Goal: Task Accomplishment & Management: Complete application form

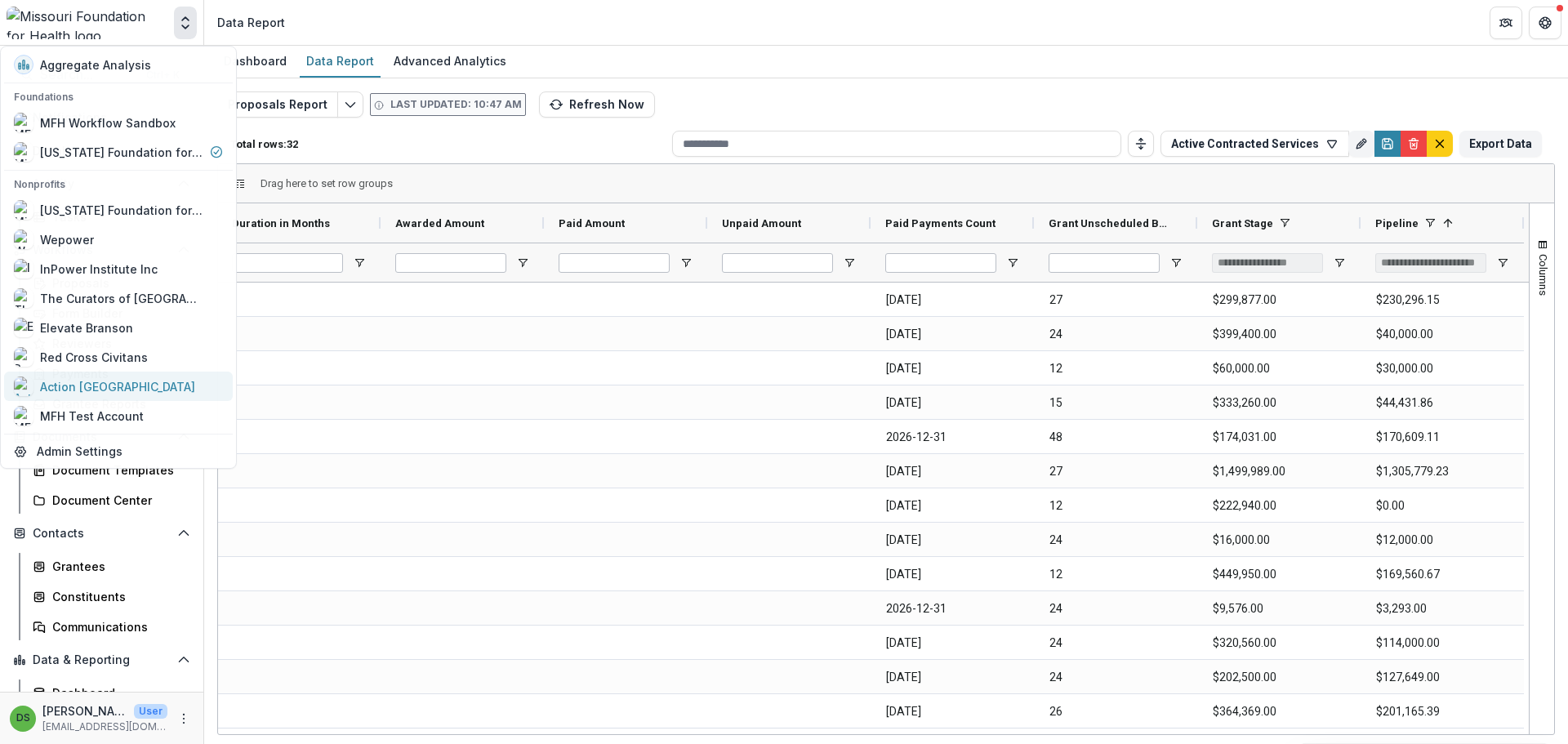
scroll to position [0, 817]
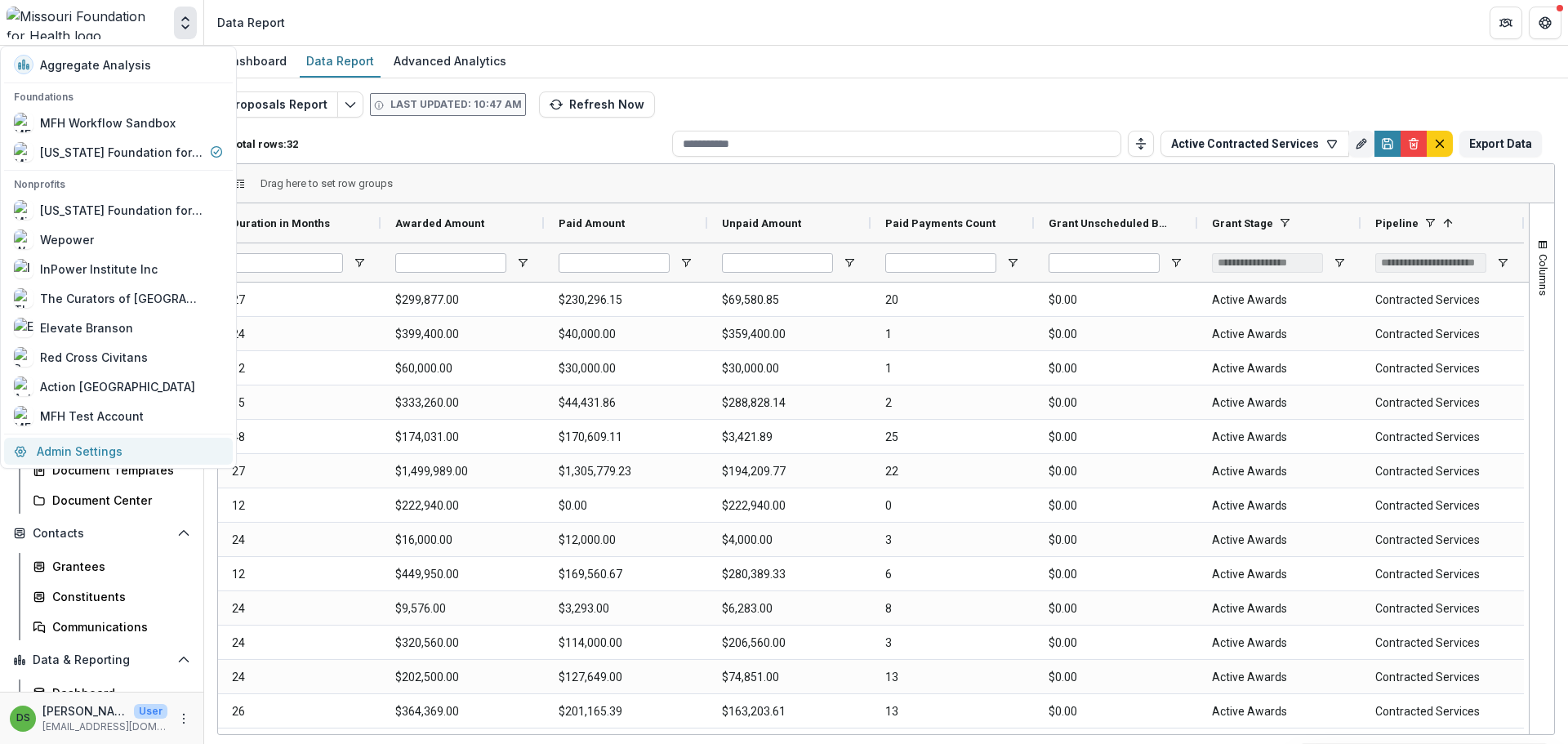
click at [152, 450] on link "Admin Settings" at bounding box center [117, 450] width 228 height 27
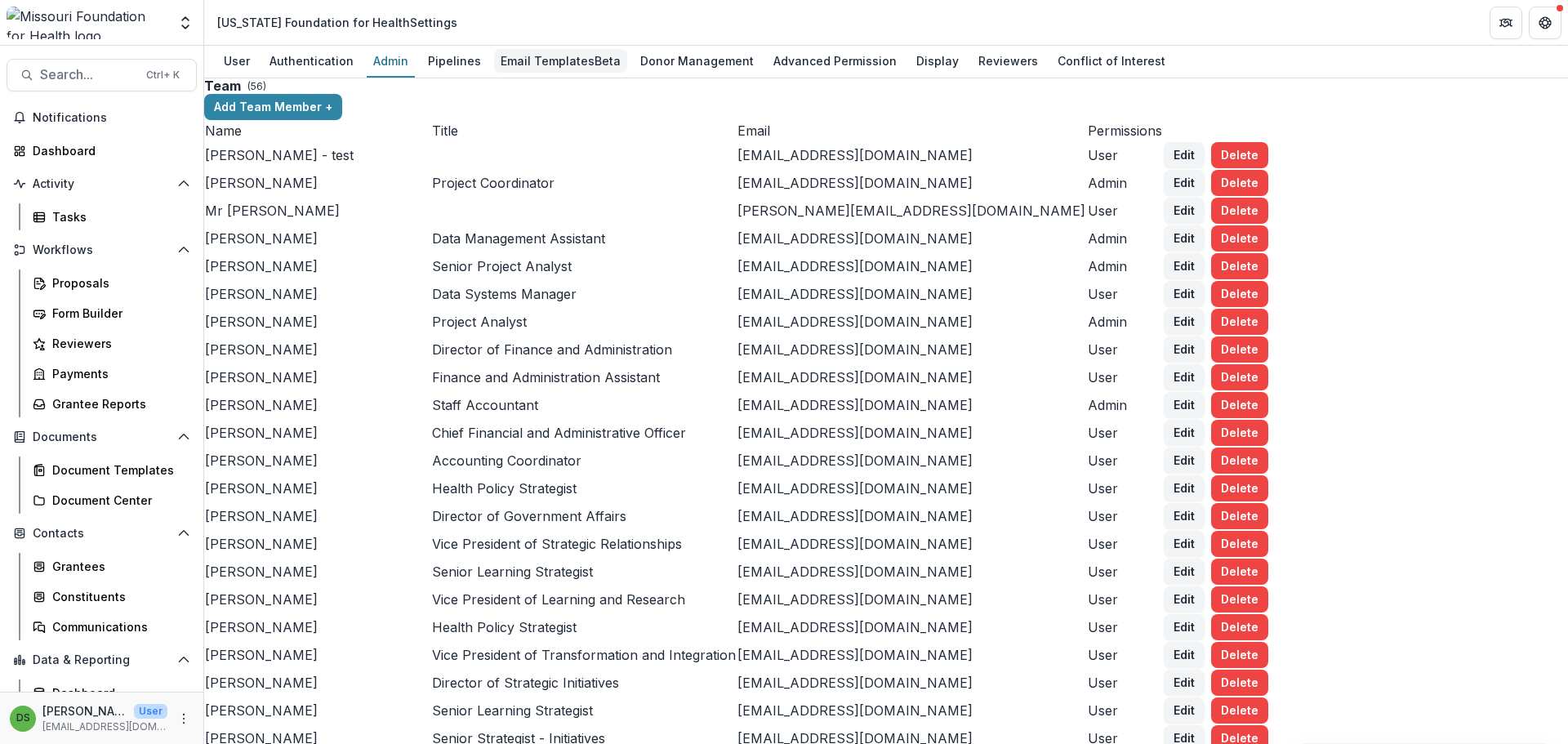
click at [538, 59] on div "Email Templates Beta" at bounding box center [561, 61] width 133 height 24
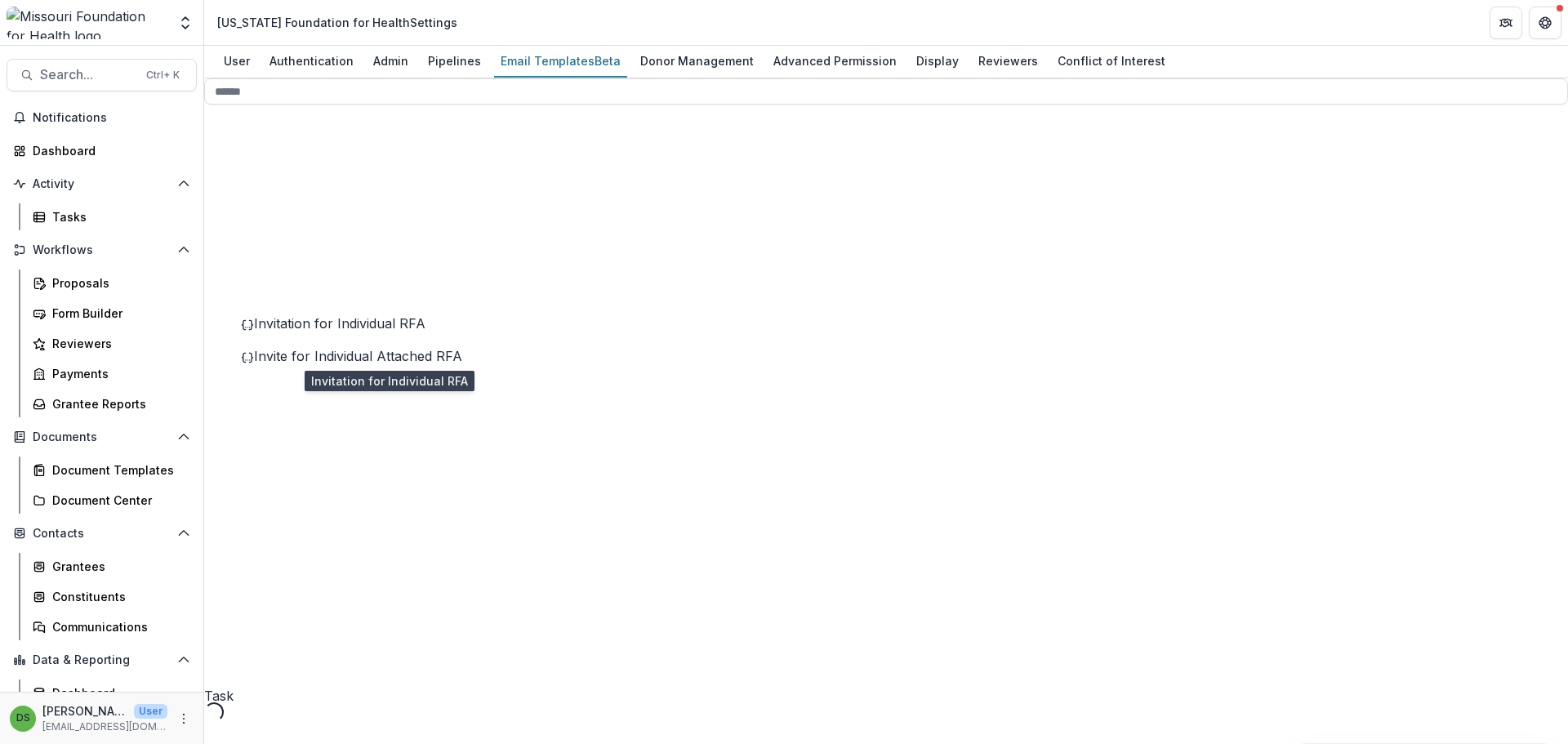
click at [384, 331] on span "Invitation for Individual RFA" at bounding box center [339, 324] width 172 height 17
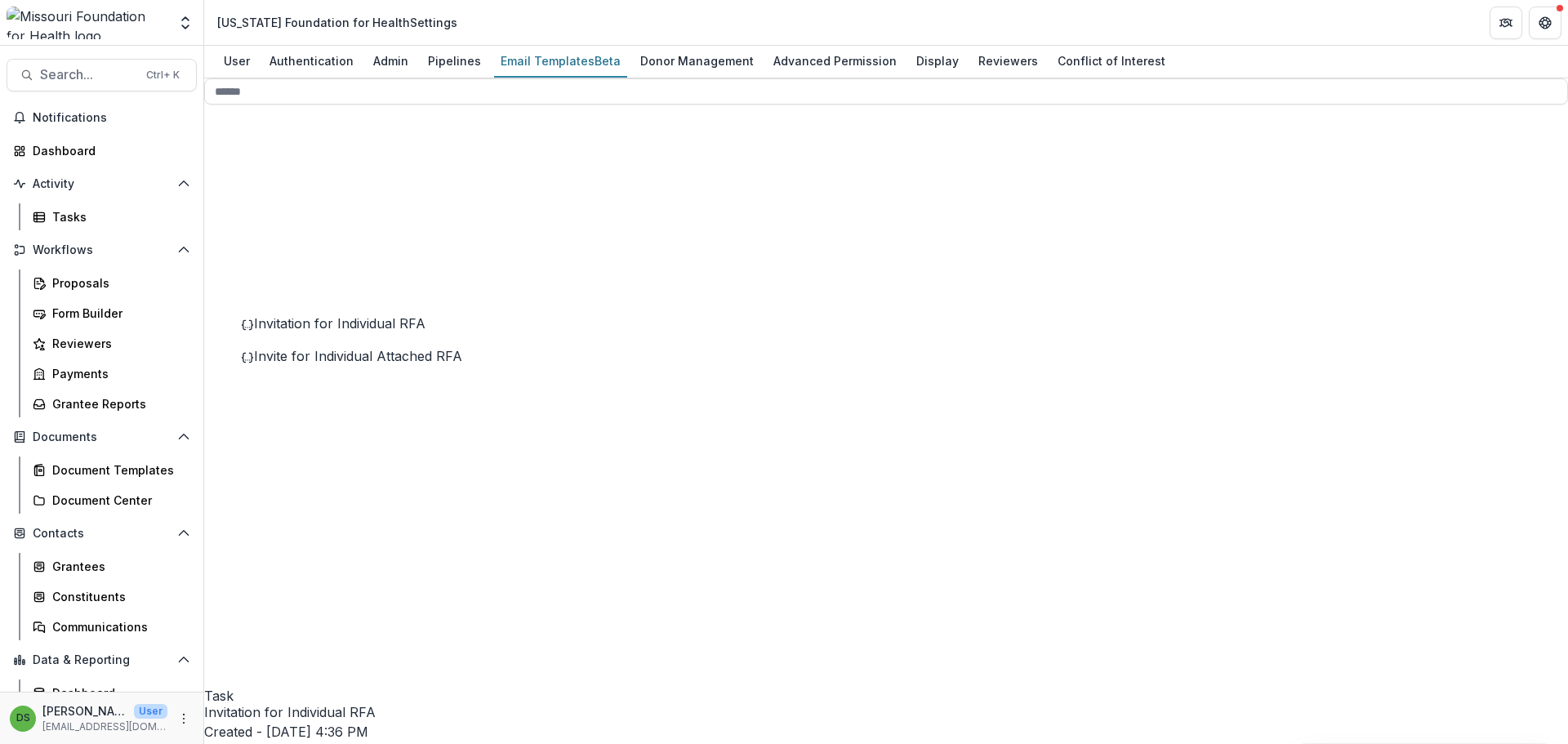
drag, startPoint x: 779, startPoint y: 591, endPoint x: 537, endPoint y: 150, distance: 503.0
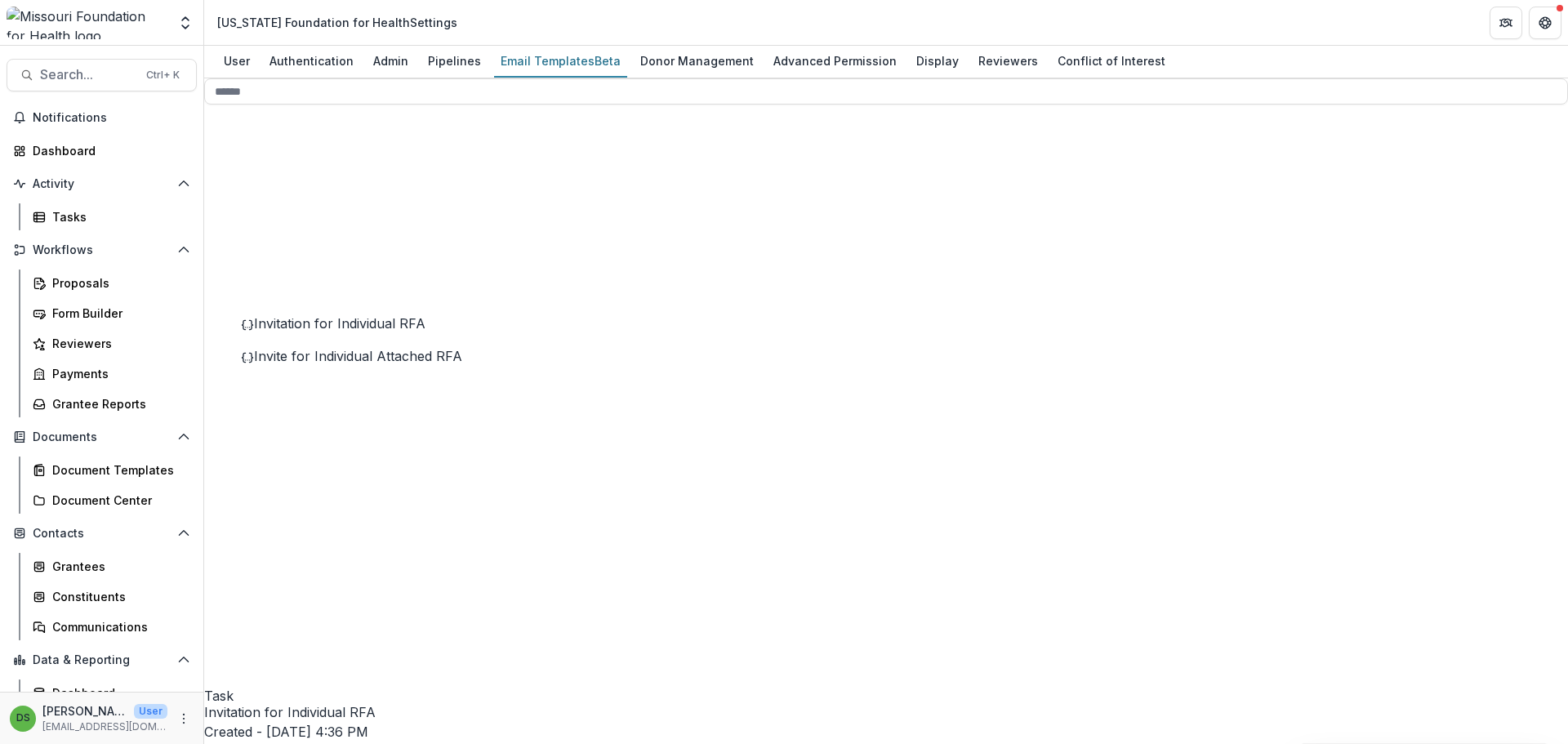
drag, startPoint x: 606, startPoint y: 250, endPoint x: 980, endPoint y: 272, distance: 374.6
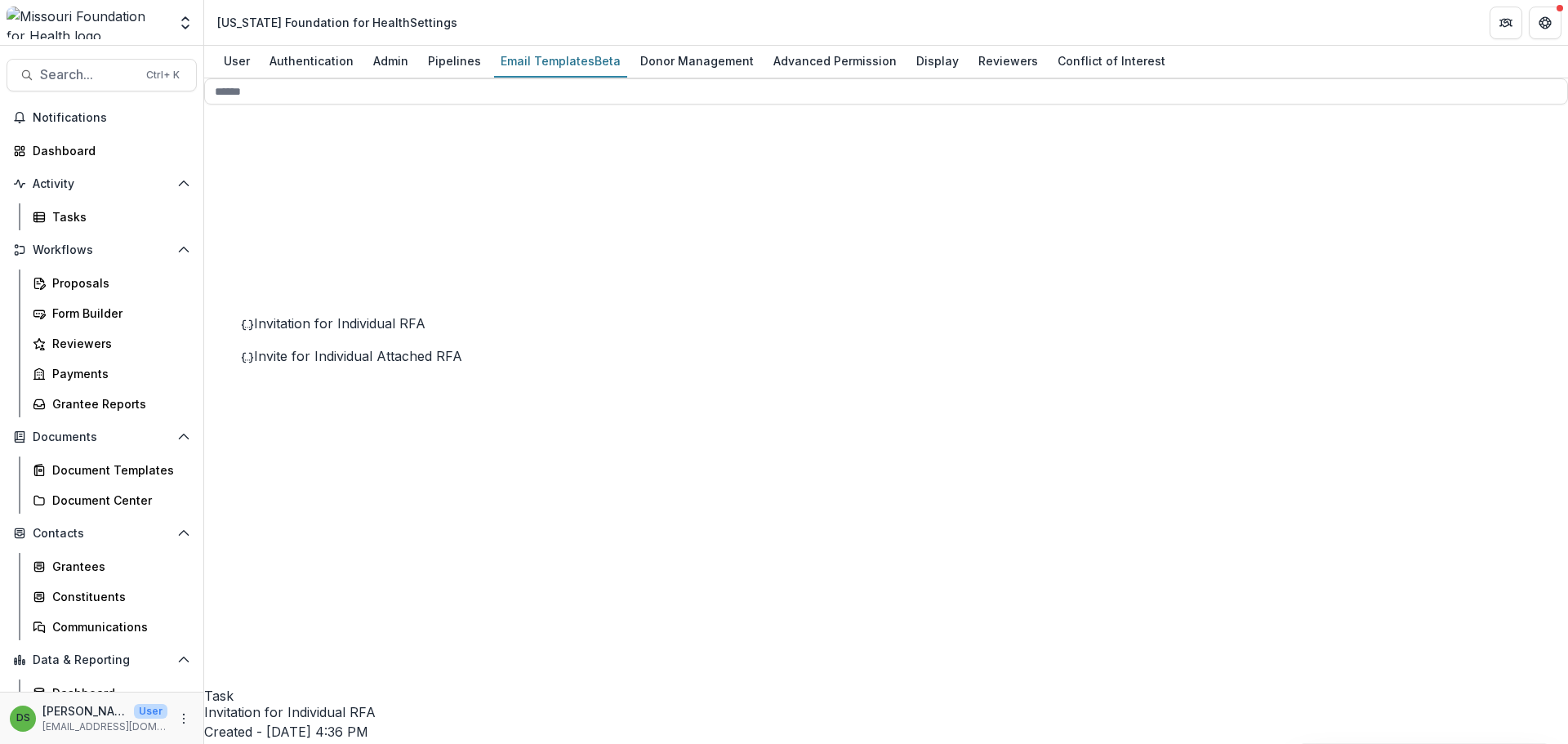
scroll to position [0, 0]
drag, startPoint x: 787, startPoint y: 595, endPoint x: 465, endPoint y: -22, distance: 696.0
click at [465, 0] on html "Skip to content Aggregate Analysis Foundations MFH Workflow Sandbox Missouri Fo…" at bounding box center [784, 372] width 1568 height 744
copy div "**********"
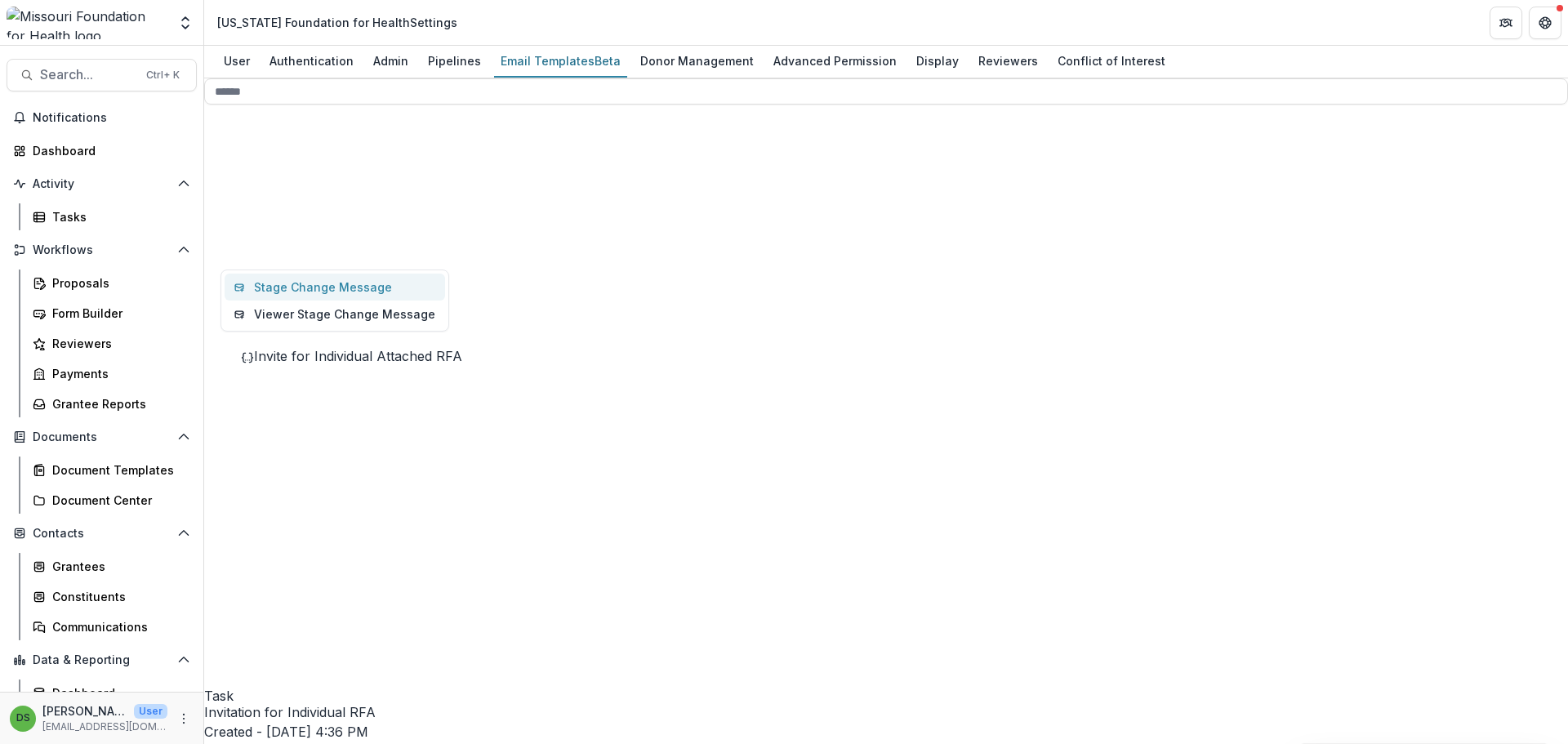
click at [398, 301] on button "Stage Change Message" at bounding box center [335, 286] width 220 height 27
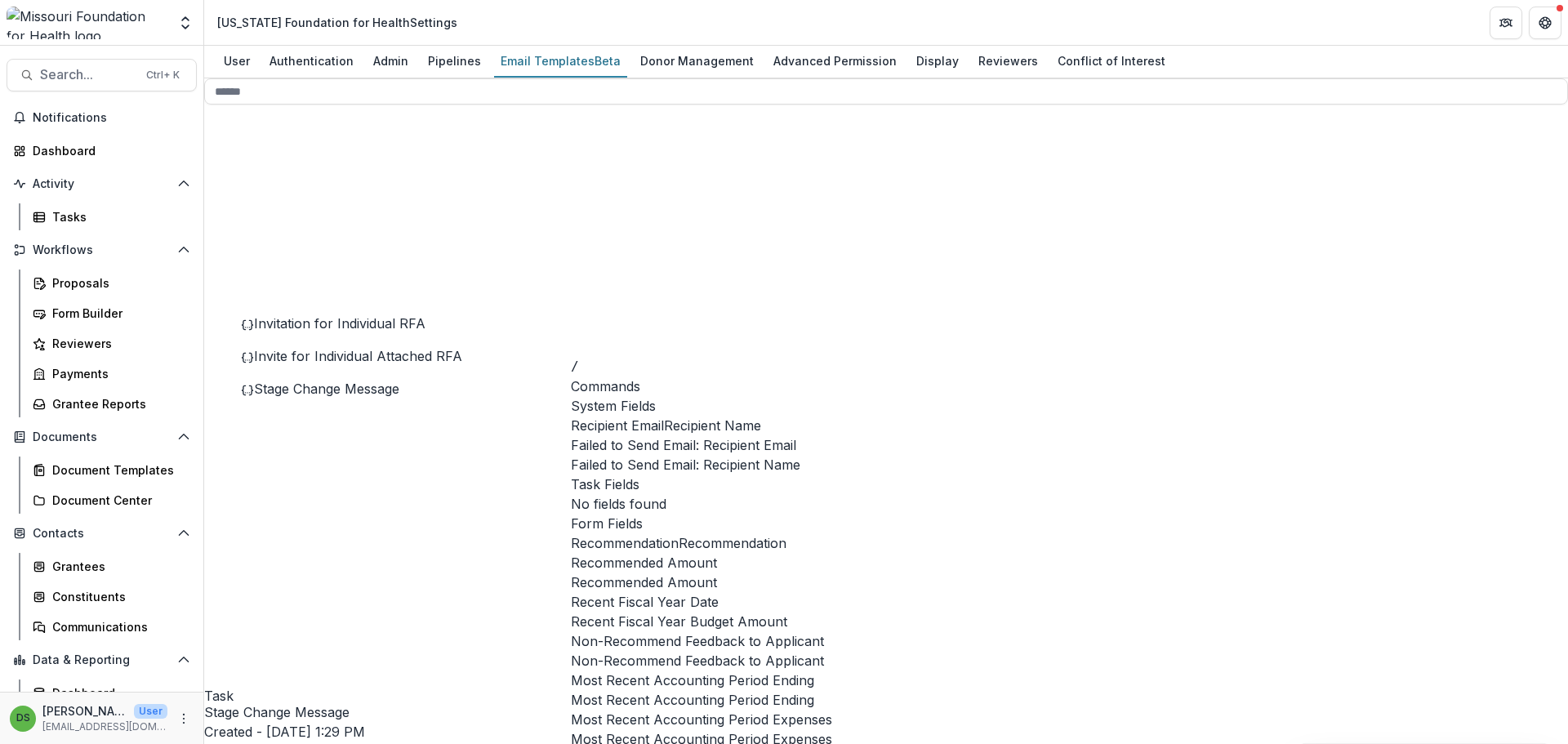
click at [664, 435] on span "Recipient Name" at bounding box center [713, 425] width 97 height 19
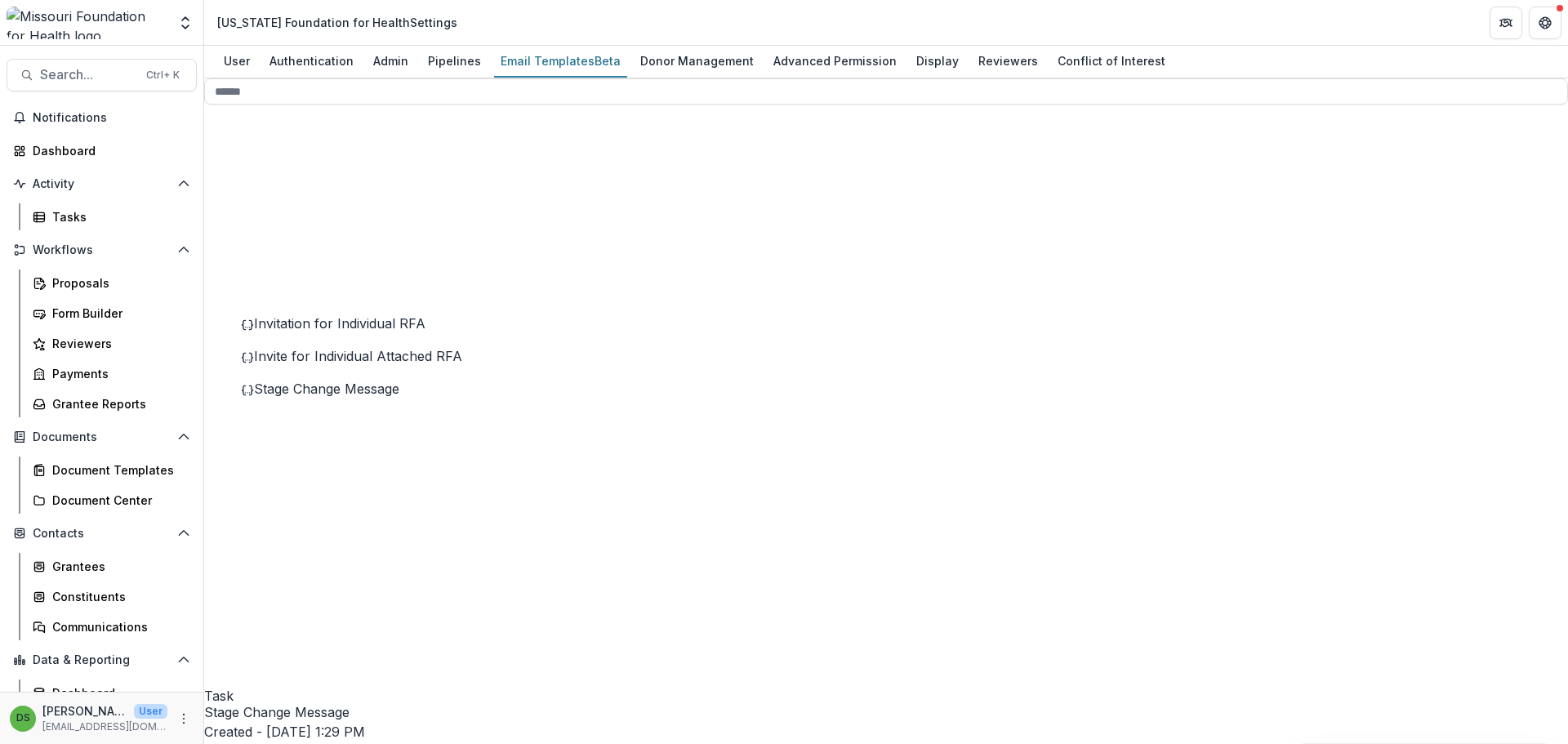
click at [367, 364] on span "Invite for Individual Attached RFA" at bounding box center [358, 356] width 208 height 17
drag, startPoint x: 571, startPoint y: 462, endPoint x: 628, endPoint y: 461, distance: 57.0
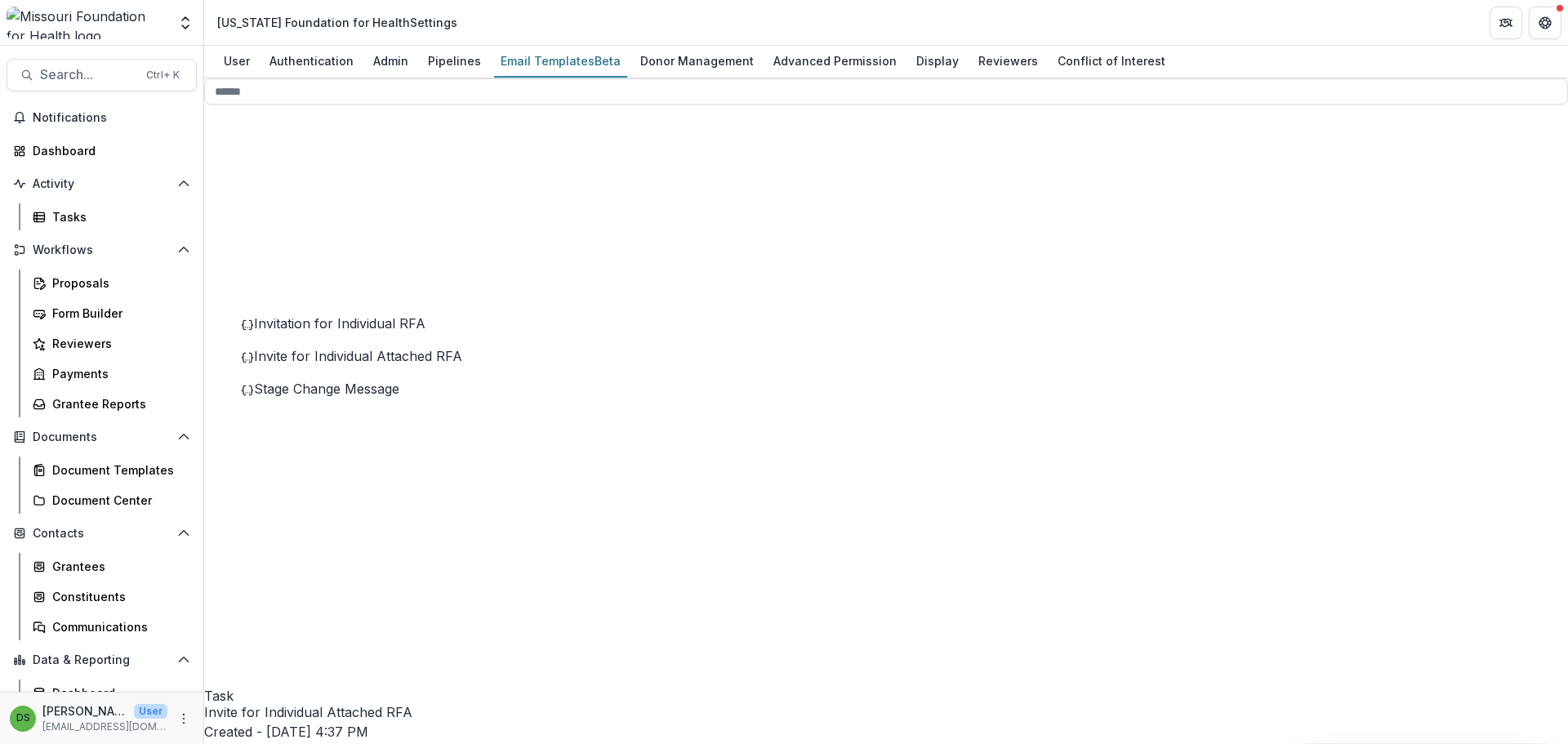
click at [395, 397] on span "Stage Change Message" at bounding box center [327, 389] width 145 height 17
drag, startPoint x: 603, startPoint y: 498, endPoint x: 1033, endPoint y: 516, distance: 430.4
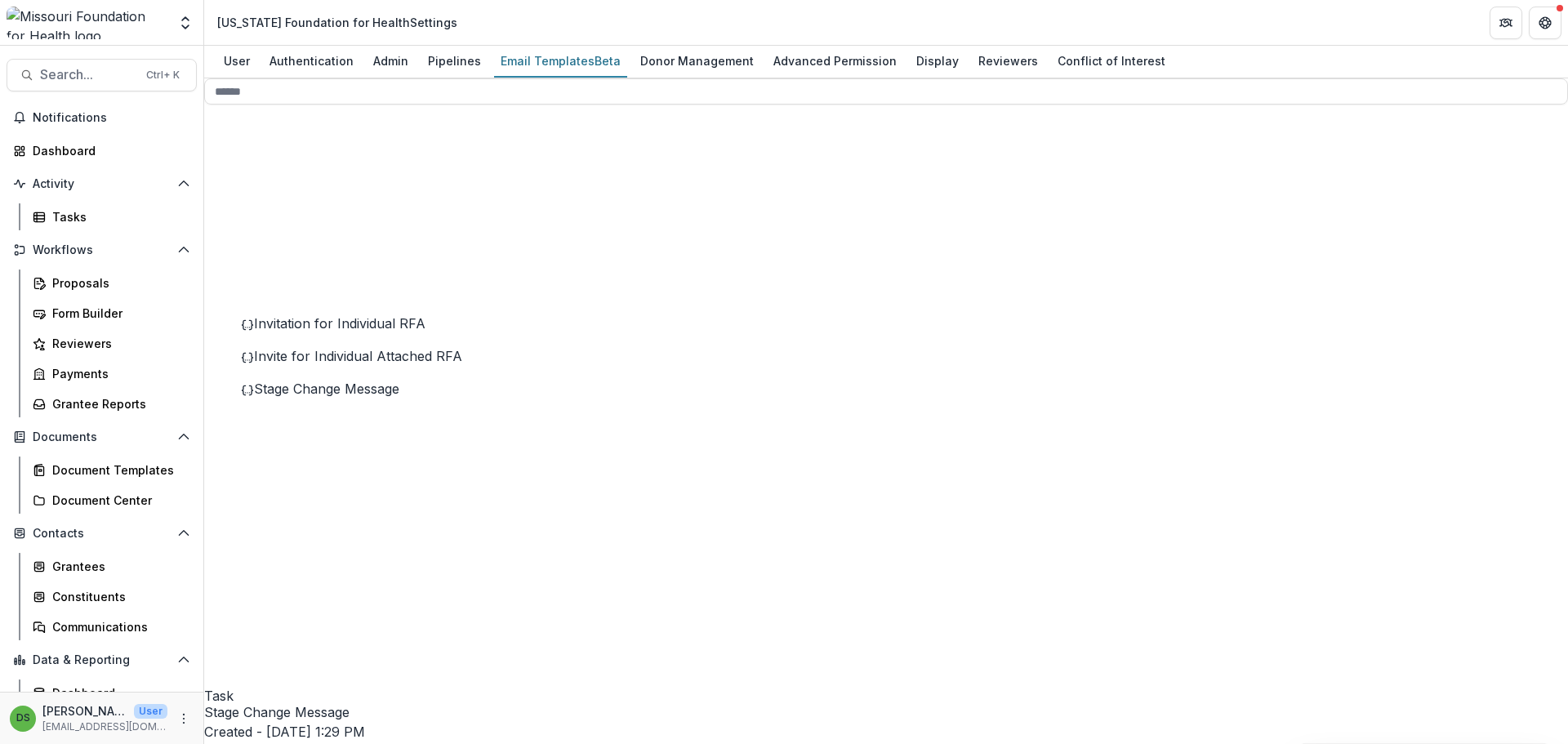
scroll to position [453, 0]
drag, startPoint x: 721, startPoint y: 599, endPoint x: 691, endPoint y: 603, distance: 30.3
drag, startPoint x: 606, startPoint y: 595, endPoint x: 1299, endPoint y: 594, distance: 693.0
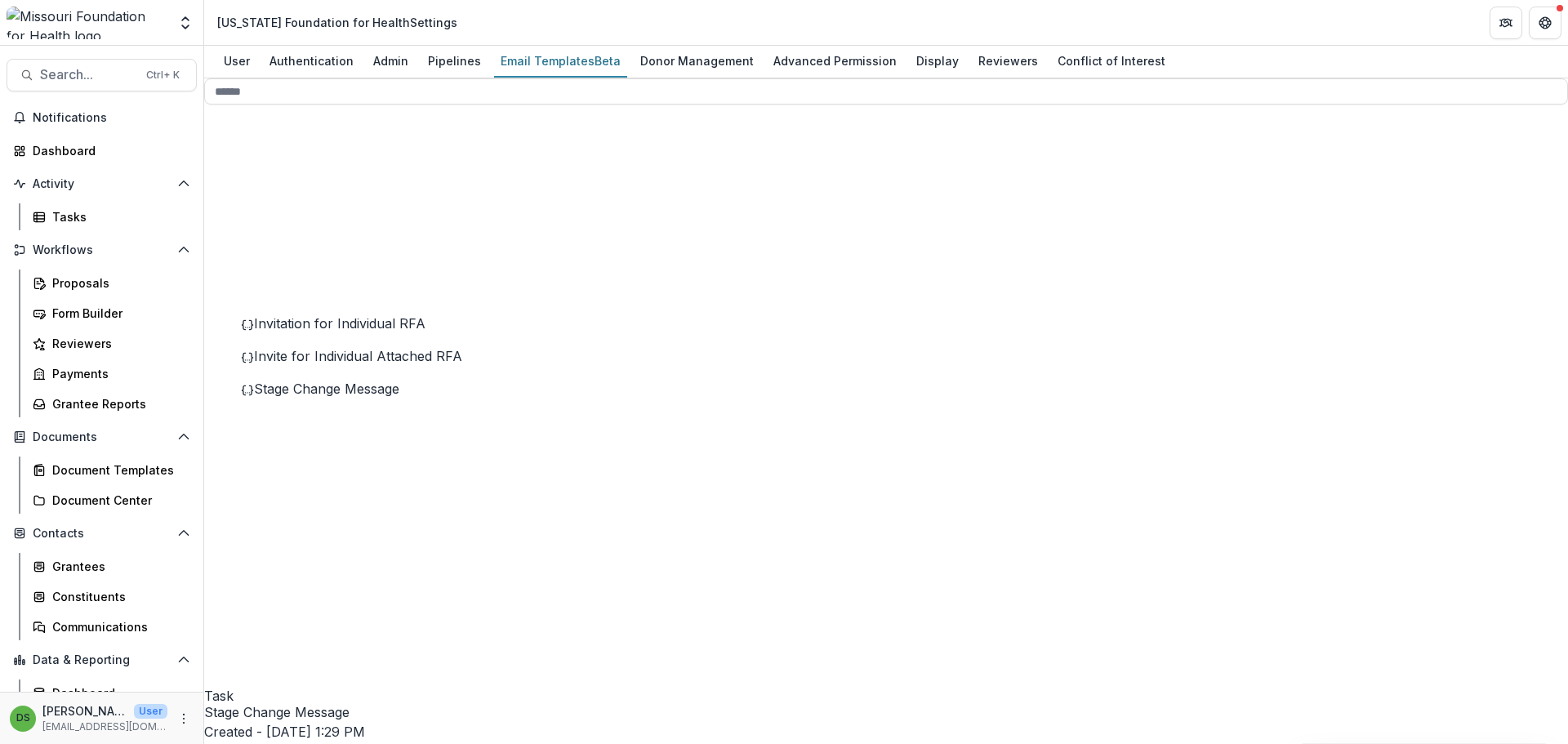
click at [1402, 90] on button "Edit Name" at bounding box center [1430, 76] width 175 height 27
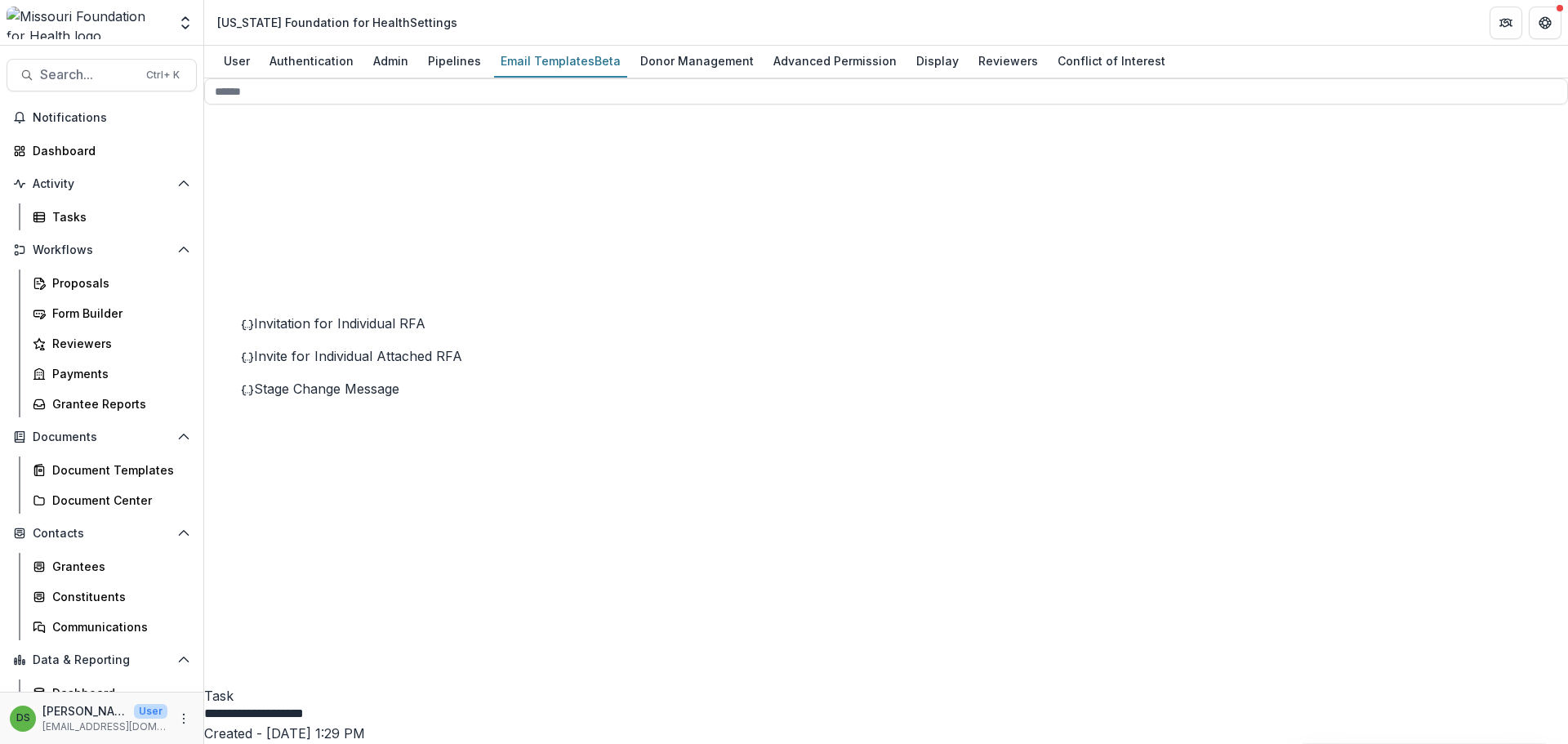
click at [335, 704] on input "**********" at bounding box center [270, 713] width 130 height 19
type input "**********"
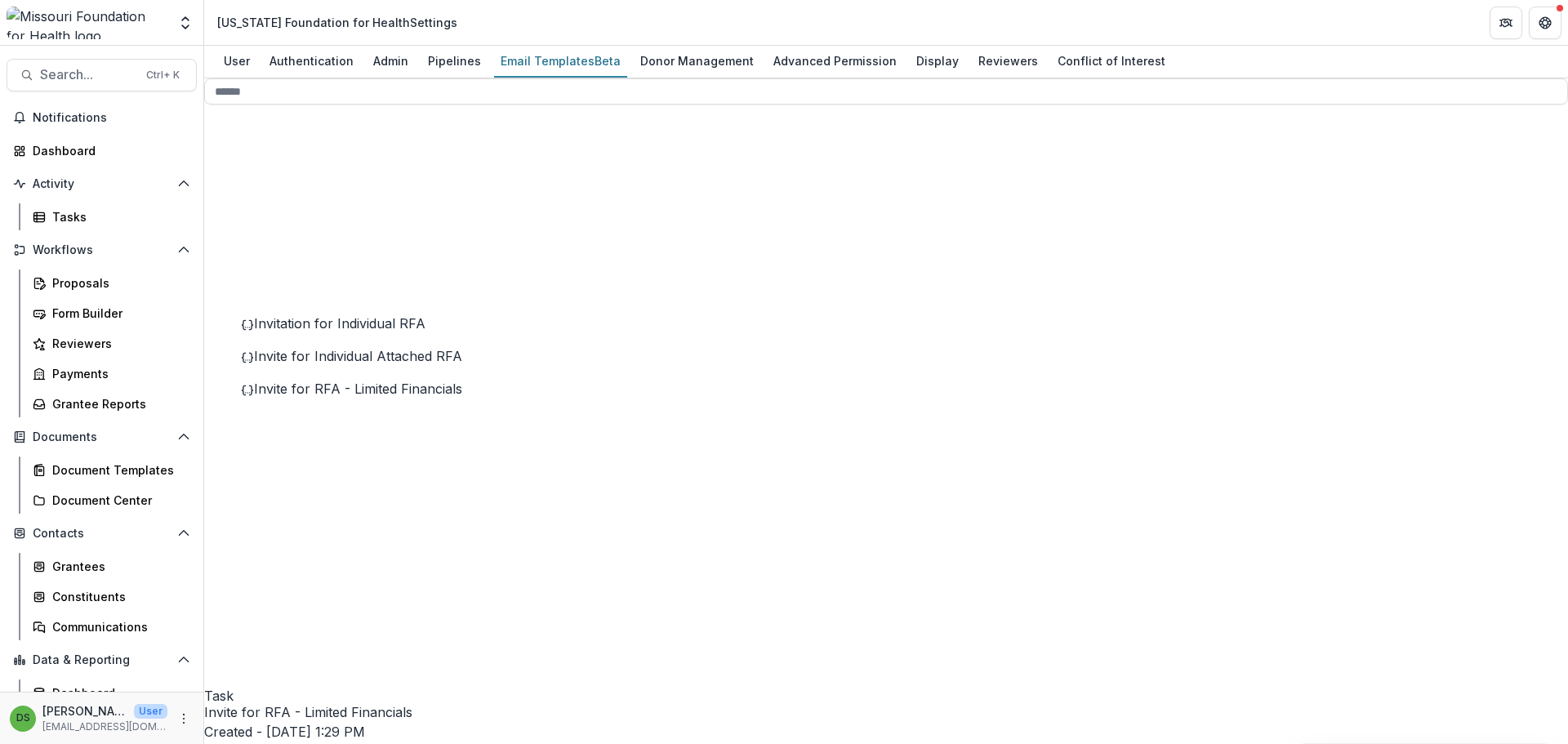
click at [361, 331] on span "Invitation for Individual RFA" at bounding box center [339, 324] width 172 height 17
click at [1390, 90] on button "Edit Name" at bounding box center [1430, 76] width 175 height 27
click at [335, 704] on input "**********" at bounding box center [270, 713] width 130 height 19
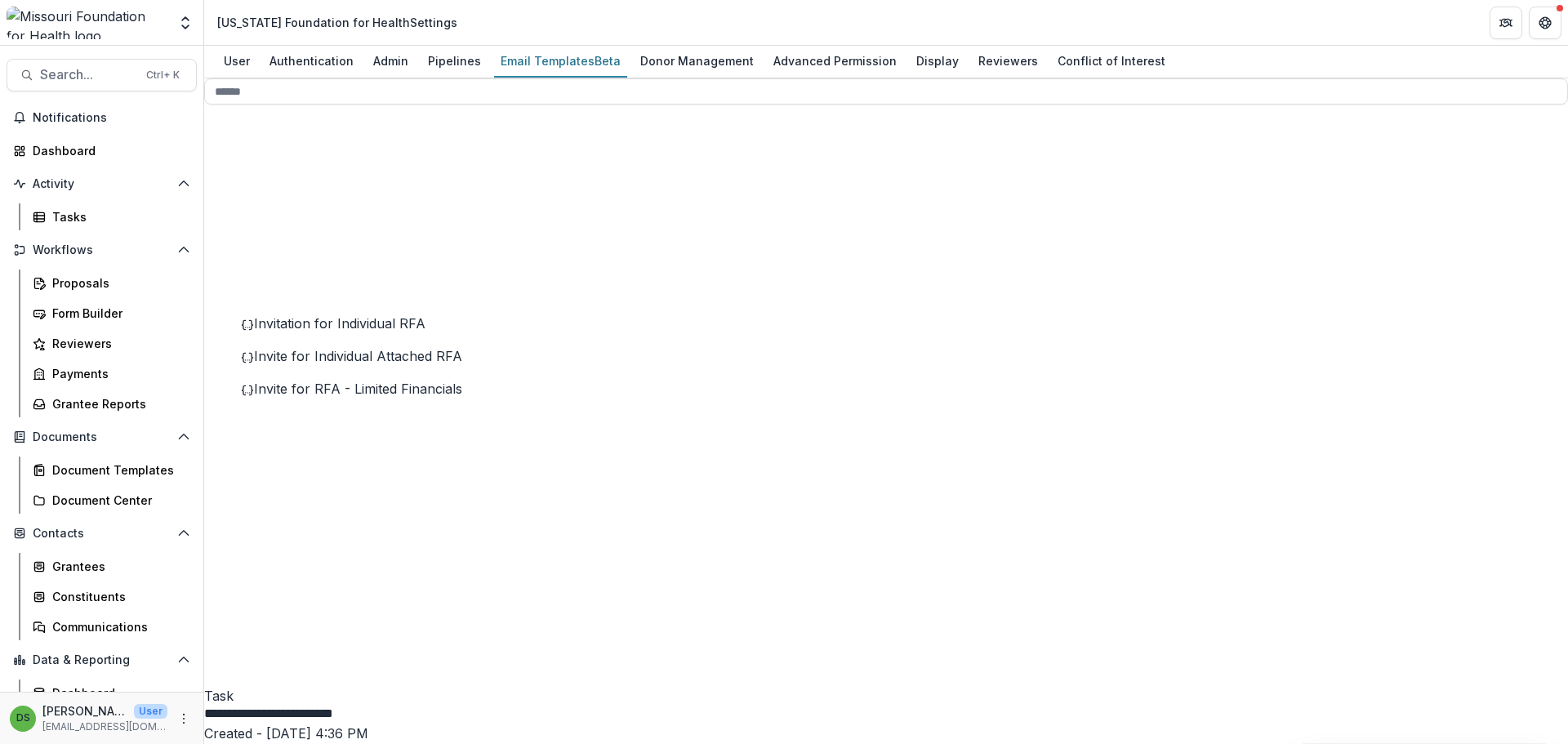
type input "**********"
click at [438, 364] on span "Invite for Individual Attached RFA" at bounding box center [358, 356] width 208 height 17
click at [406, 397] on span "Invite for RFA - Limited Financials" at bounding box center [358, 389] width 208 height 17
click at [462, 397] on span "Invite for RFA - Limited Financials" at bounding box center [358, 389] width 208 height 17
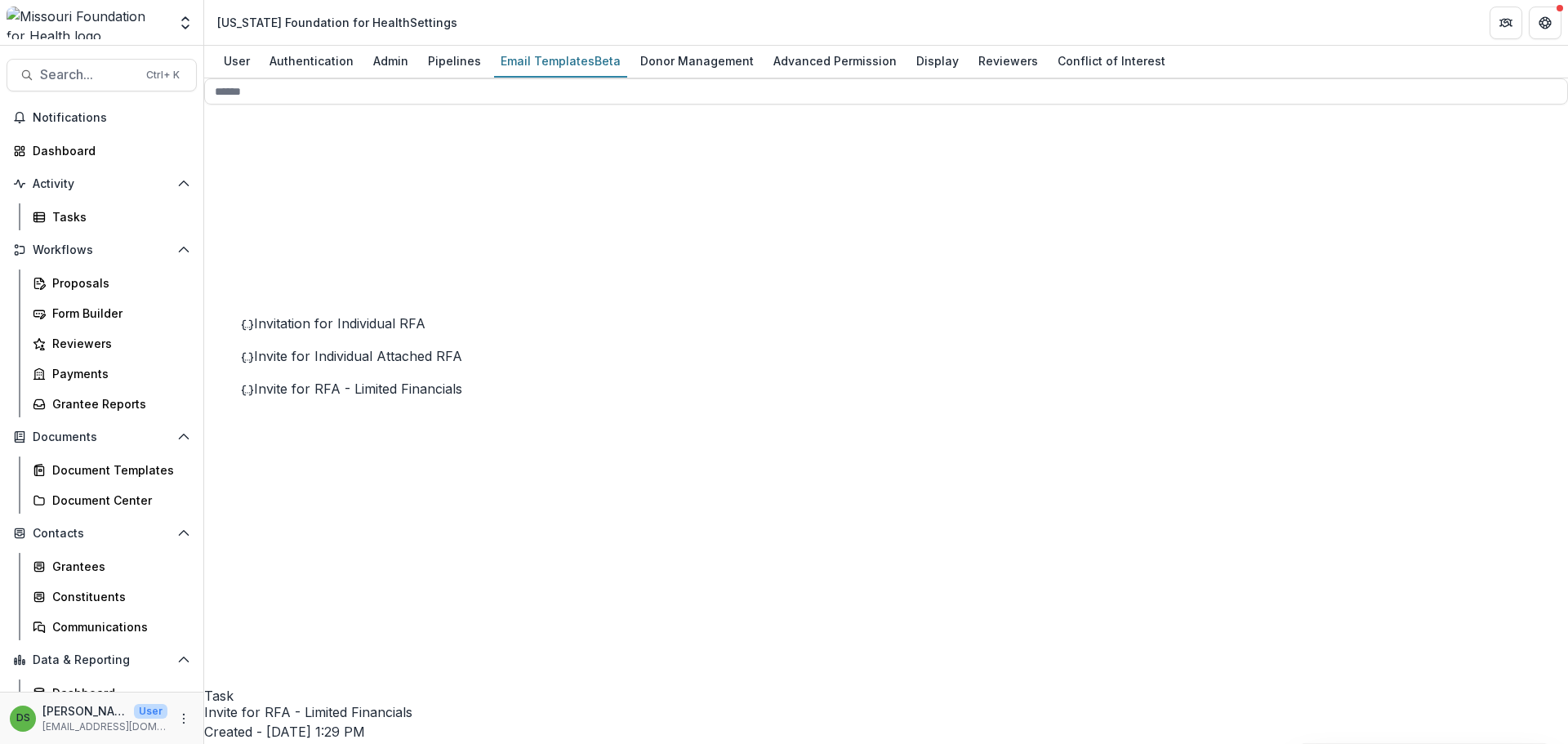
click at [1396, 90] on button "Edit Name" at bounding box center [1430, 76] width 175 height 27
drag, startPoint x: 574, startPoint y: 121, endPoint x: 606, endPoint y: 126, distance: 32.4
click at [407, 703] on input "**********" at bounding box center [306, 719] width 204 height 33
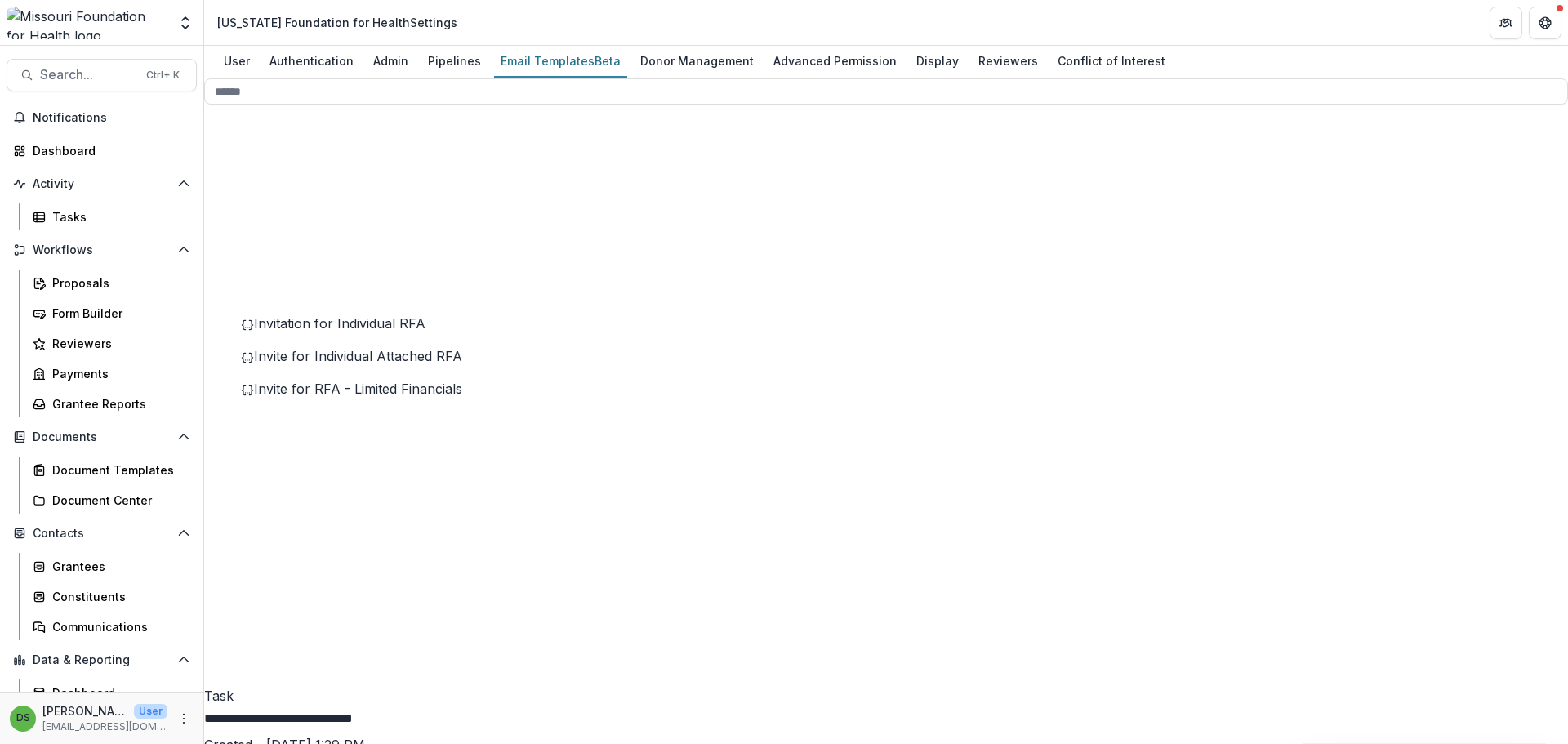
scroll to position [0, 0]
type input "**********"
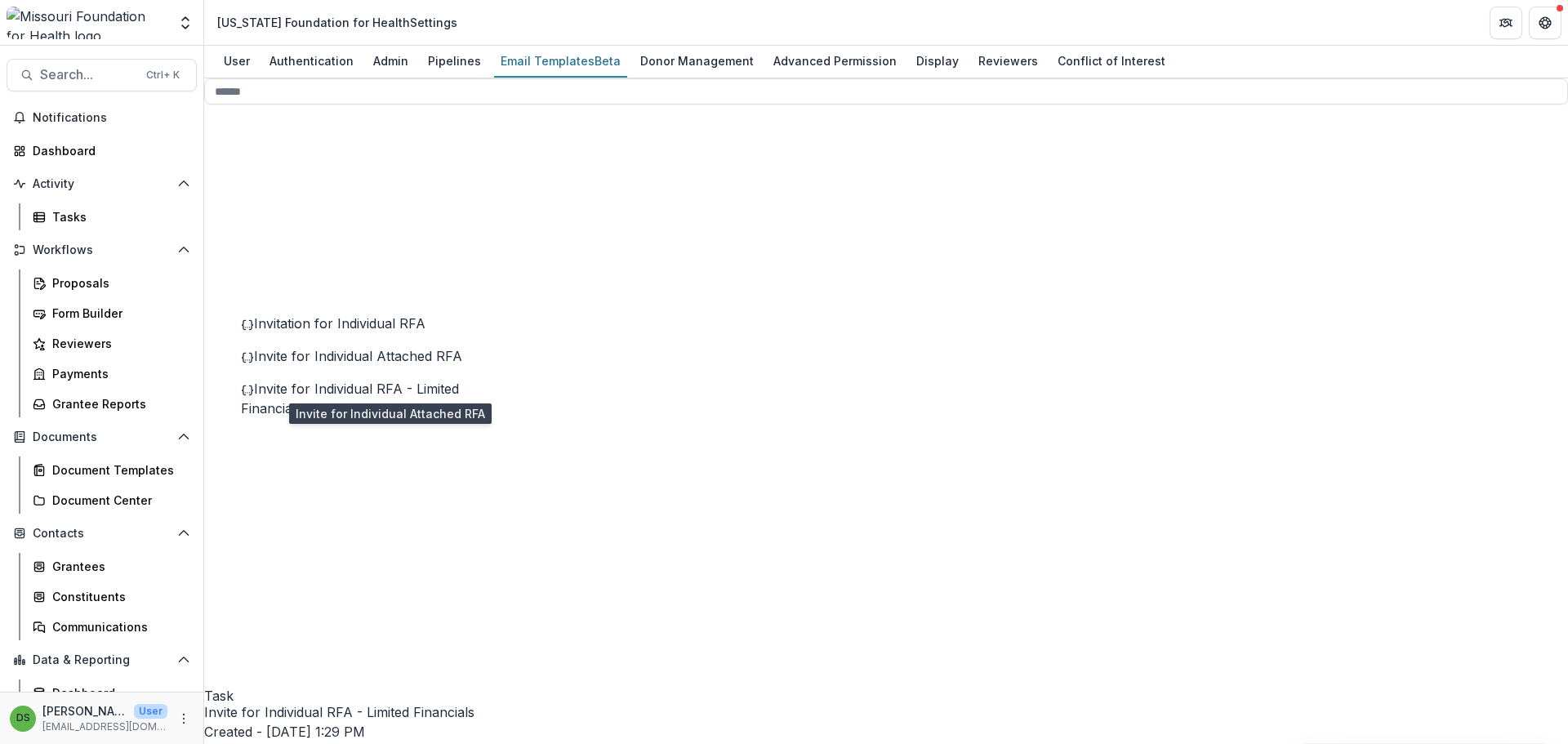
click at [346, 364] on span "Invite for Individual Attached RFA" at bounding box center [358, 356] width 208 height 17
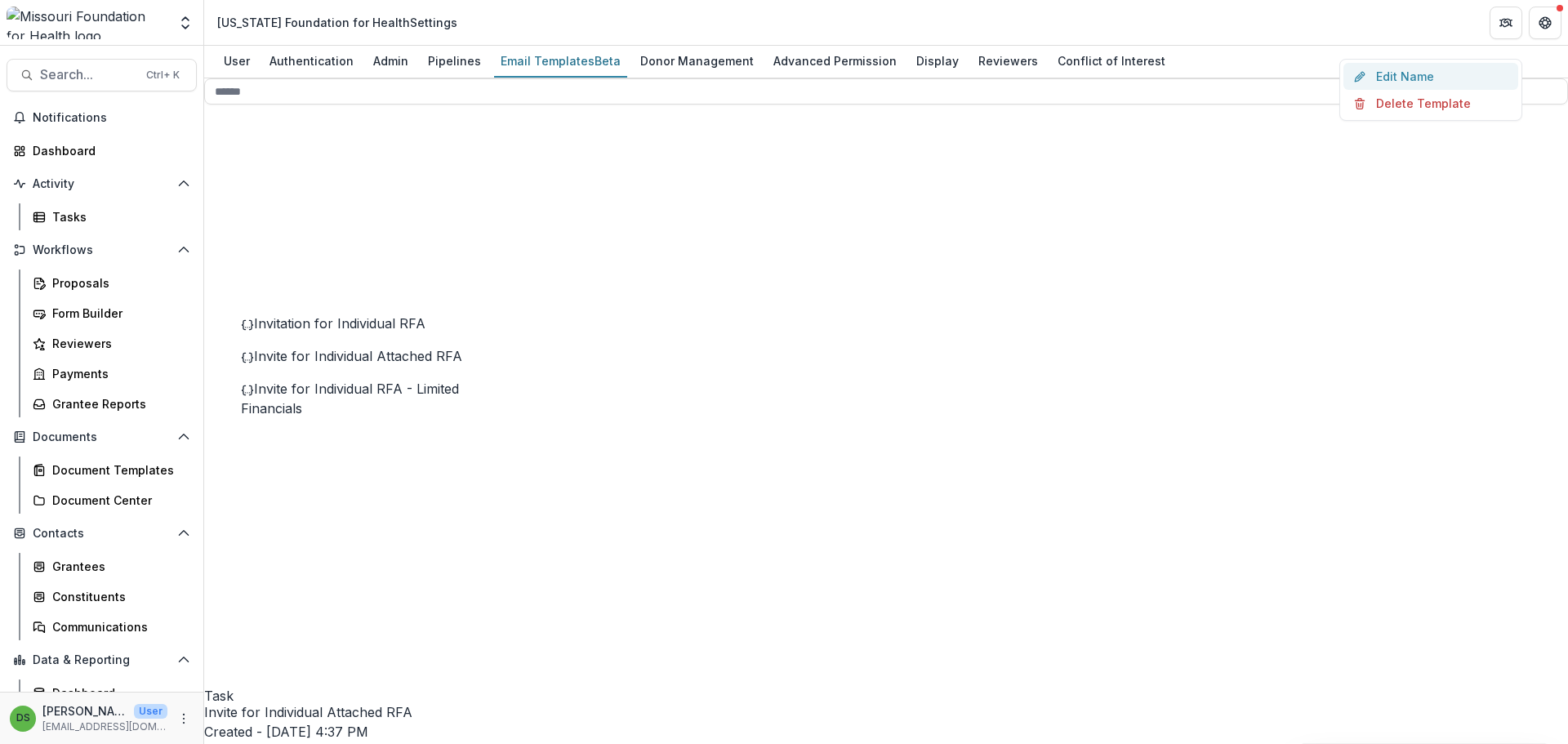
click at [1430, 90] on button "Edit Name" at bounding box center [1430, 76] width 175 height 27
click at [407, 703] on input "**********" at bounding box center [306, 719] width 204 height 33
type input "**********"
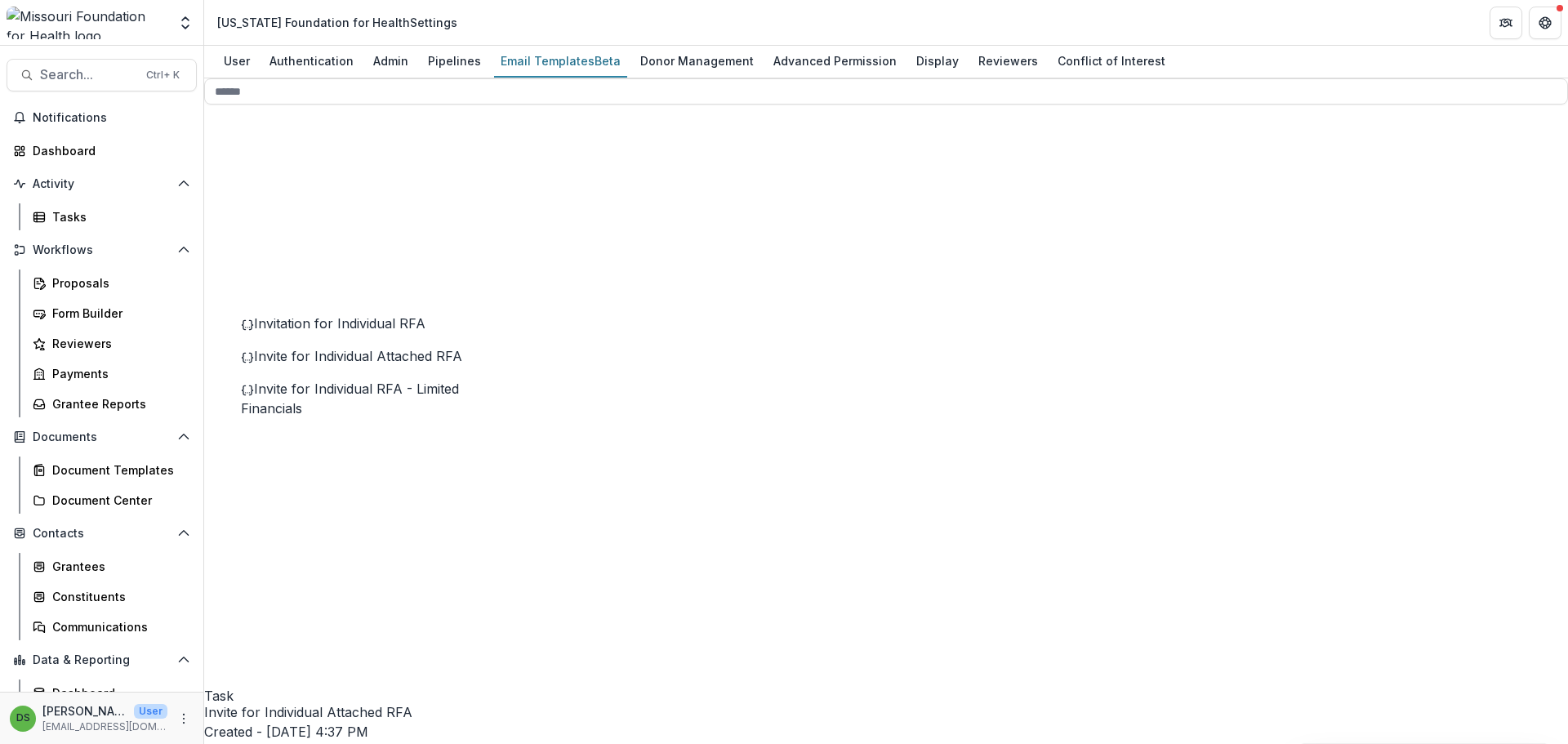
click at [404, 331] on span "Invitation for Individual RFA" at bounding box center [339, 324] width 172 height 17
click at [1408, 90] on button "Edit Name" at bounding box center [1430, 76] width 175 height 27
click at [335, 704] on input "**********" at bounding box center [270, 713] width 130 height 19
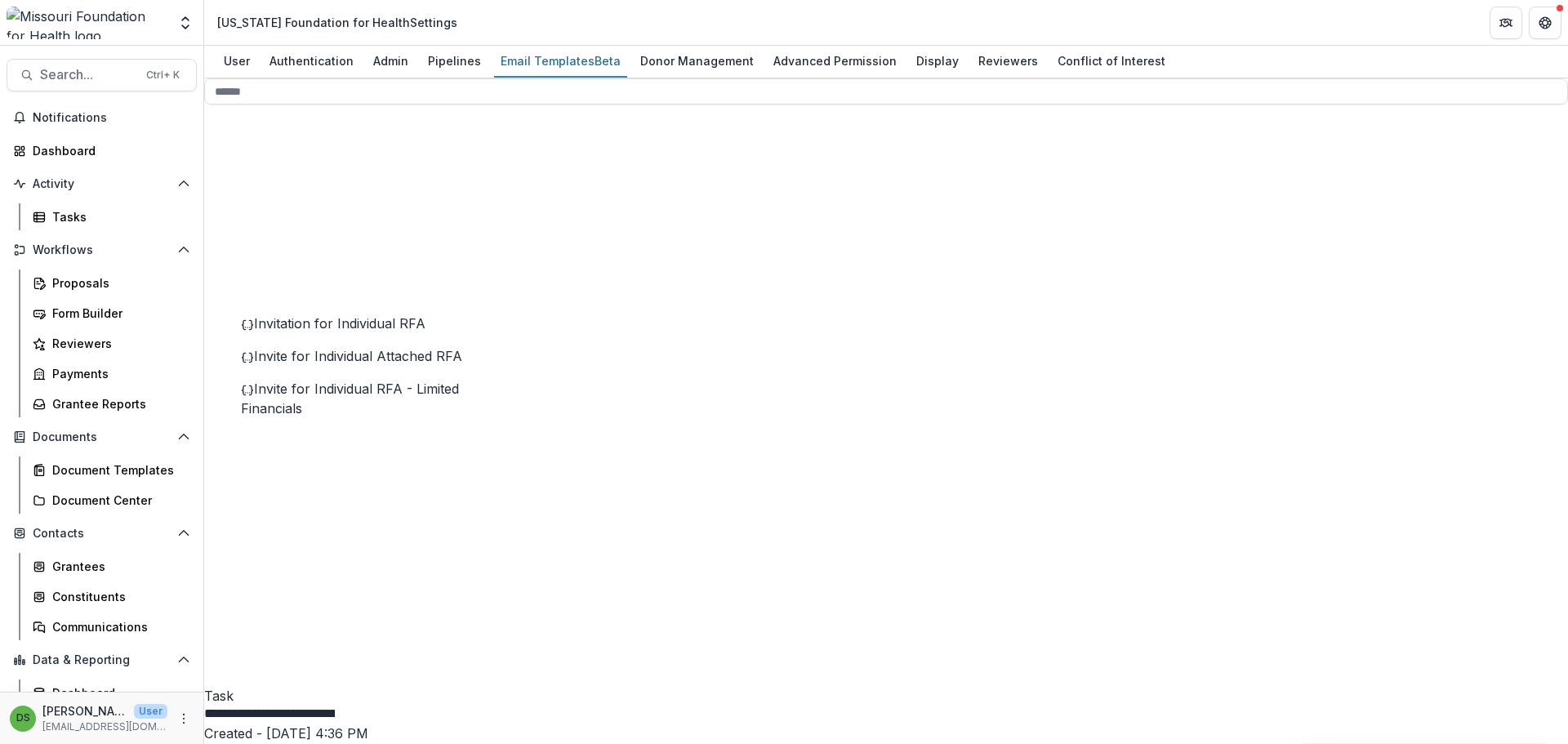
click at [335, 704] on input "**********" at bounding box center [270, 713] width 130 height 19
type input "**********"
click at [1127, 703] on div "**********" at bounding box center [886, 746] width 1364 height 86
click at [1484, 703] on div "Invite for Individual RFA Created - Jun 10, 2025 @ 4:36 PM Last Updated - Sep 1…" at bounding box center [886, 745] width 1364 height 85
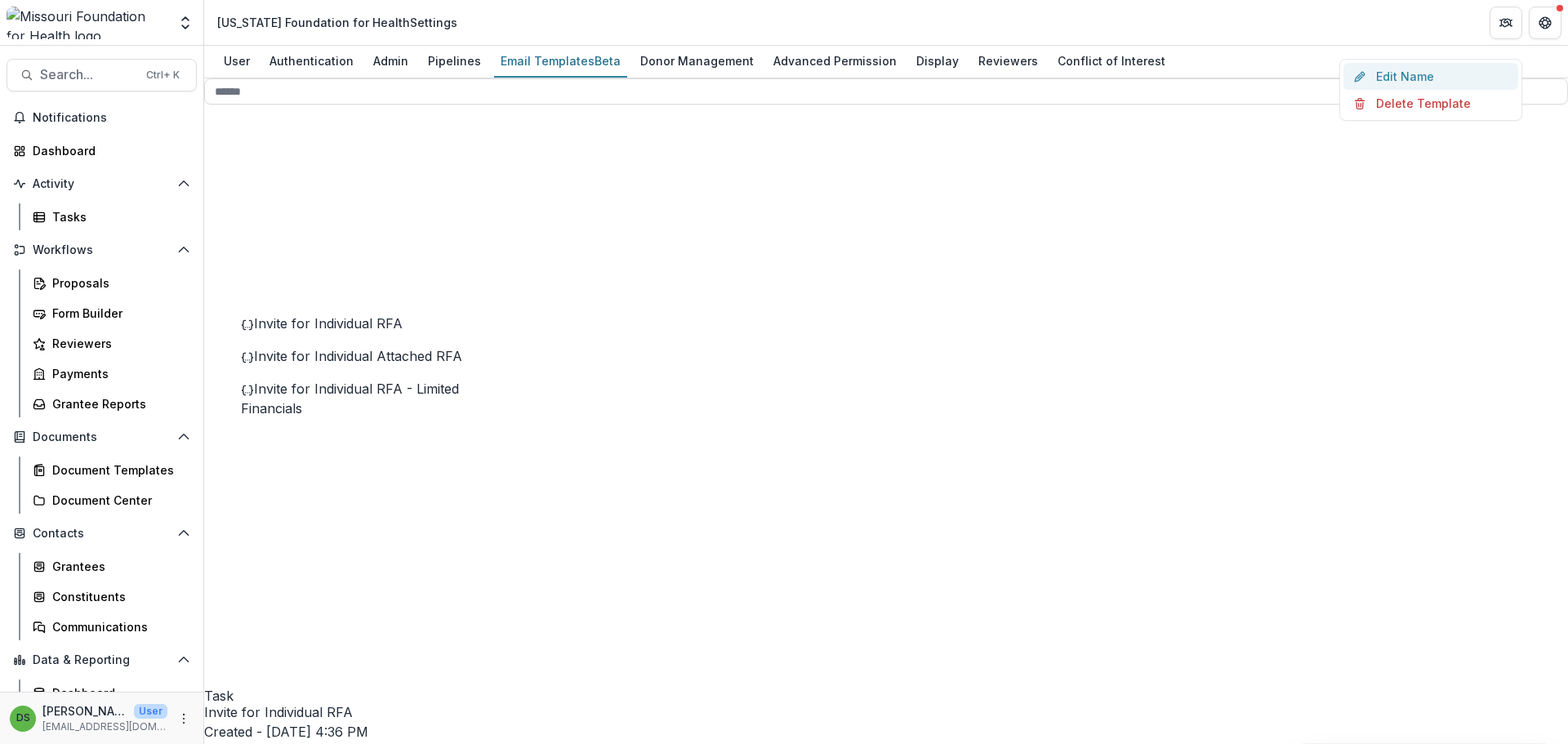
click at [1442, 90] on button "Edit Name" at bounding box center [1430, 76] width 175 height 27
type input "**********"
click at [954, 703] on div "**********" at bounding box center [886, 751] width 1364 height 98
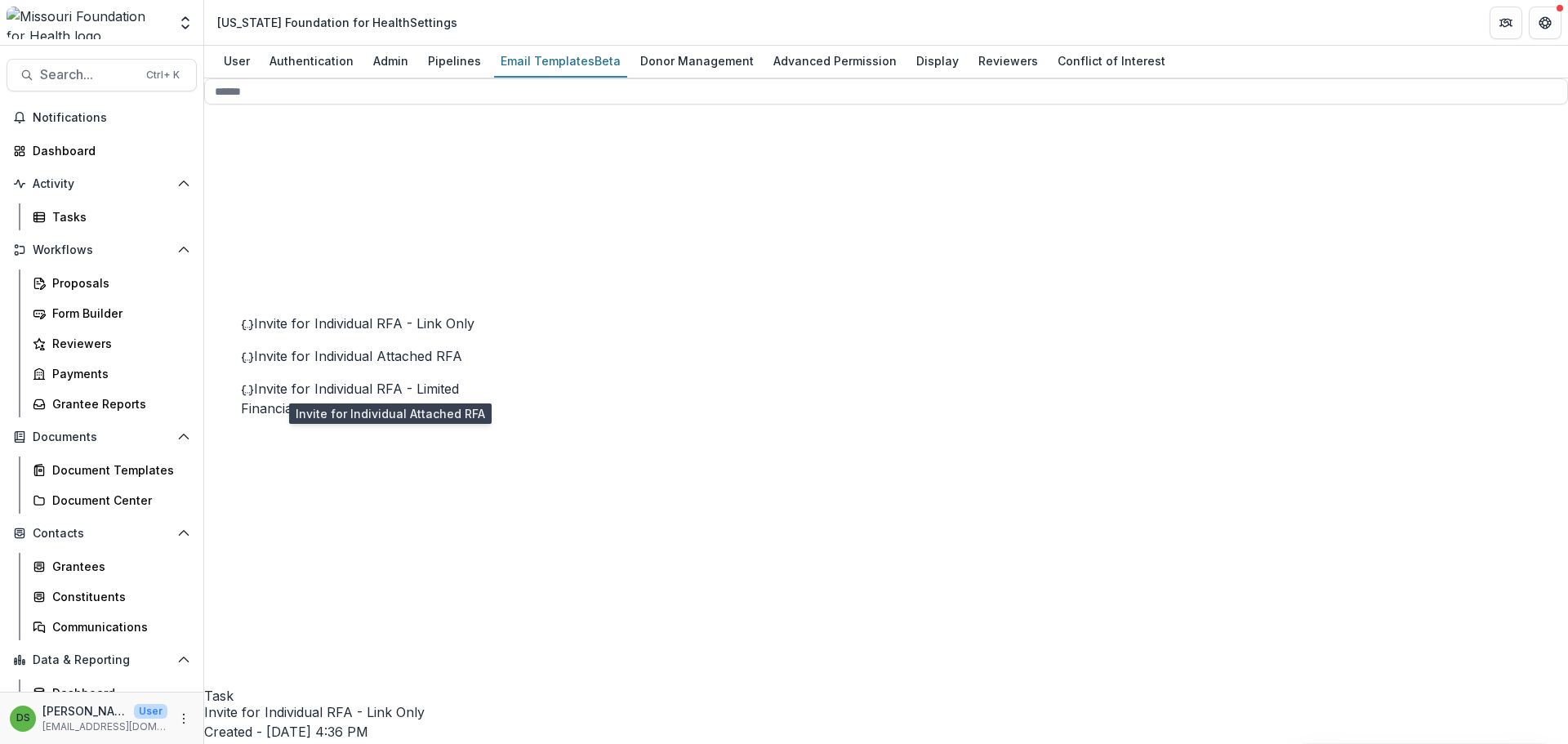
click at [353, 364] on span "Invite for Individual Attached RFA" at bounding box center [358, 356] width 208 height 17
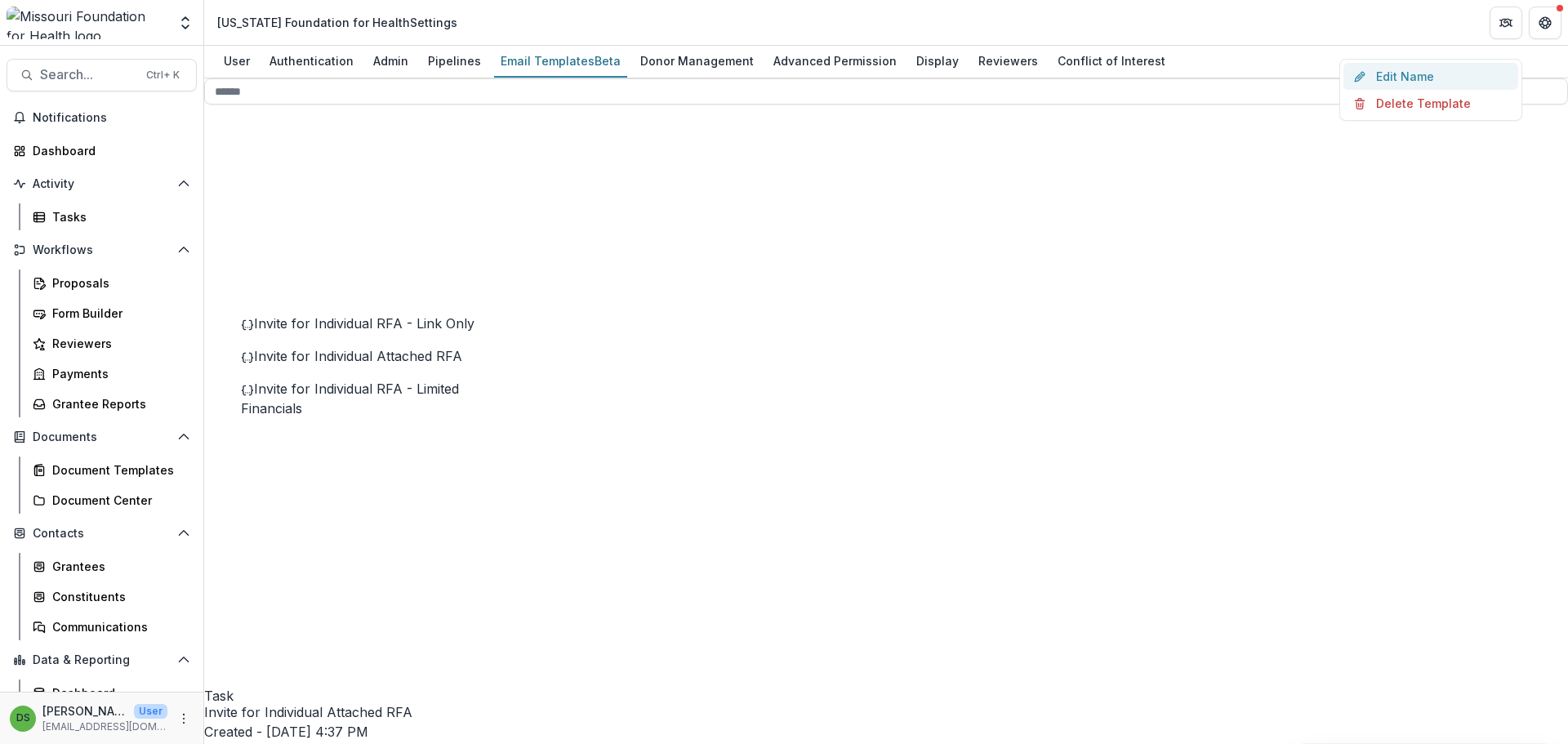
click at [1419, 90] on button "Edit Name" at bounding box center [1430, 76] width 175 height 27
click at [407, 703] on input "**********" at bounding box center [306, 719] width 204 height 33
type input "**********"
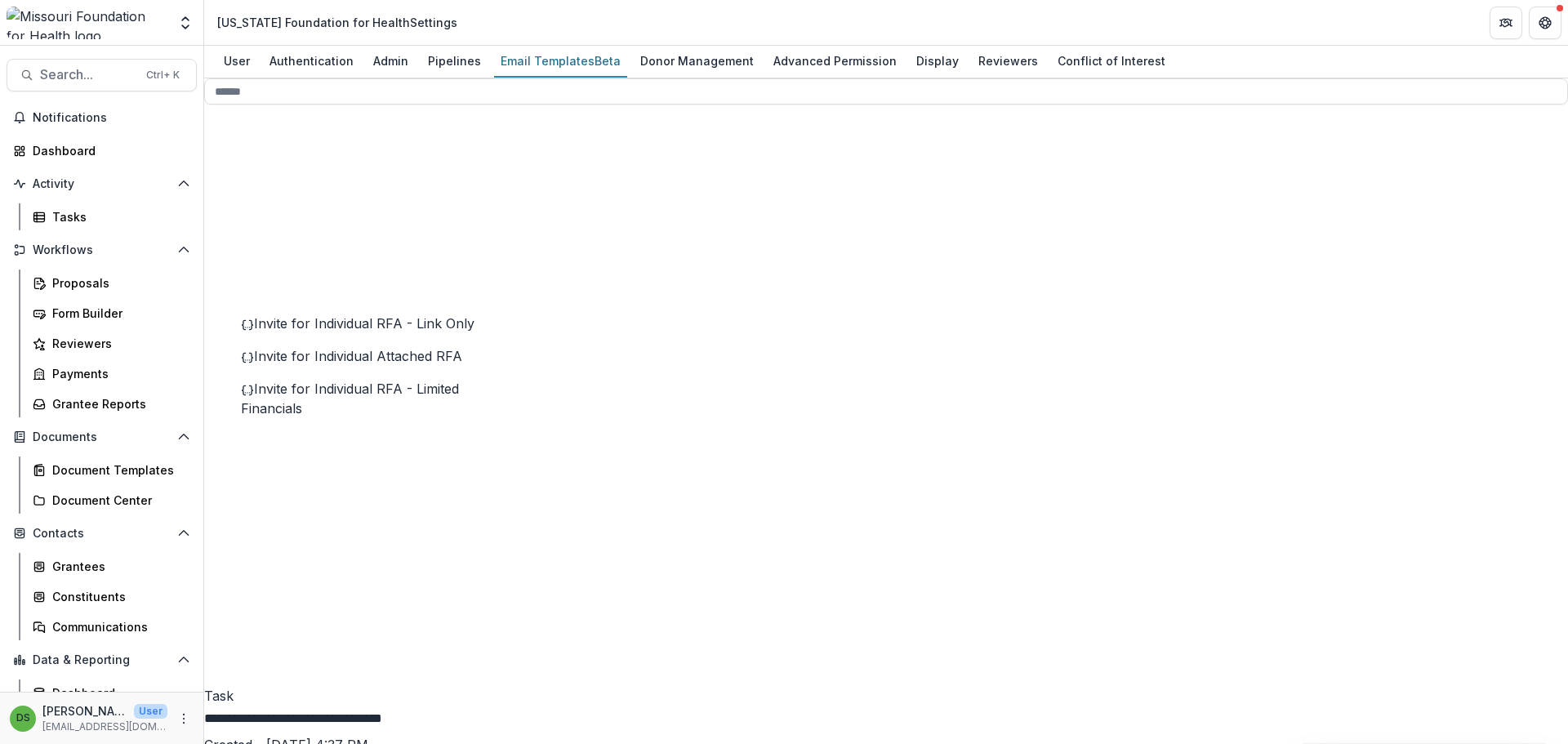
scroll to position [0, 40]
click at [1089, 703] on div "Invite for Individual Attached RFA Created - Jun 10, 2025 @ 4:37 PM Last Update…" at bounding box center [886, 745] width 1364 height 85
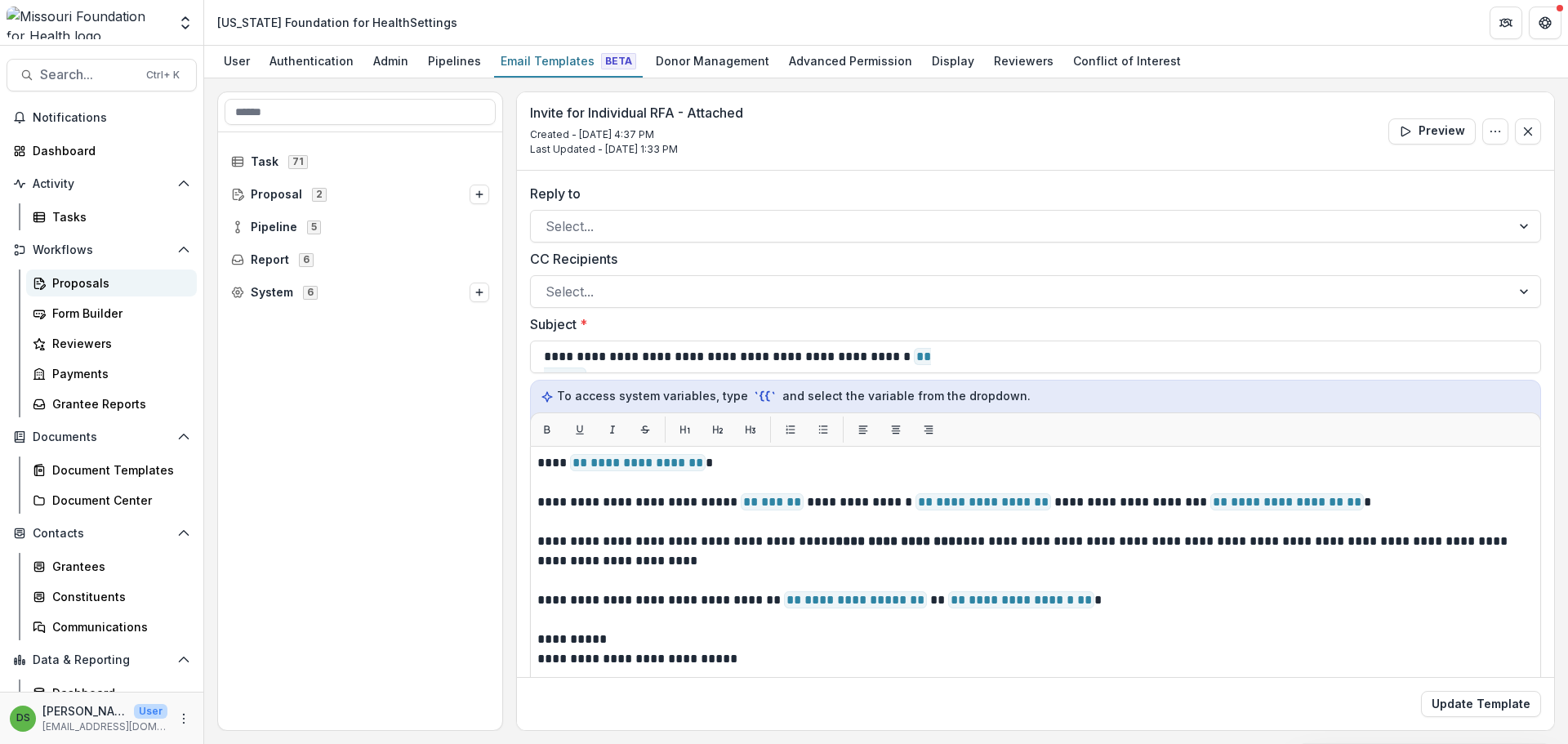
click at [95, 286] on div "Proposals" at bounding box center [117, 283] width 131 height 17
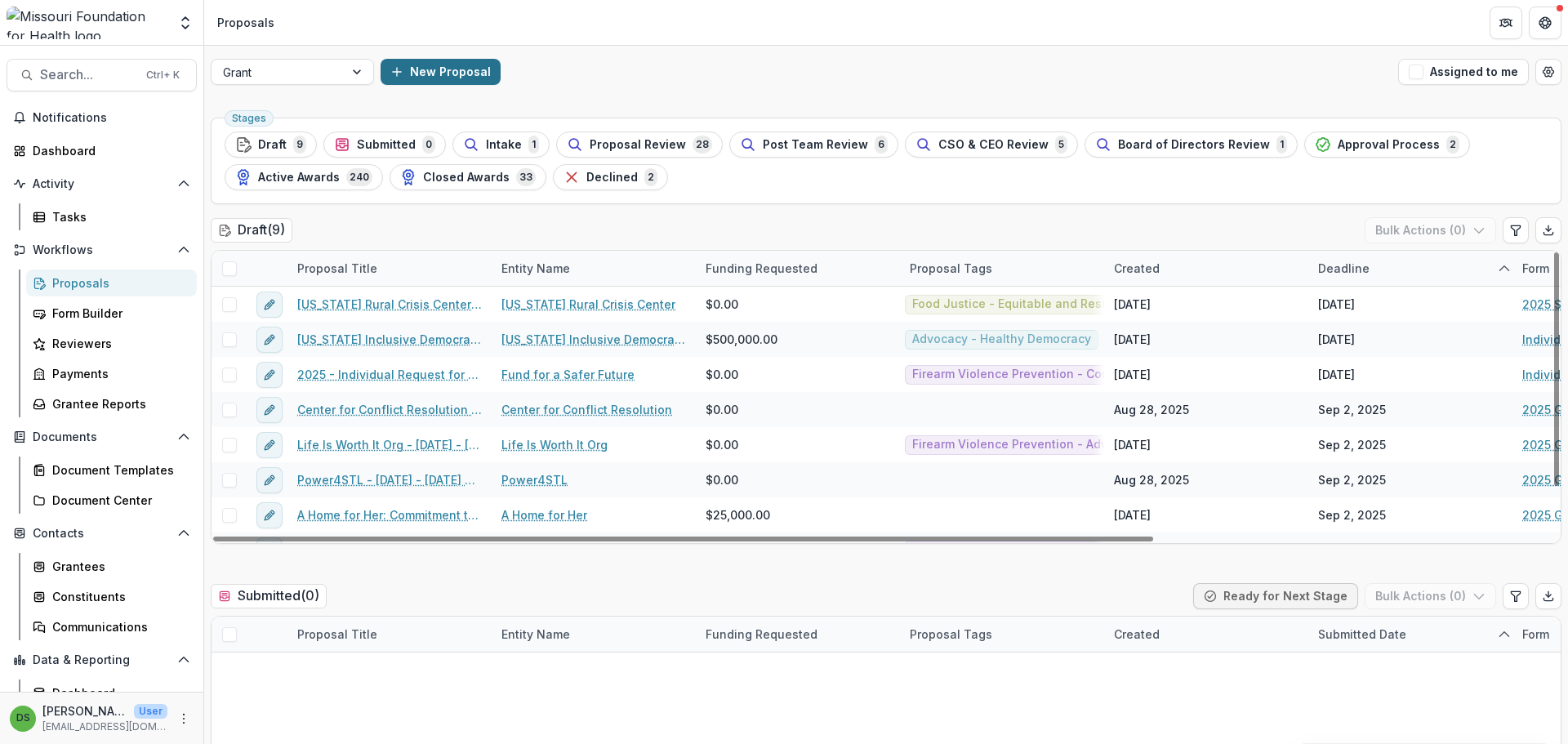
click at [428, 66] on button "New Proposal" at bounding box center [440, 72] width 120 height 26
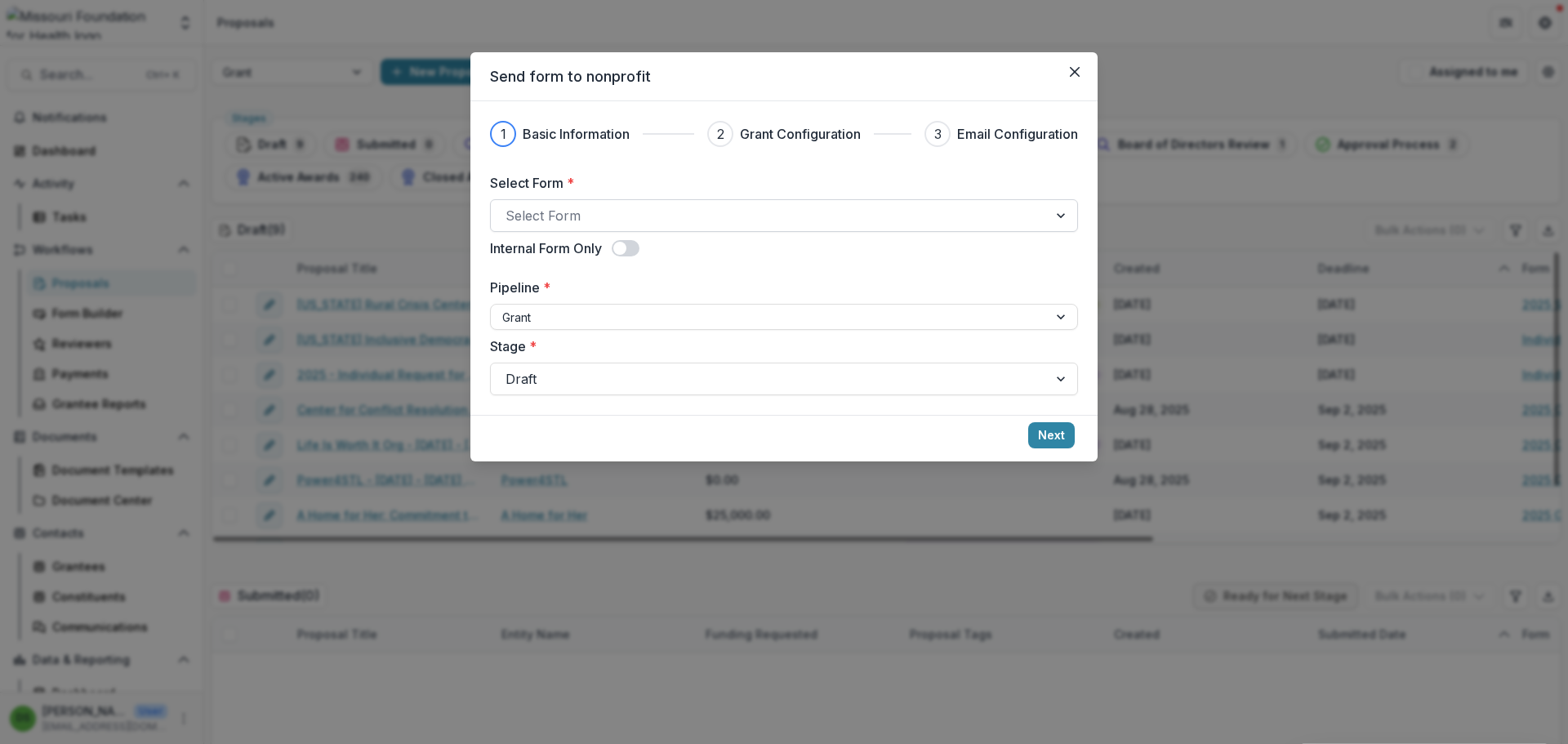
click at [561, 213] on div at bounding box center [769, 216] width 528 height 23
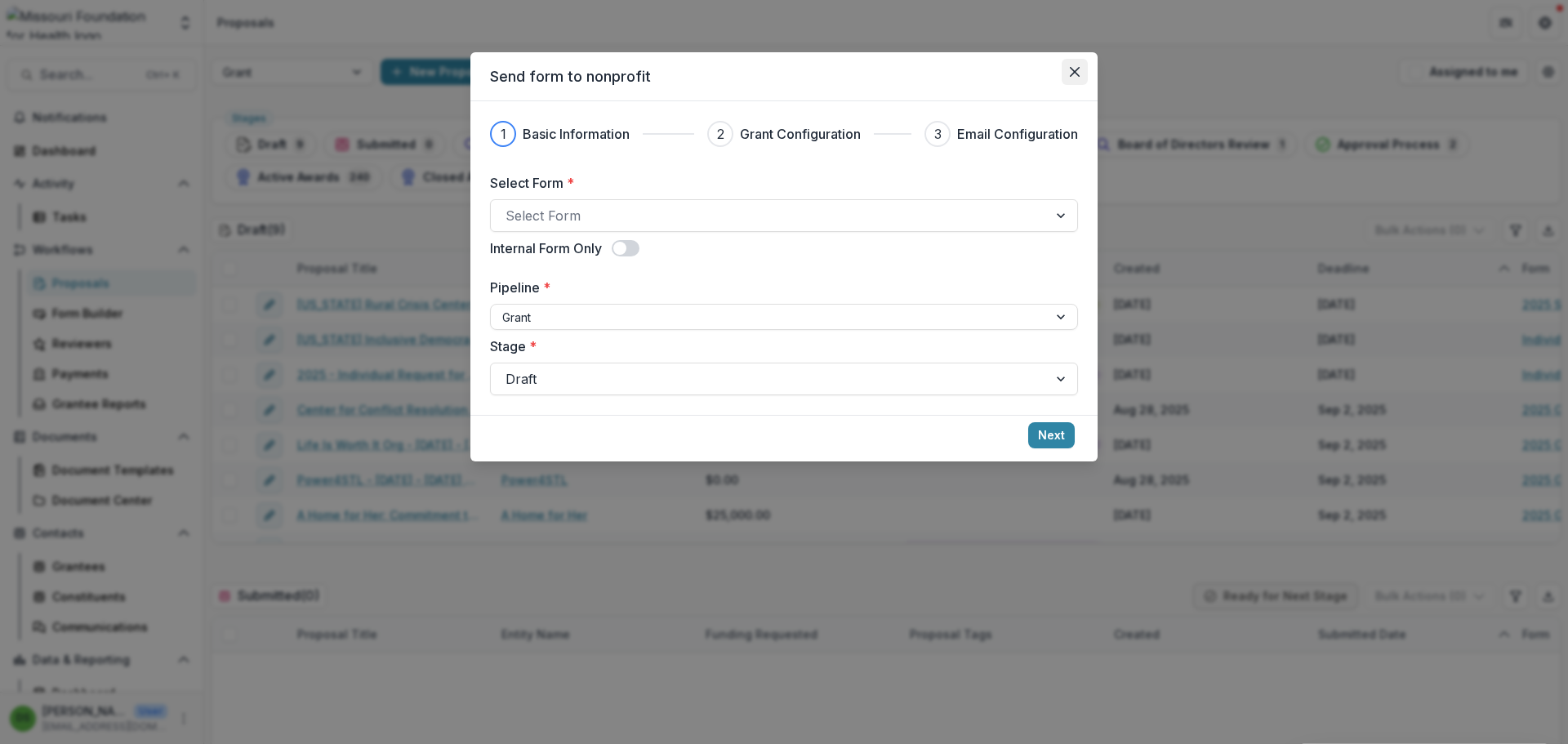
click at [1073, 69] on icon "Close" at bounding box center [1074, 72] width 10 height 10
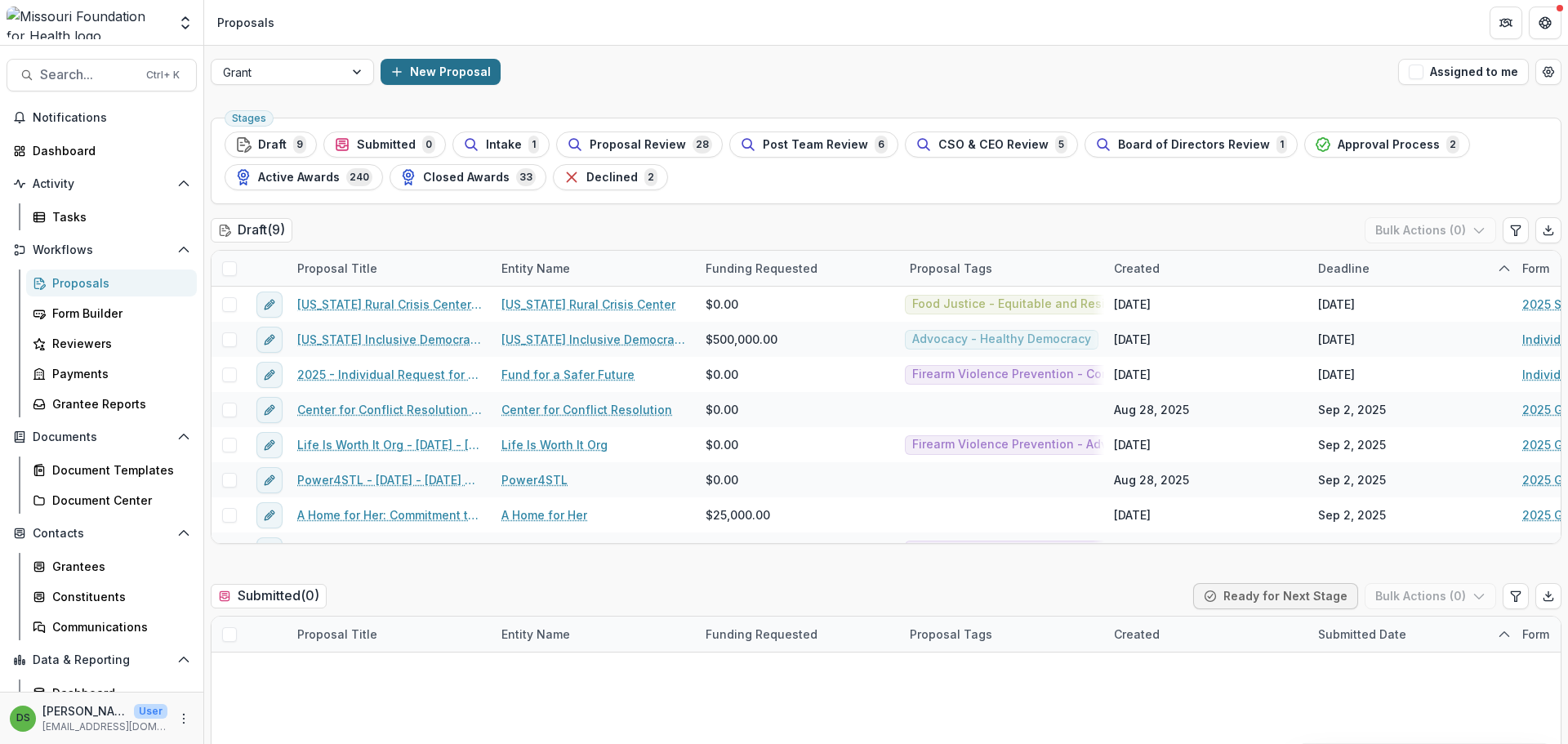
click at [475, 77] on button "New Proposal" at bounding box center [440, 72] width 120 height 26
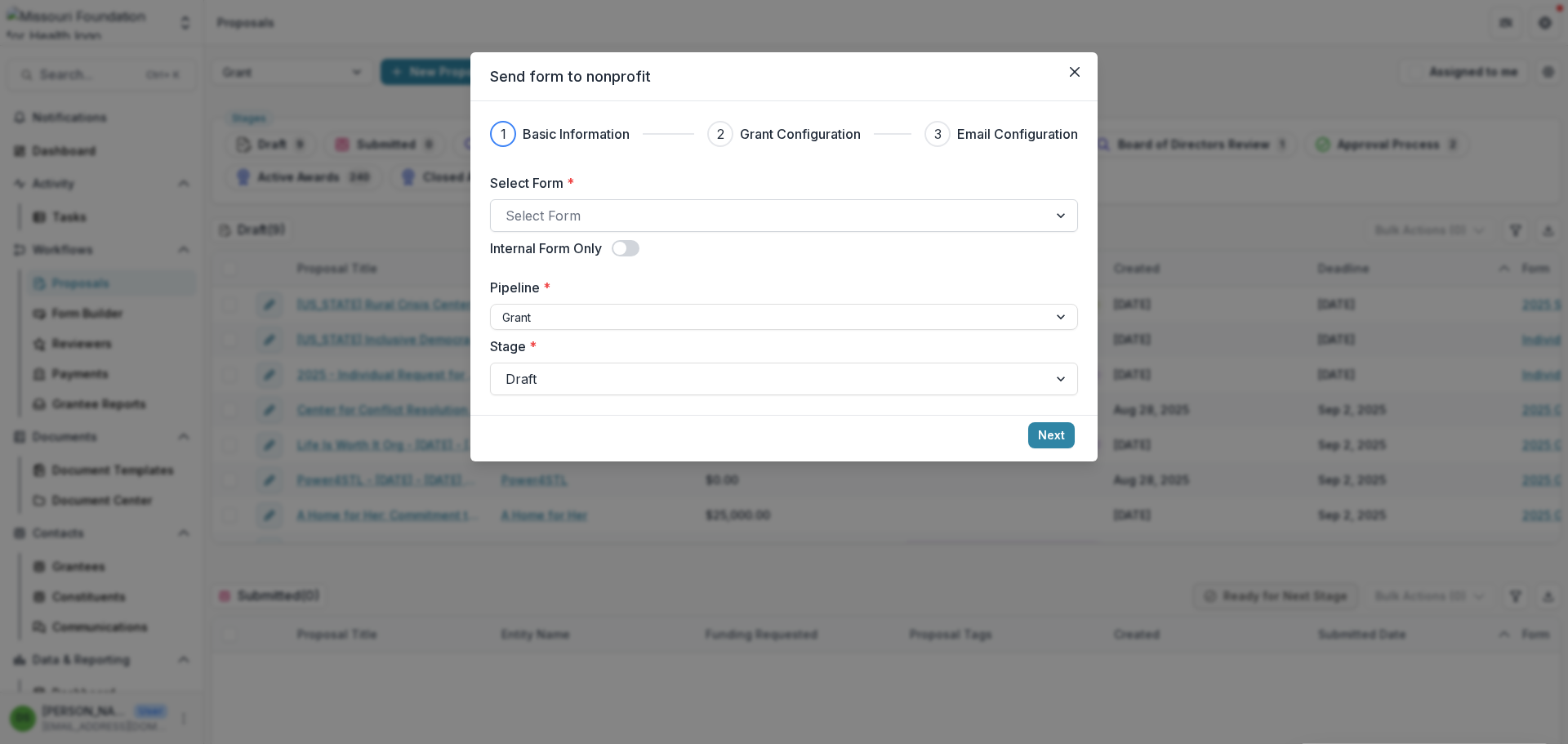
click at [578, 219] on div at bounding box center [769, 216] width 528 height 23
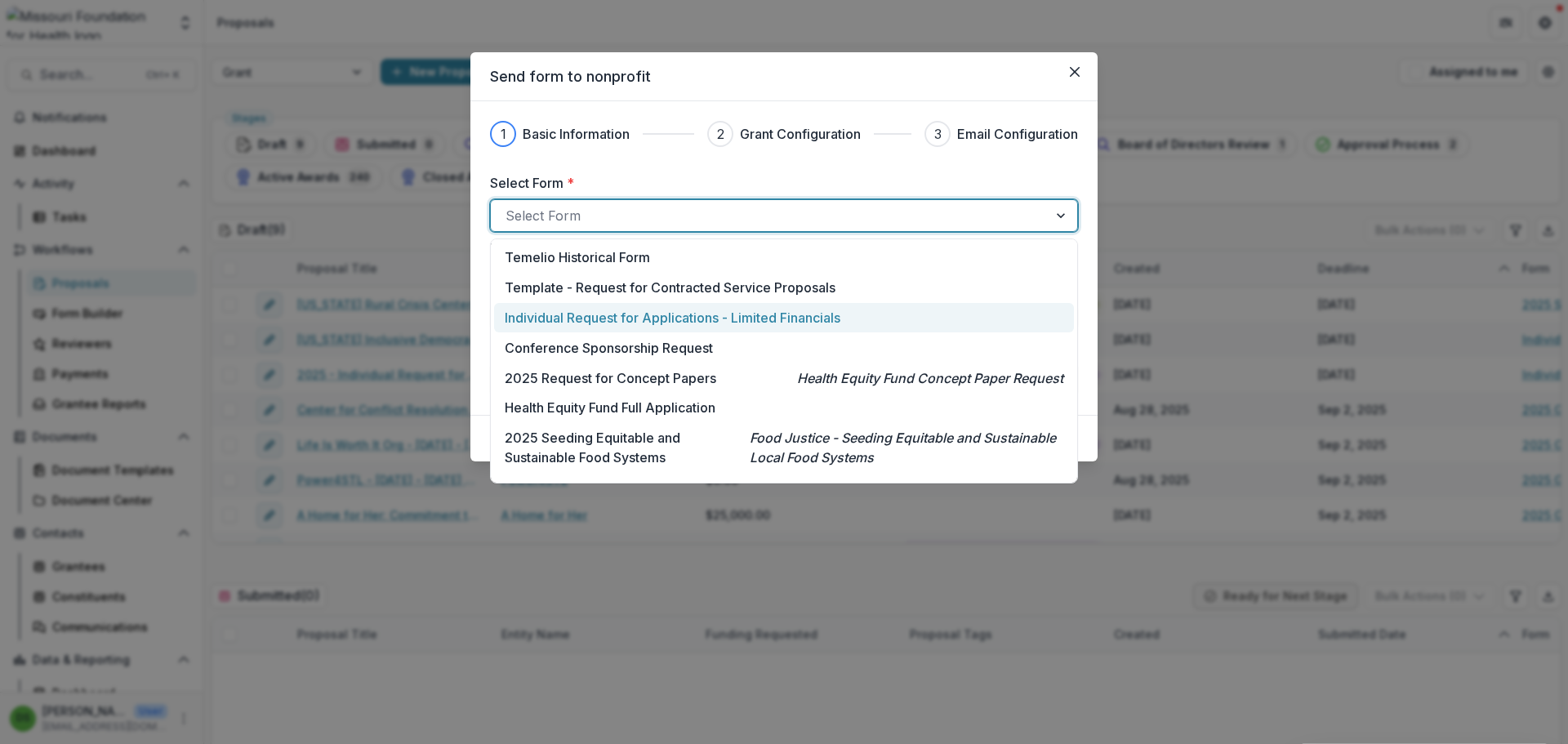
click at [556, 319] on p "Individual Request for Applications - Limited Financials" at bounding box center [673, 317] width 336 height 19
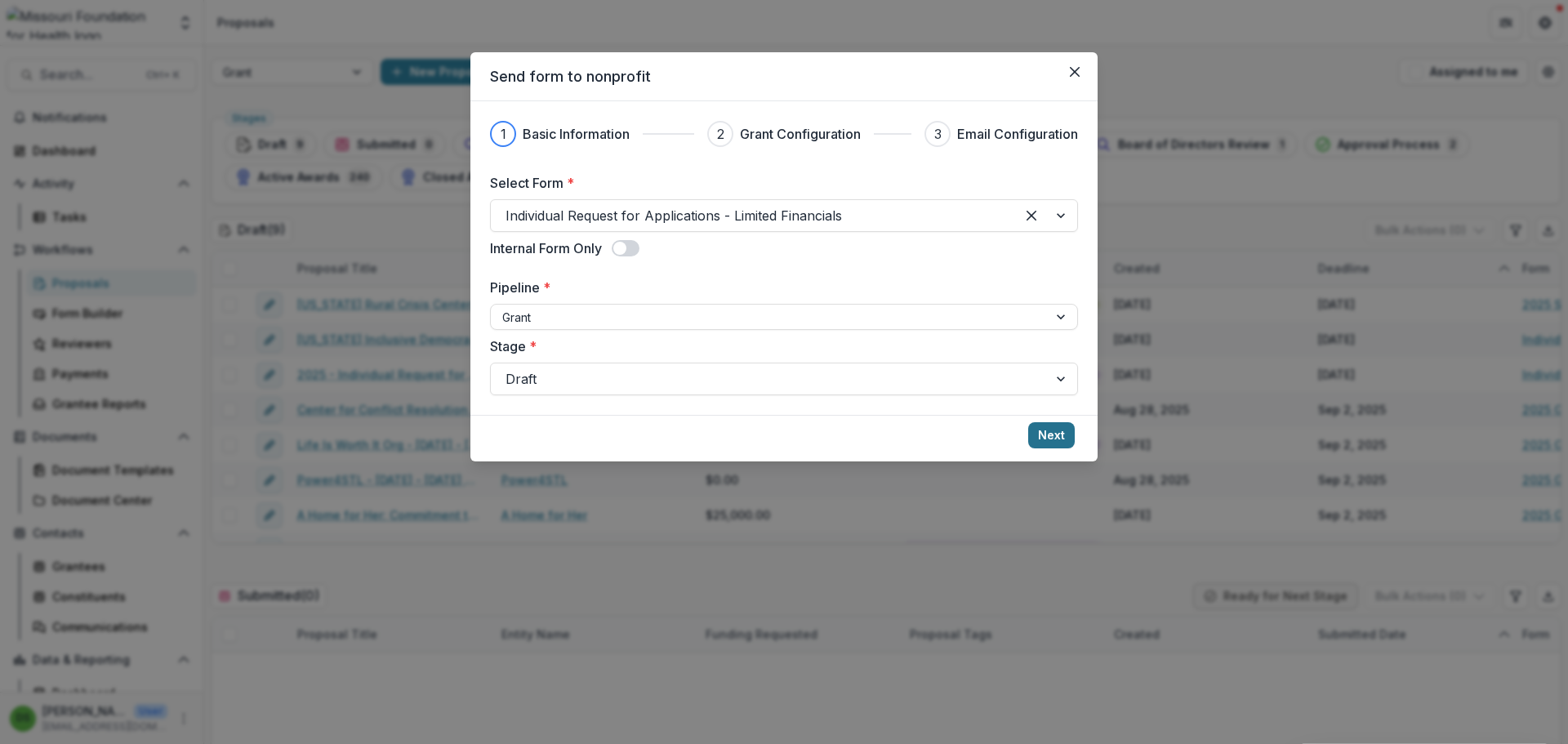
click at [1038, 430] on button "Next" at bounding box center [1051, 435] width 47 height 26
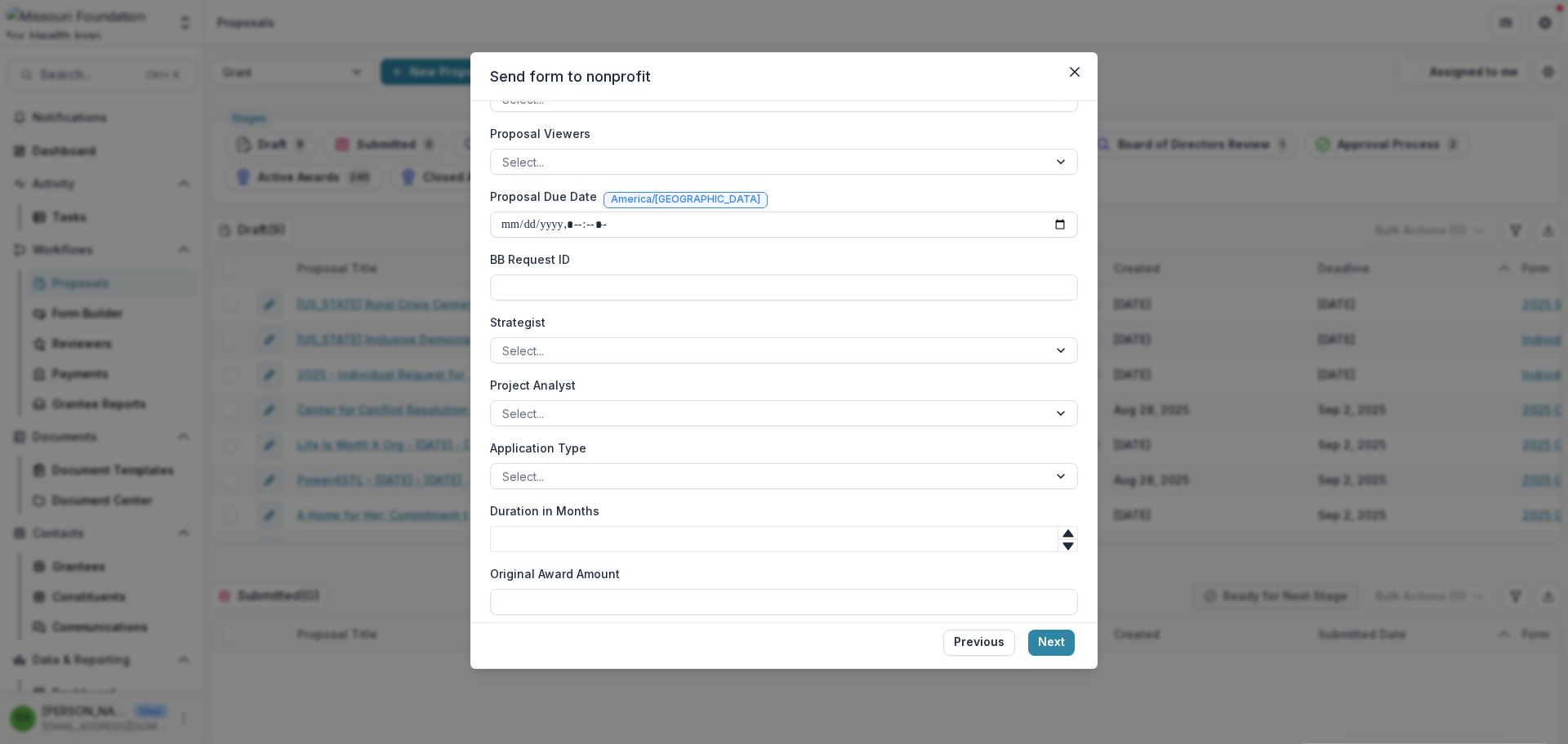
scroll to position [420, 0]
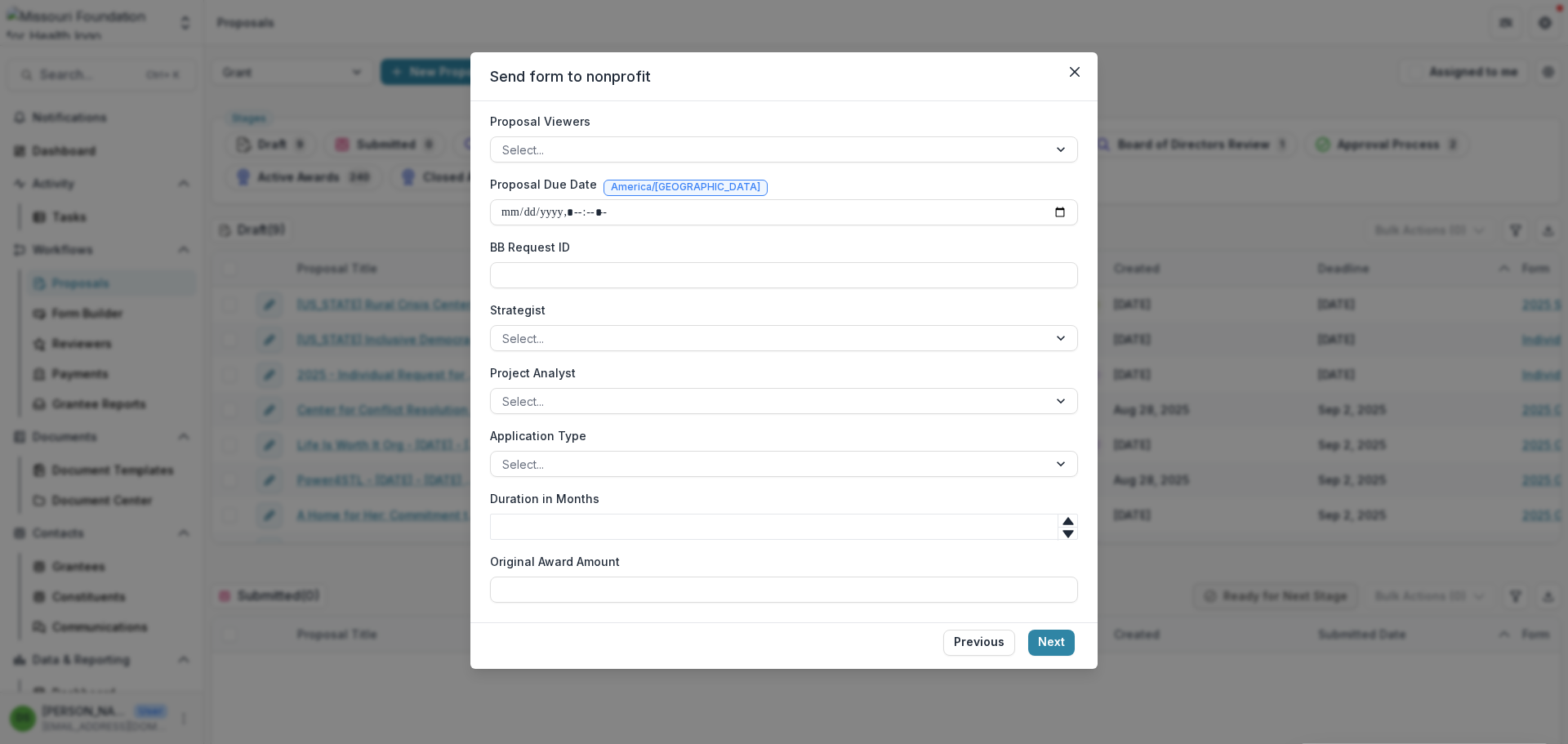
click at [1052, 634] on button "Next" at bounding box center [1051, 642] width 47 height 26
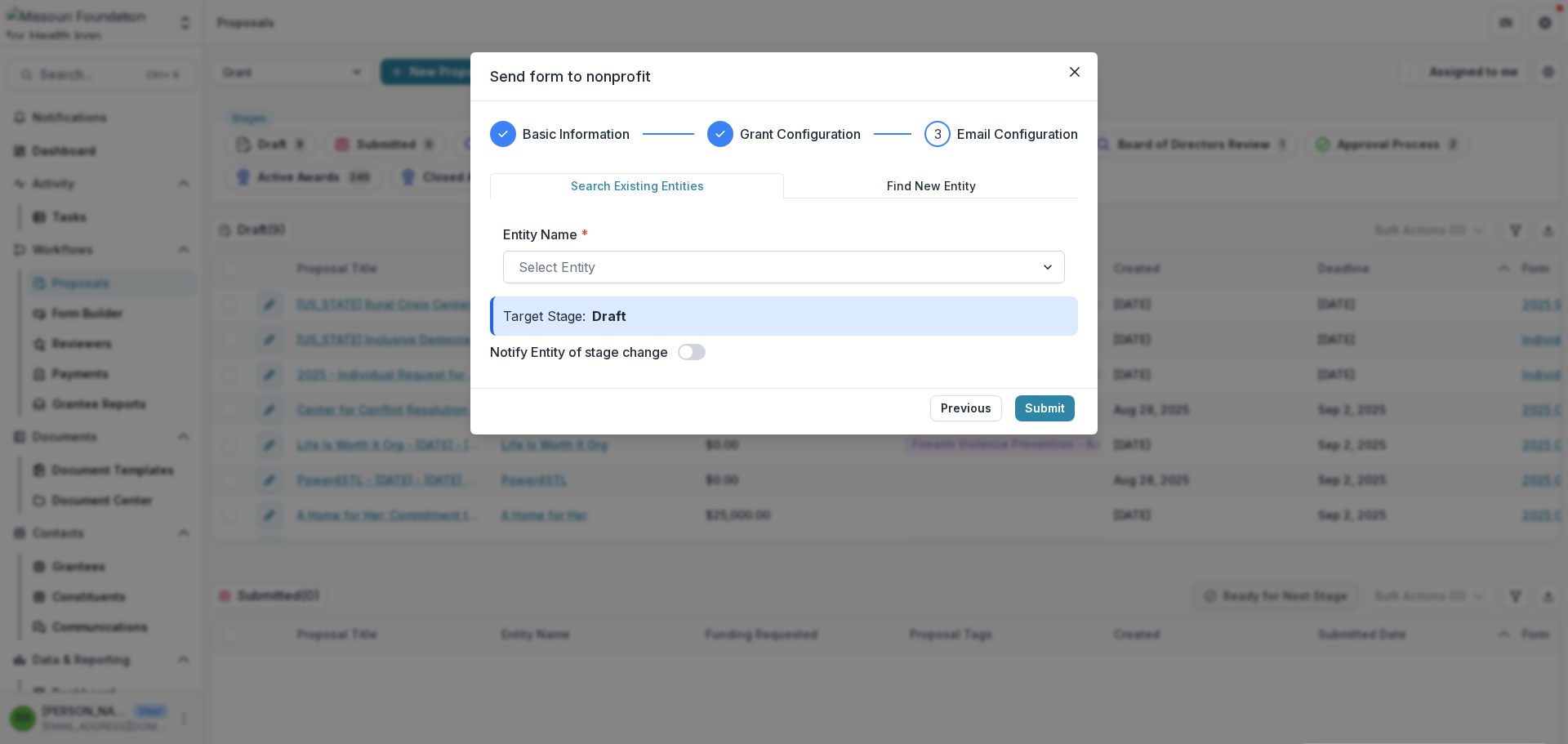
click at [671, 264] on div at bounding box center [769, 267] width 502 height 23
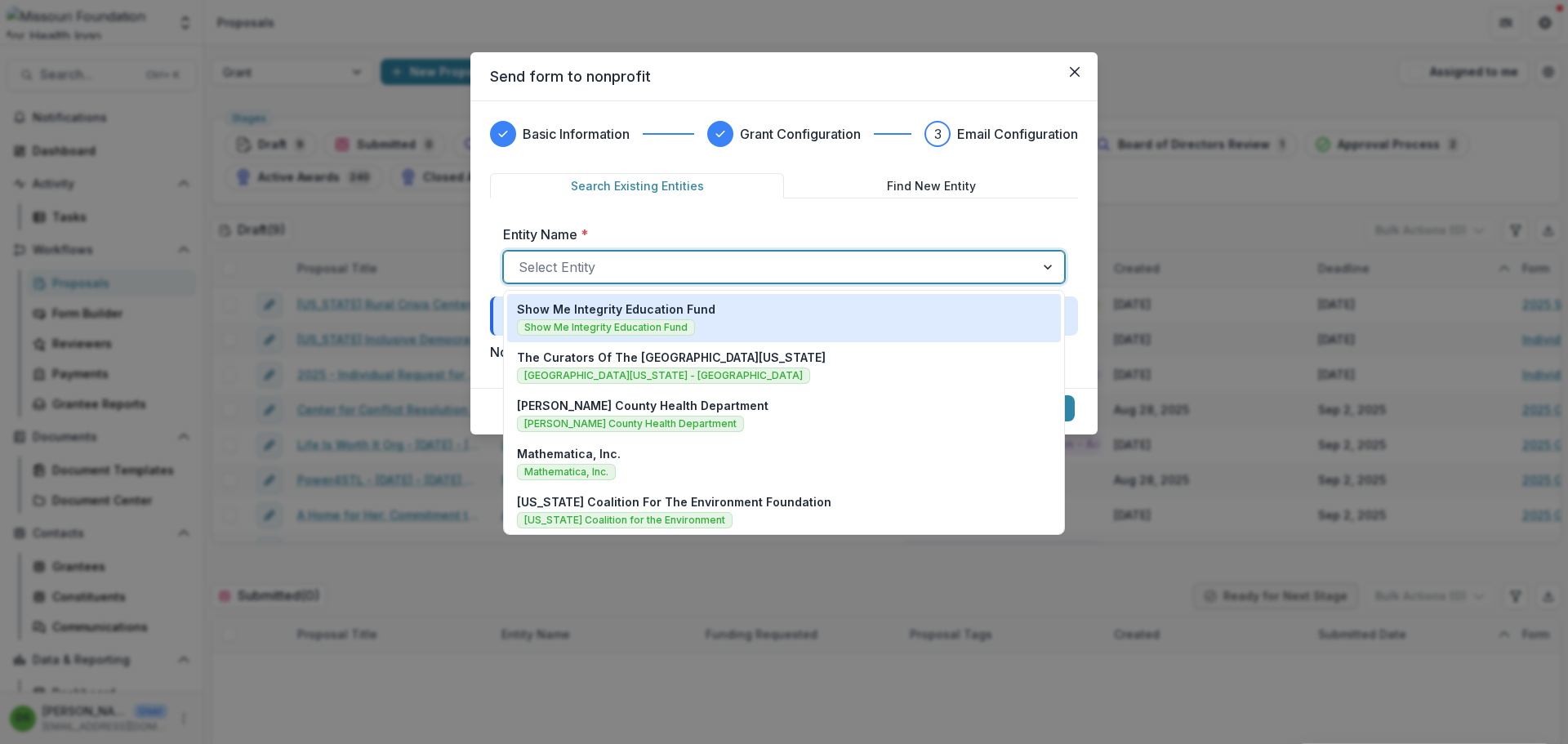
click at [659, 305] on p "Show Me Integrity Education Fund" at bounding box center [616, 309] width 198 height 17
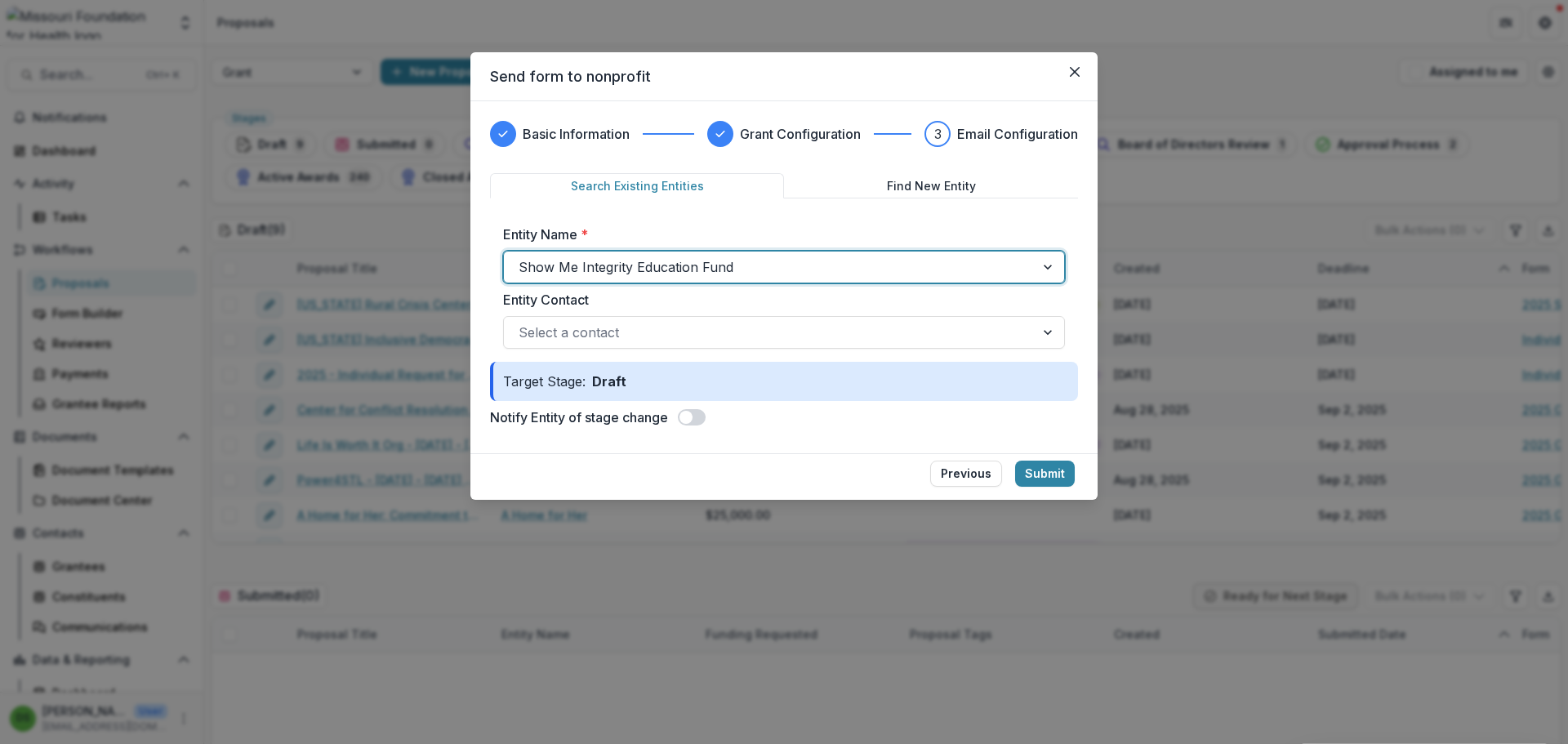
click at [693, 419] on span at bounding box center [686, 417] width 13 height 13
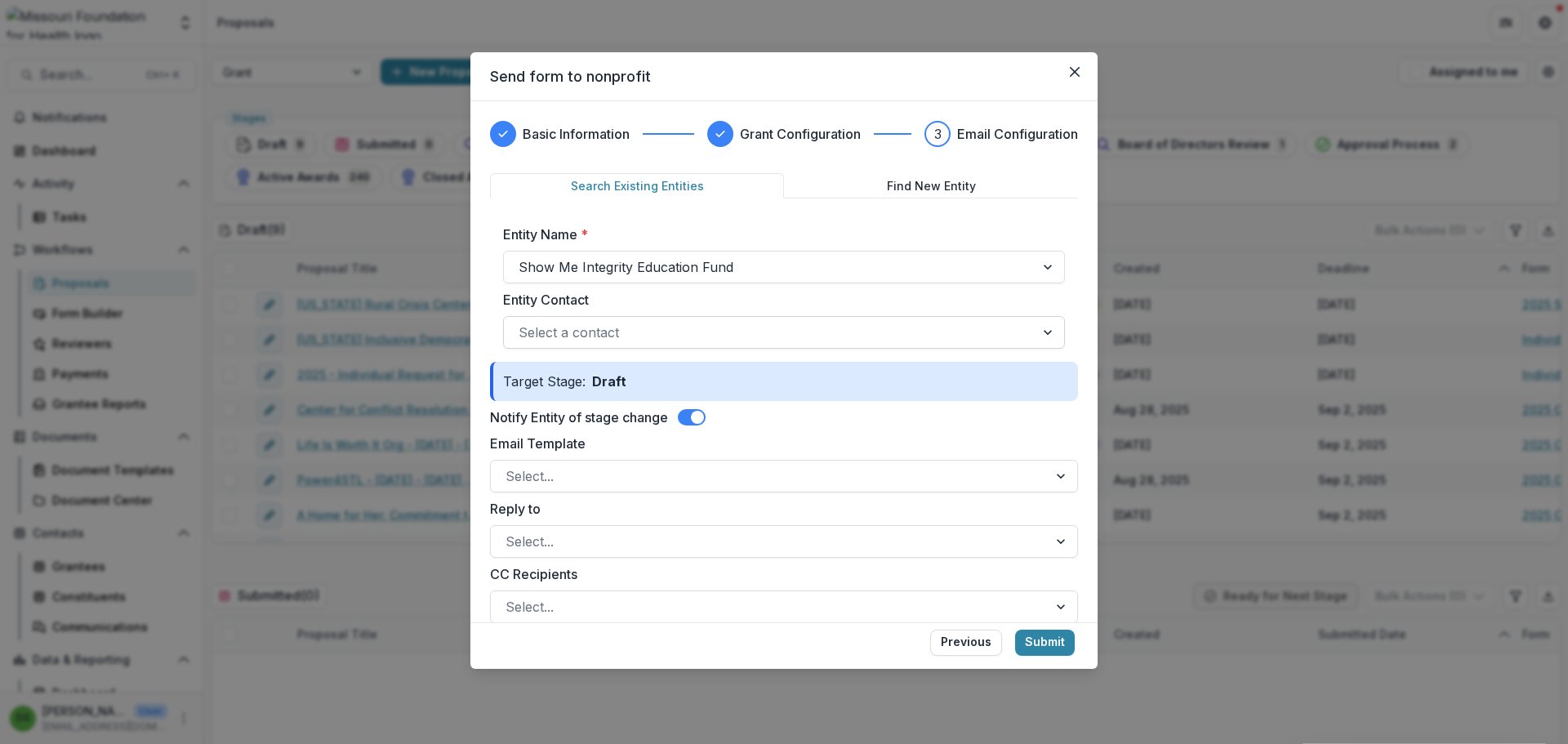
click at [659, 320] on div "Select a contact" at bounding box center [769, 332] width 531 height 26
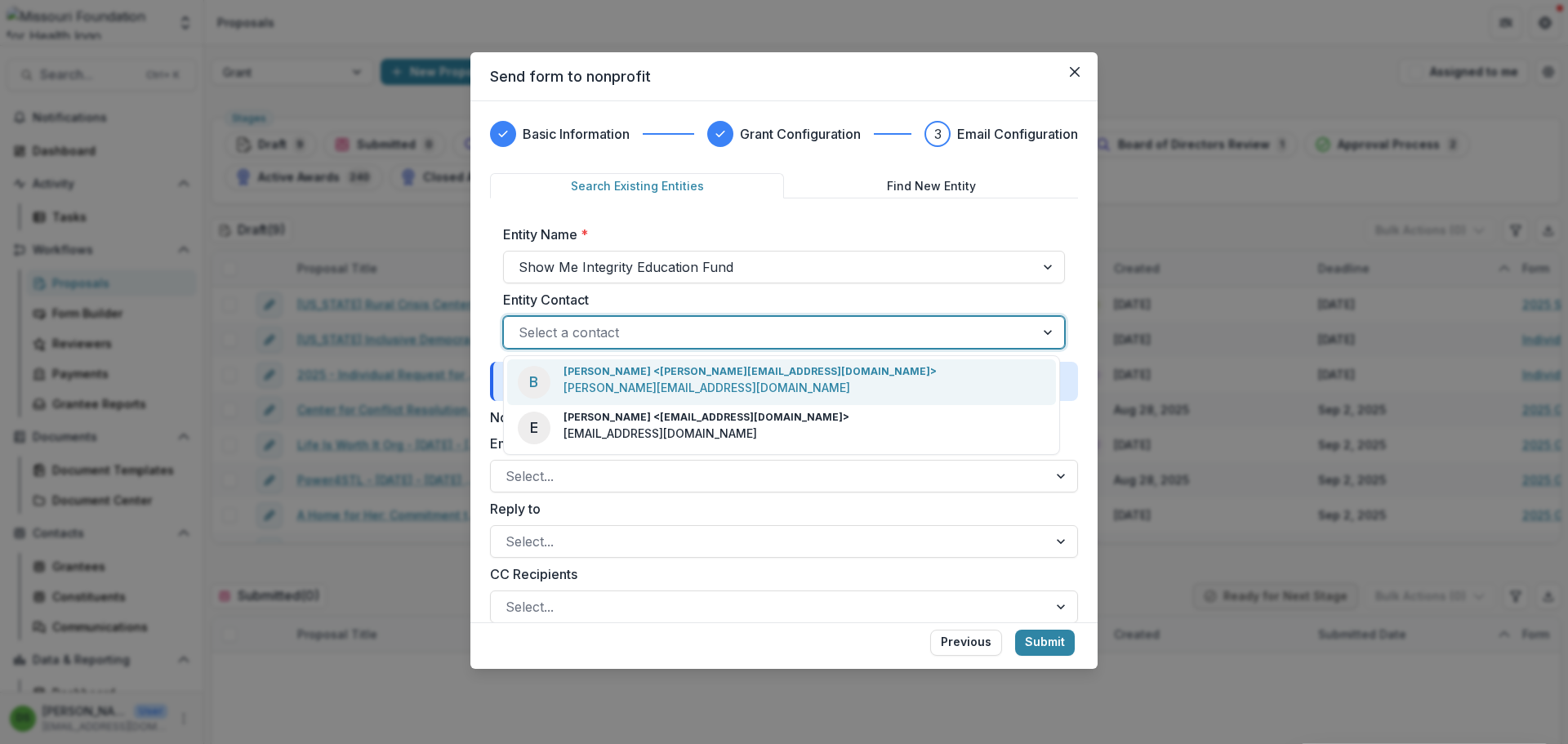
click at [630, 389] on p "benjamin@showmeintegrity.org" at bounding box center [706, 387] width 286 height 17
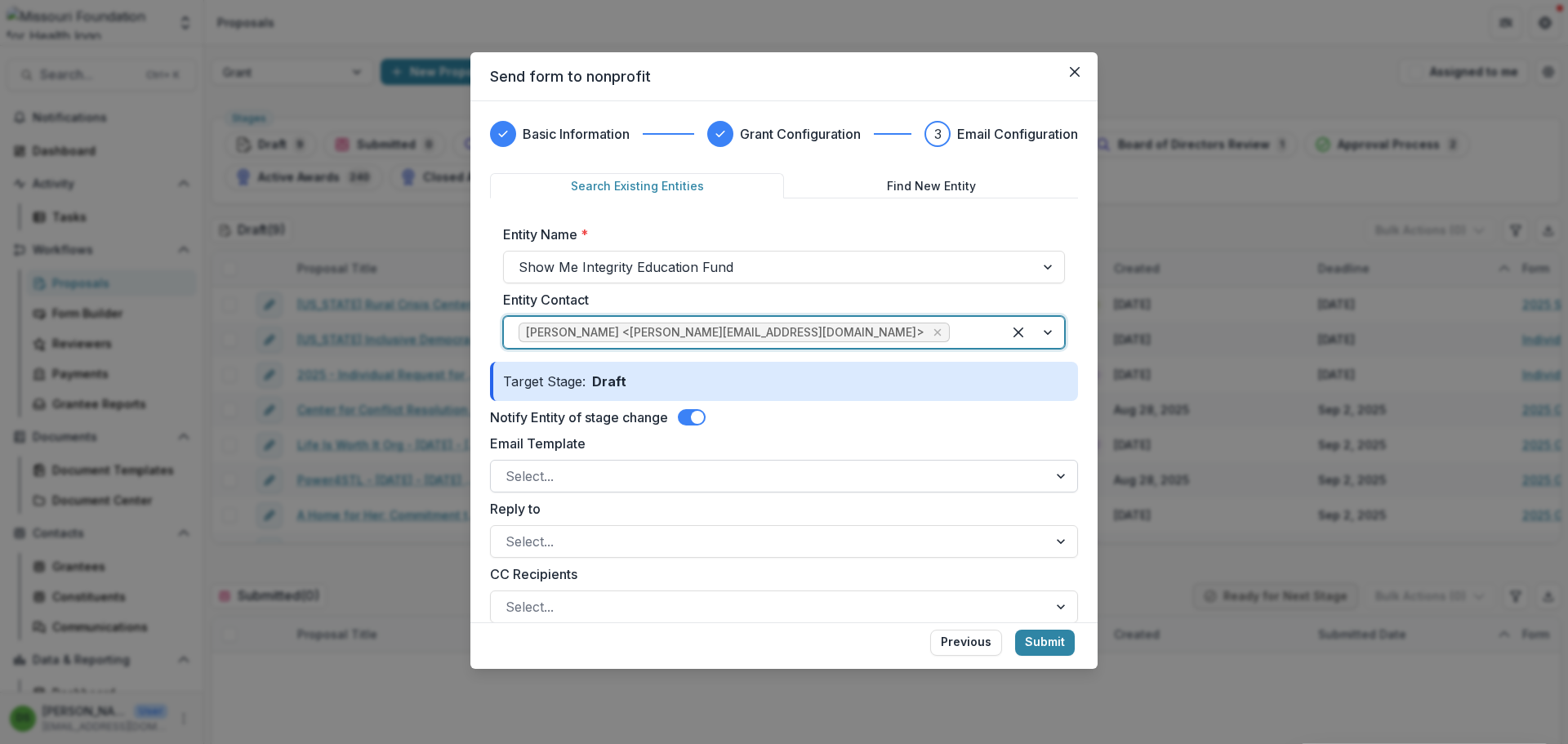
click at [619, 481] on div at bounding box center [769, 476] width 528 height 23
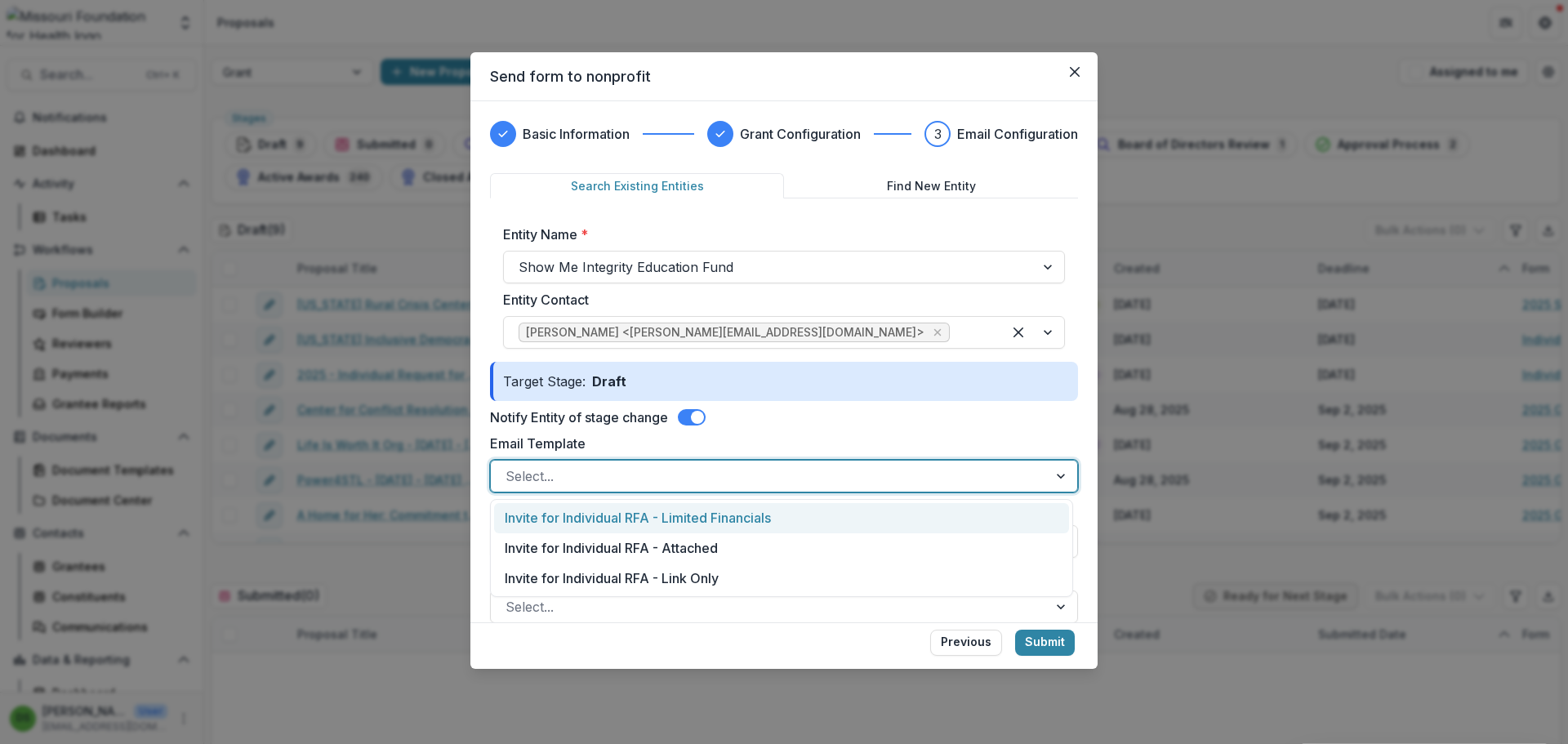
click at [621, 532] on div "Invite for Individual RFA - Limited Financials" at bounding box center [782, 517] width 575 height 30
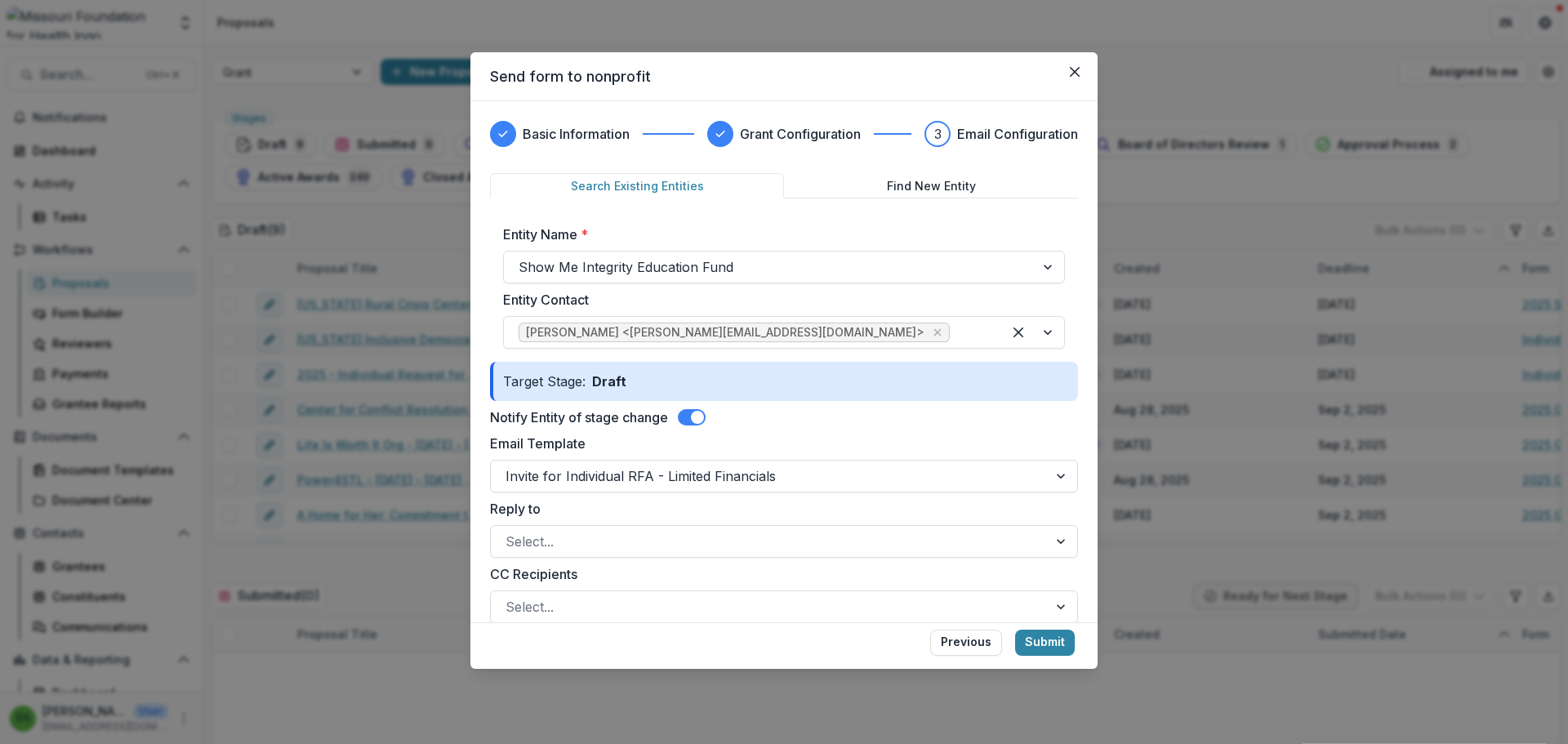
click at [620, 520] on div "Reply to Select..." at bounding box center [784, 528] width 588 height 59
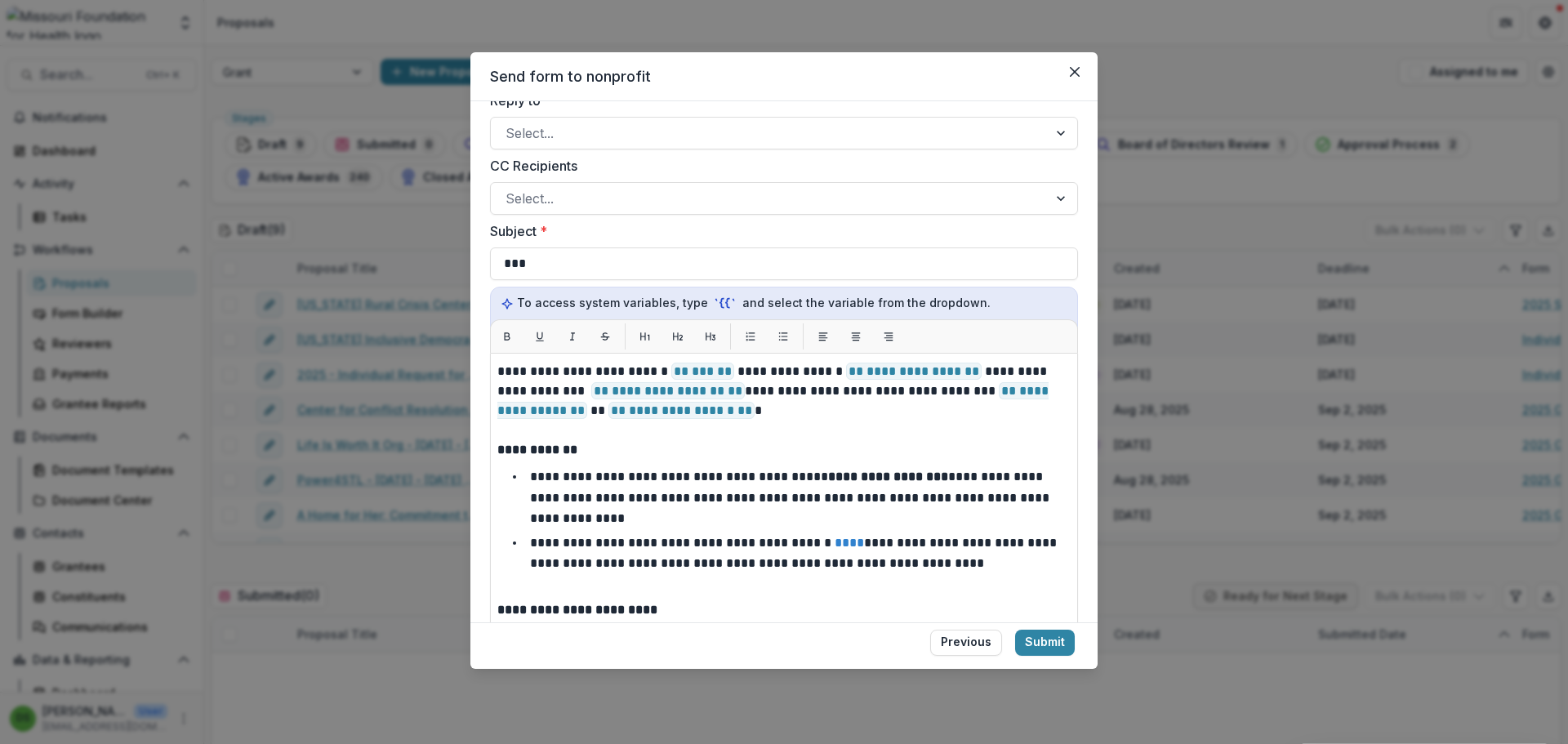
scroll to position [0, 0]
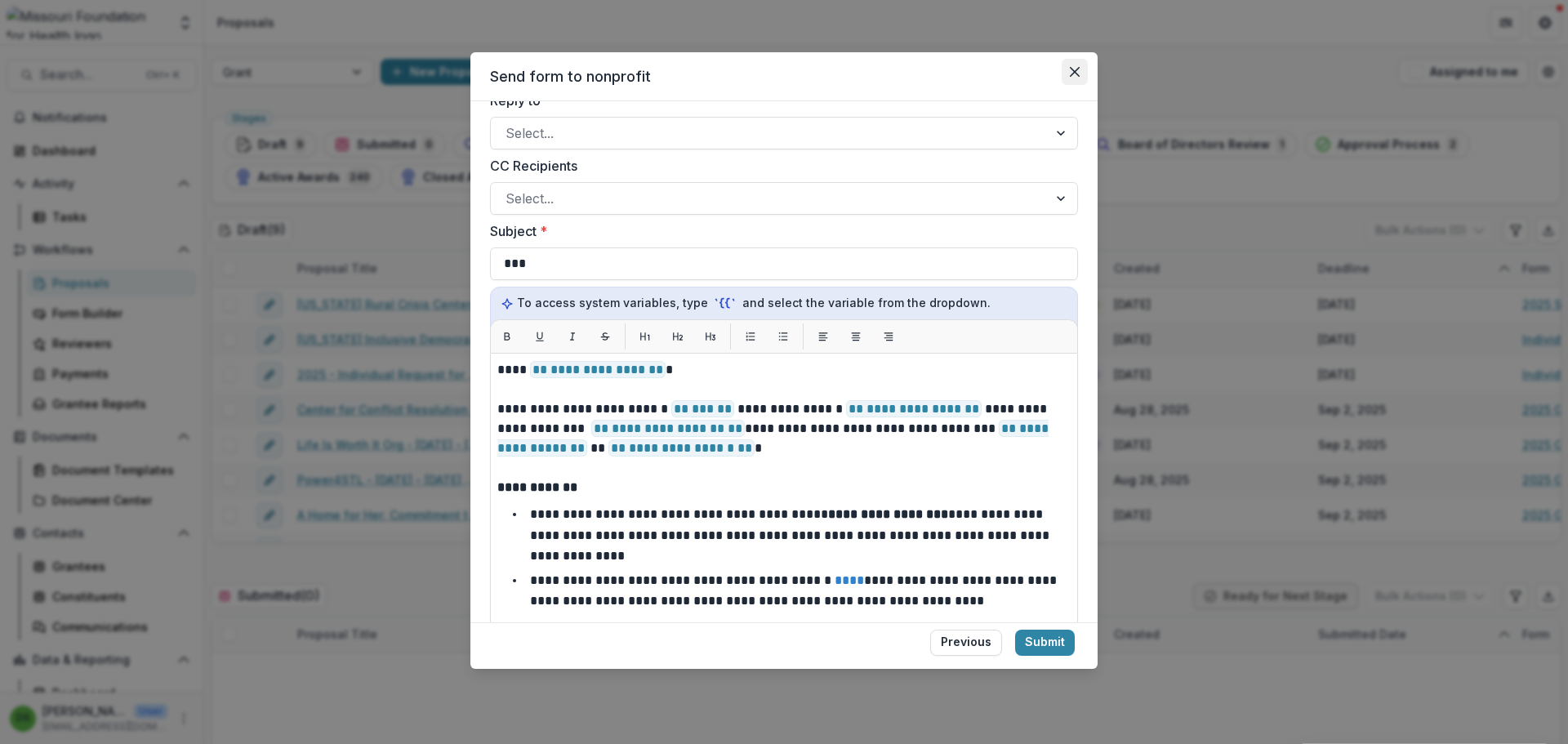
click at [1070, 75] on icon "Close" at bounding box center [1074, 72] width 10 height 10
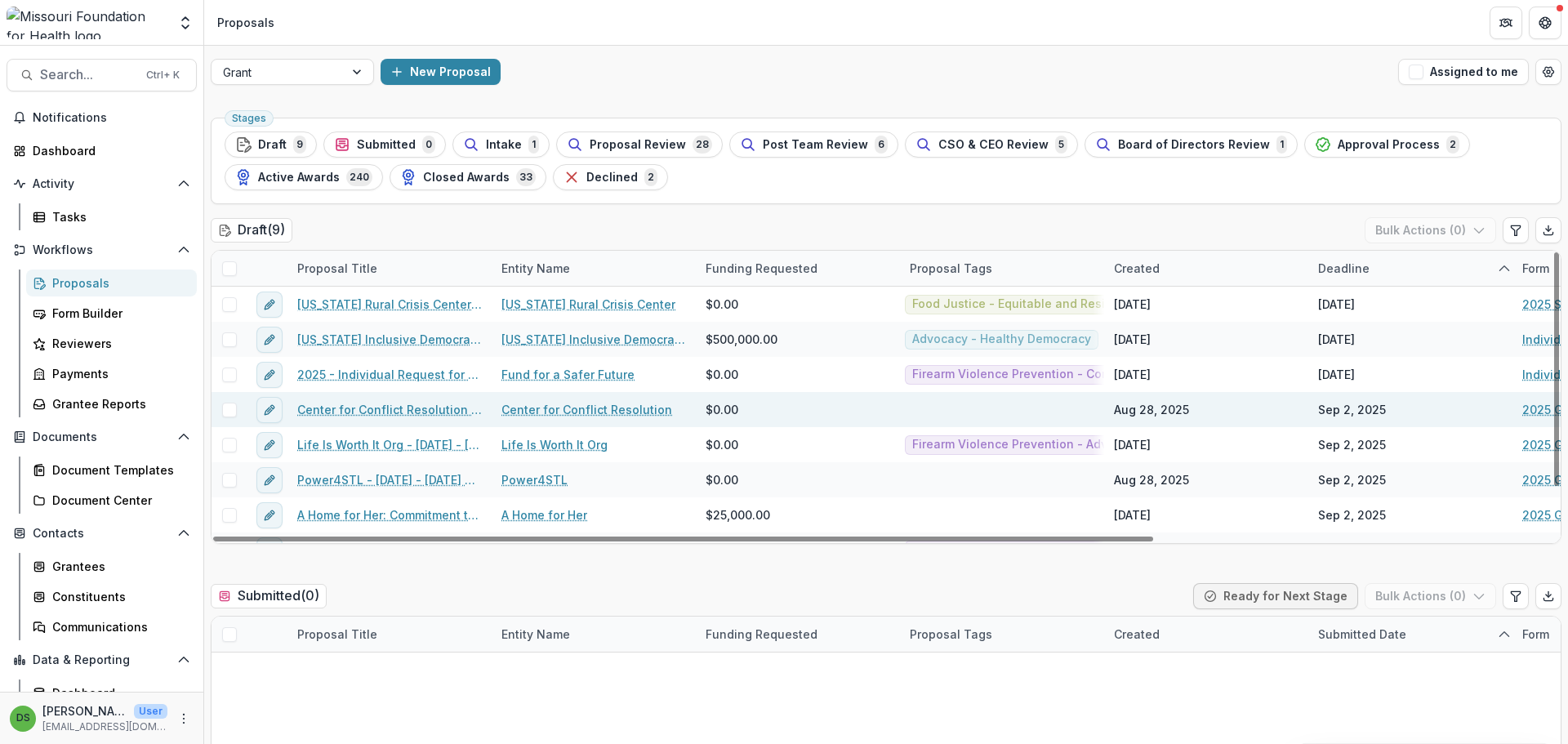
click at [401, 416] on link "Center for Conflict Resolution - 2025 - 2025 Grassroots Efforts to Address FID …" at bounding box center [389, 409] width 184 height 17
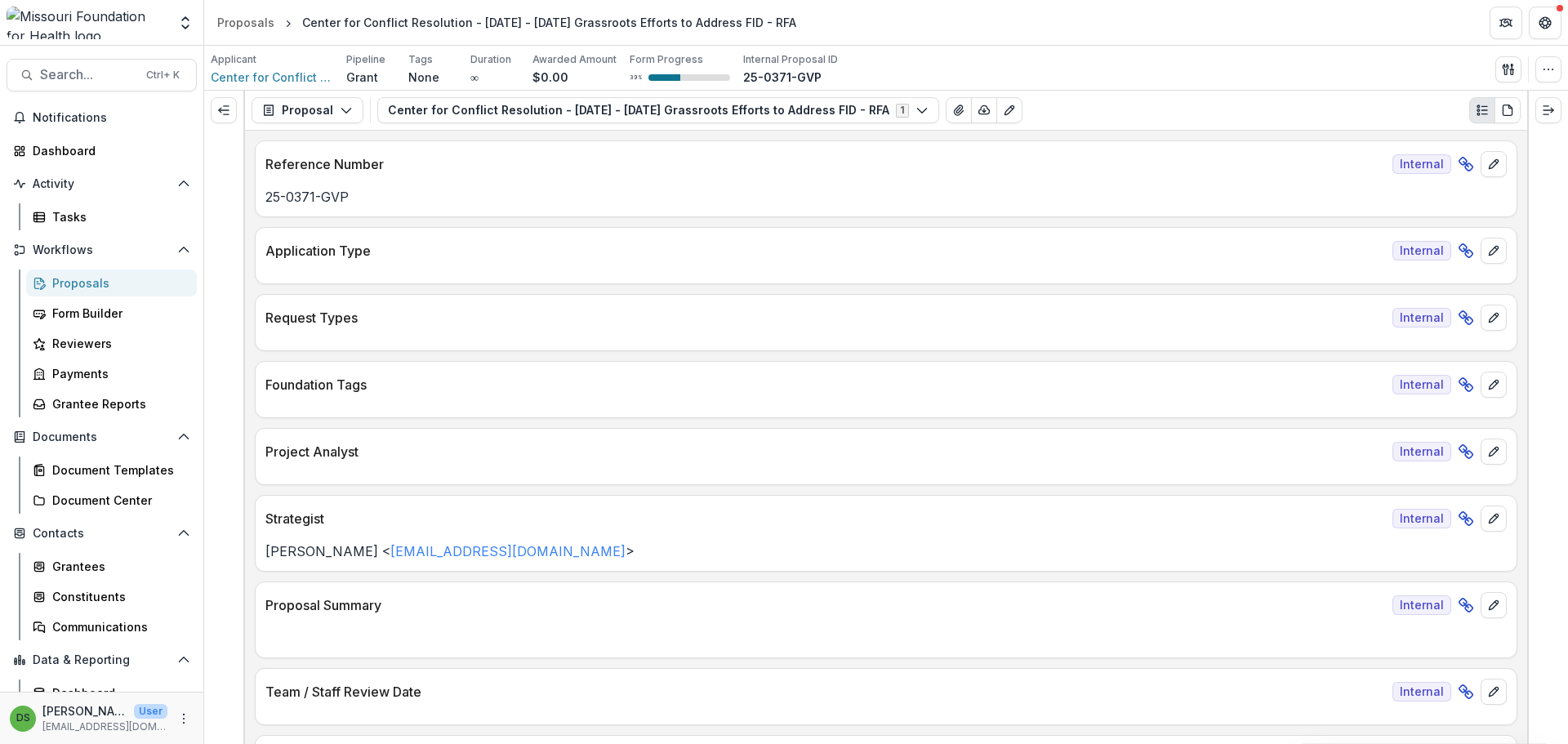
drag, startPoint x: 401, startPoint y: 416, endPoint x: 814, endPoint y: 261, distance: 441.1
click at [814, 261] on p "Application Type" at bounding box center [825, 250] width 1120 height 19
click at [557, 109] on button "Center for Conflict Resolution - 2025 - 2025 Grassroots Efforts to Address FID …" at bounding box center [658, 110] width 562 height 26
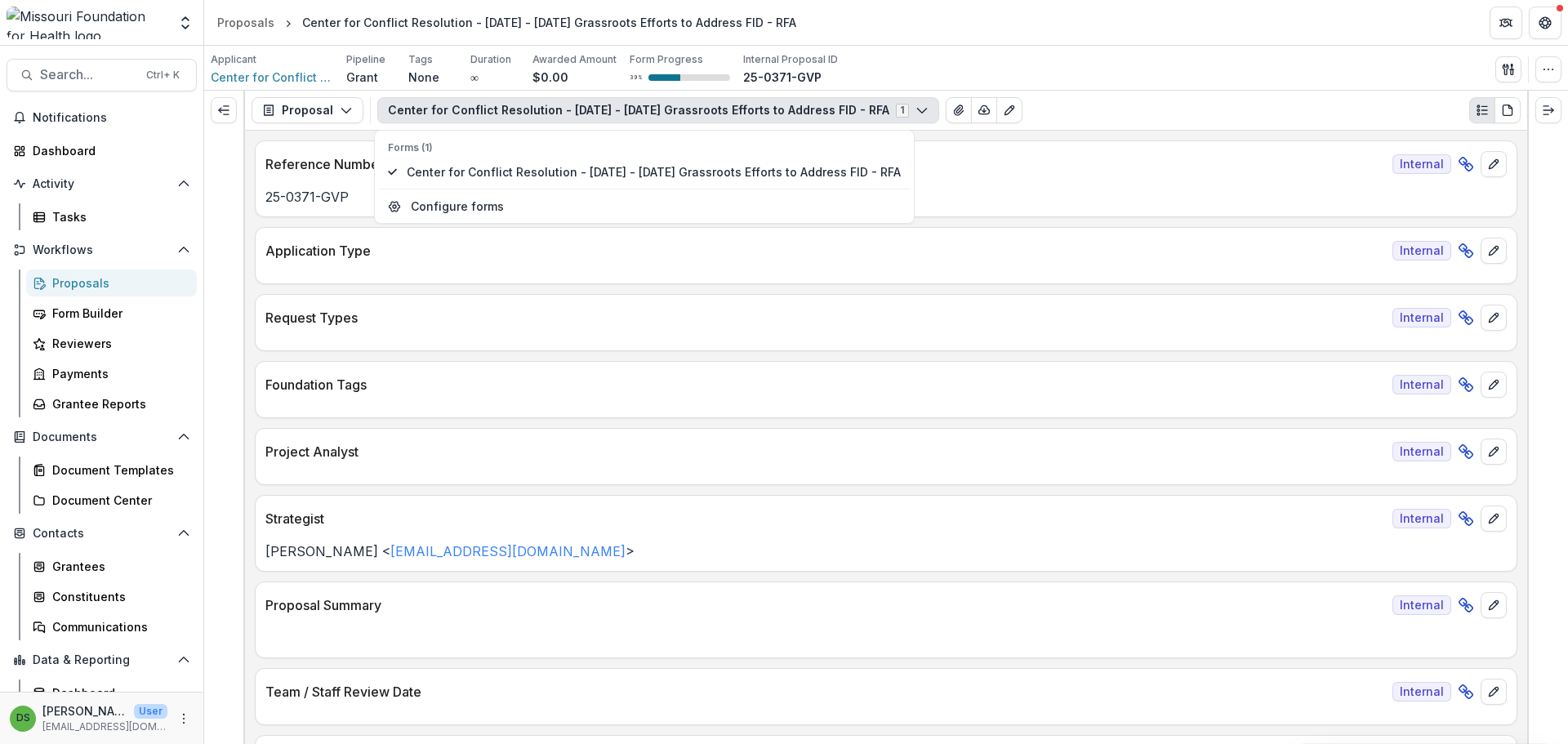
click at [557, 109] on button "Center for Conflict Resolution - 2025 - 2025 Grassroots Efforts to Address FID …" at bounding box center [658, 110] width 562 height 26
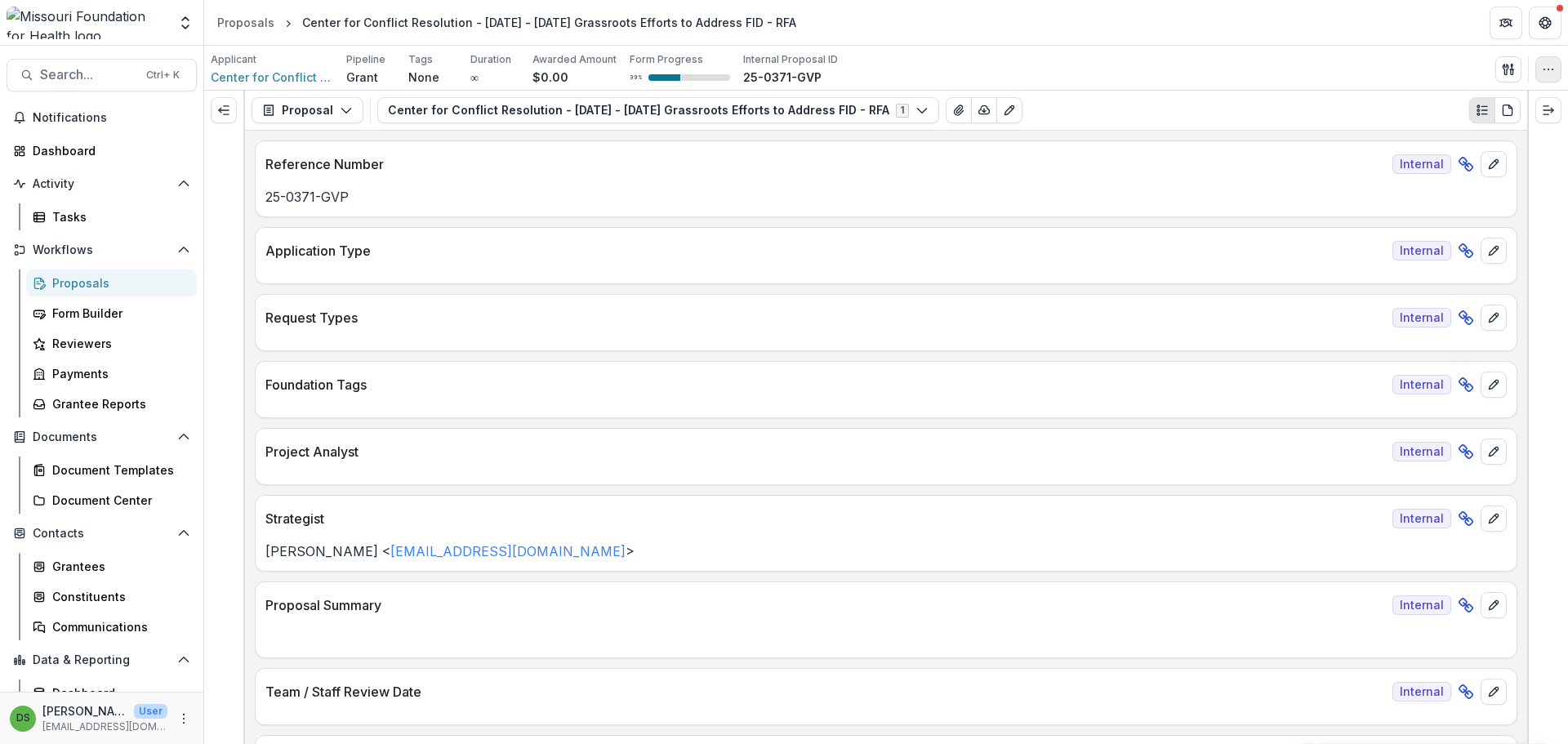
click at [1541, 64] on button "button" at bounding box center [1549, 69] width 26 height 26
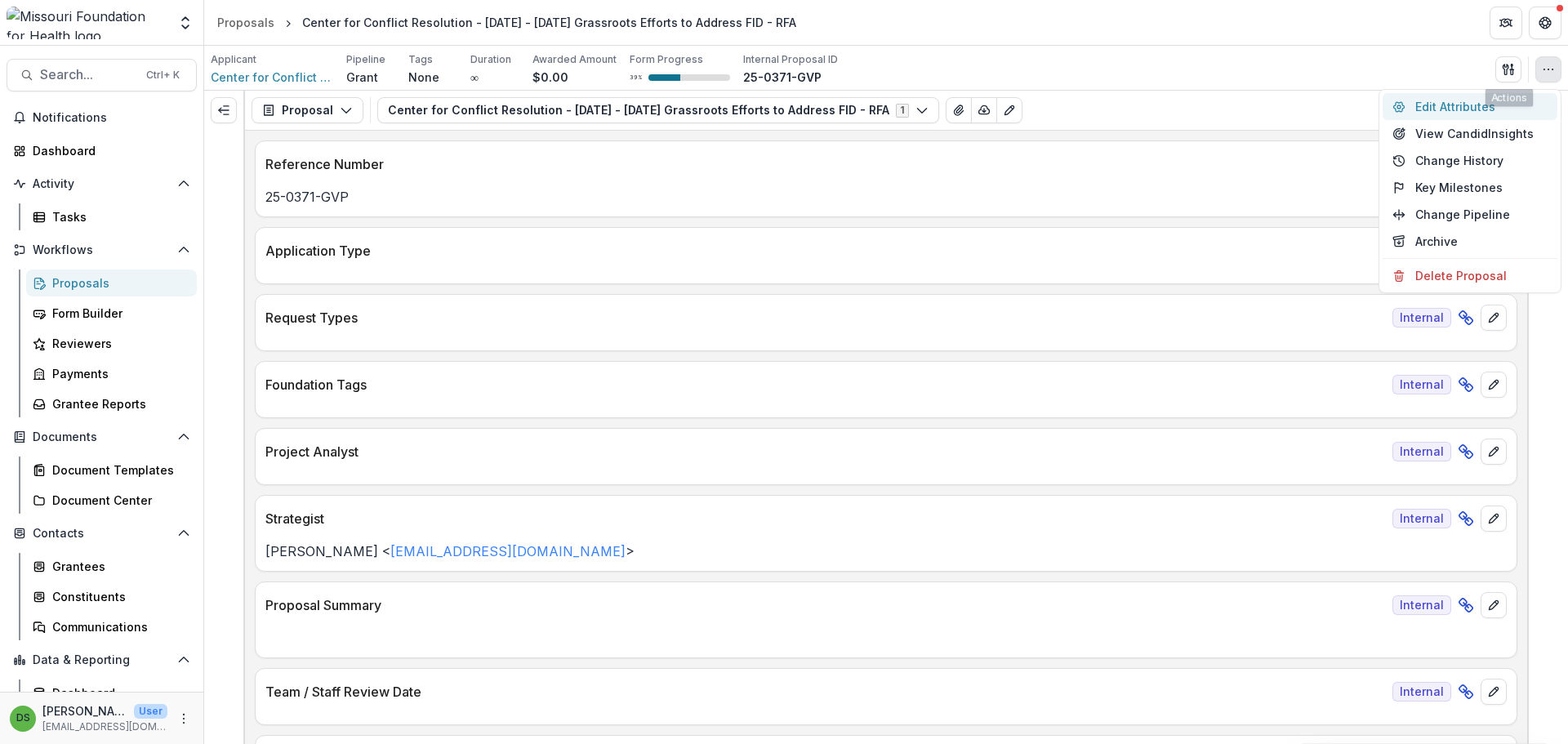
click at [1477, 105] on button "Edit Attributes" at bounding box center [1470, 105] width 175 height 27
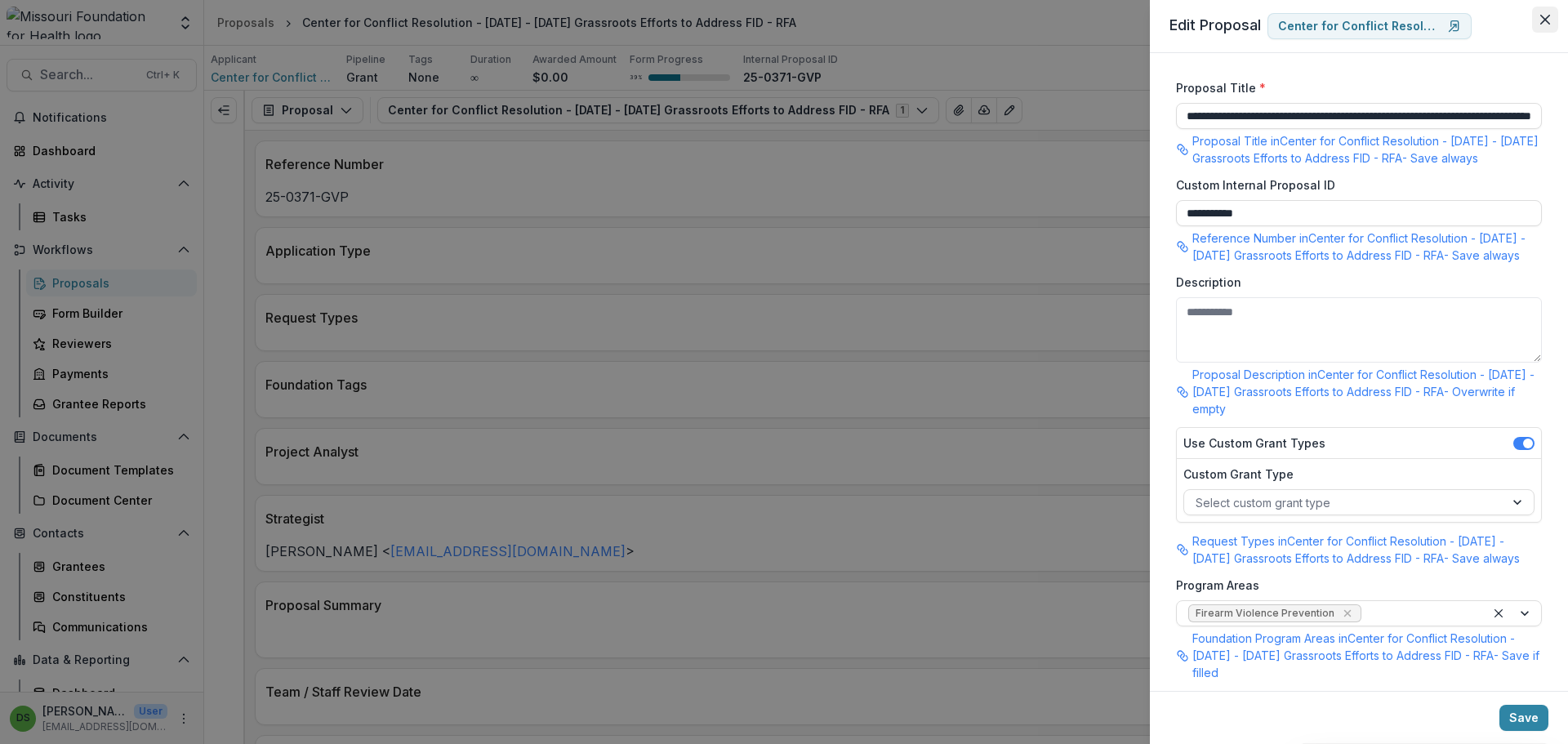
click at [1540, 26] on button "Close" at bounding box center [1545, 19] width 26 height 26
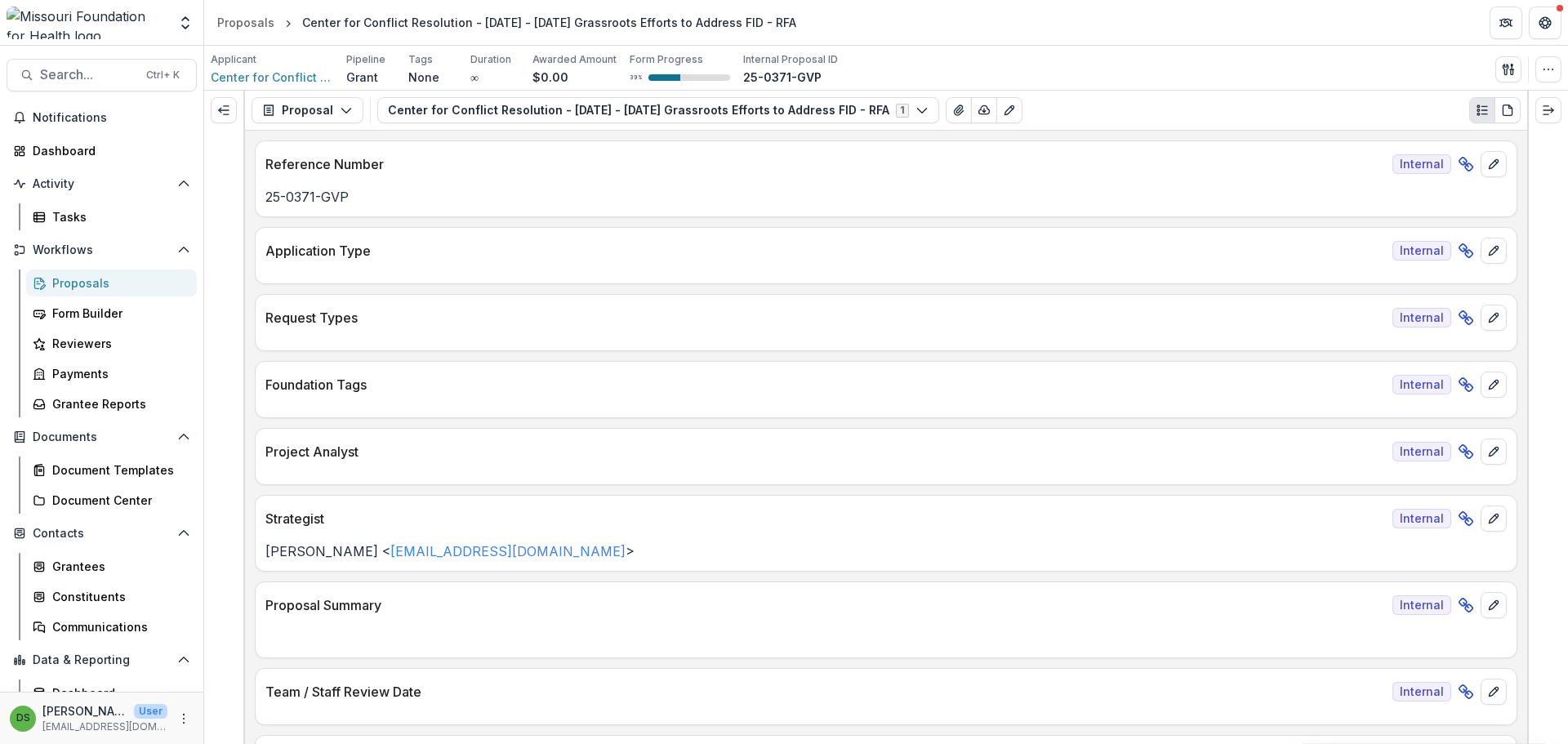
click at [701, 269] on div at bounding box center [886, 269] width 1261 height 10
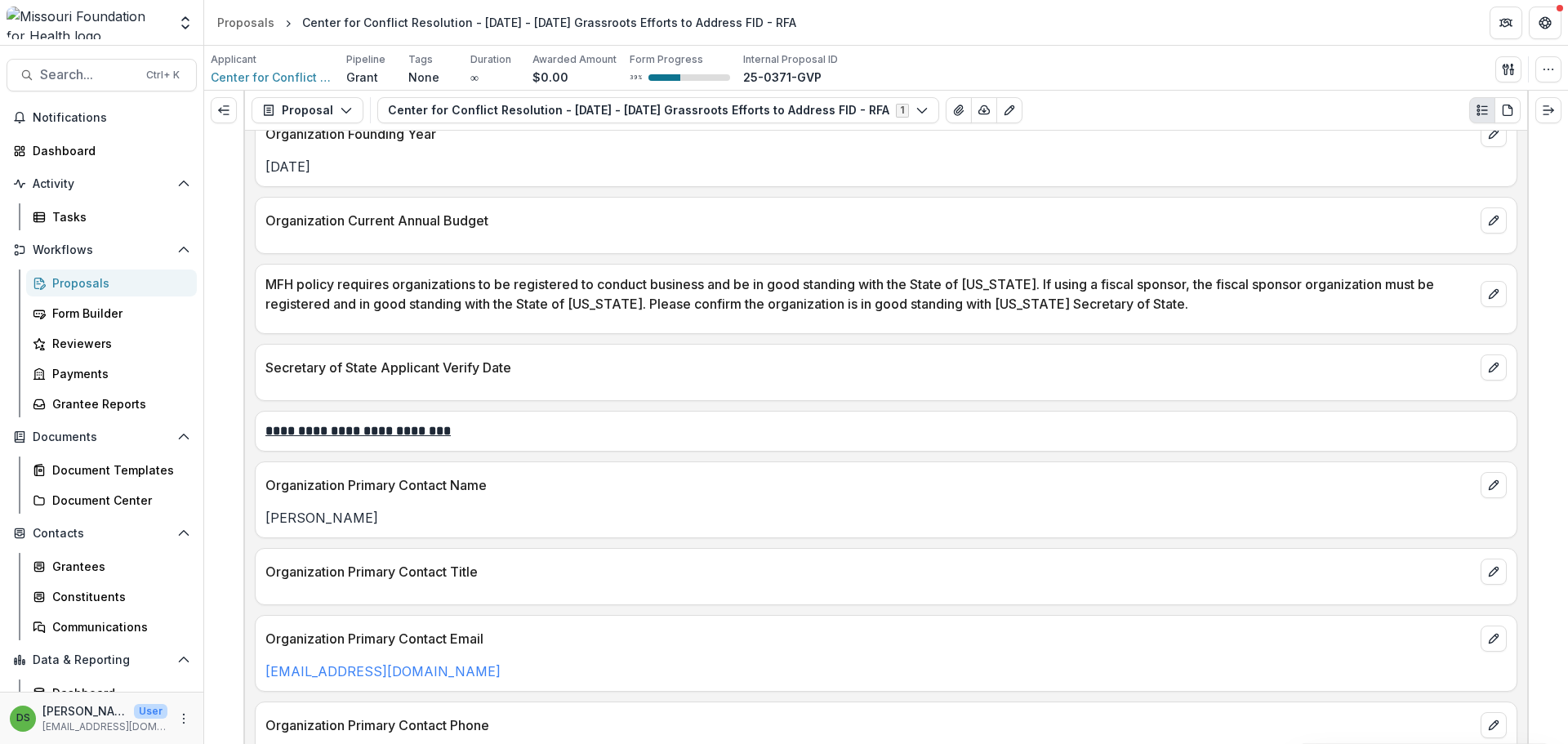
scroll to position [2124, 0]
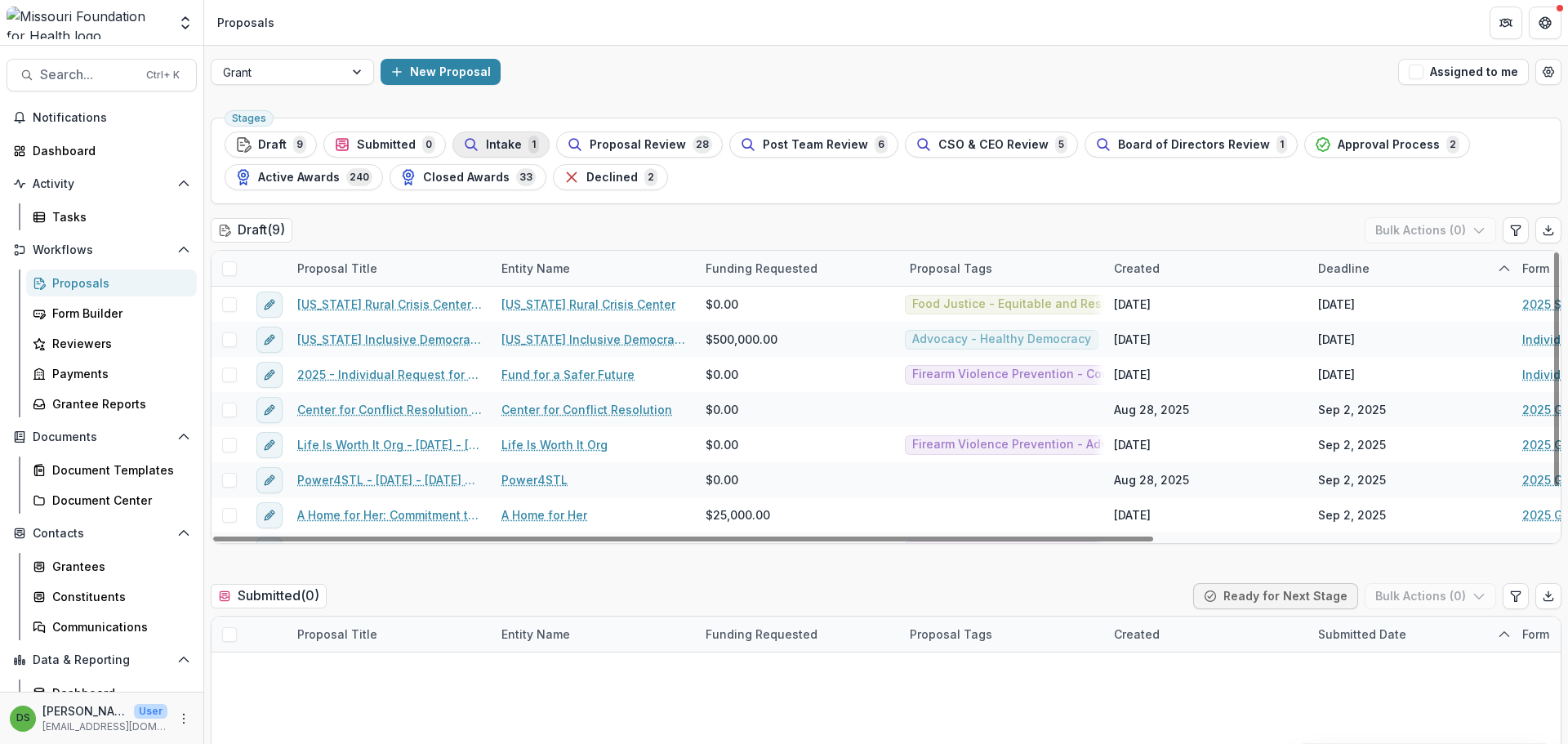
click at [510, 138] on span "Intake" at bounding box center [504, 144] width 36 height 14
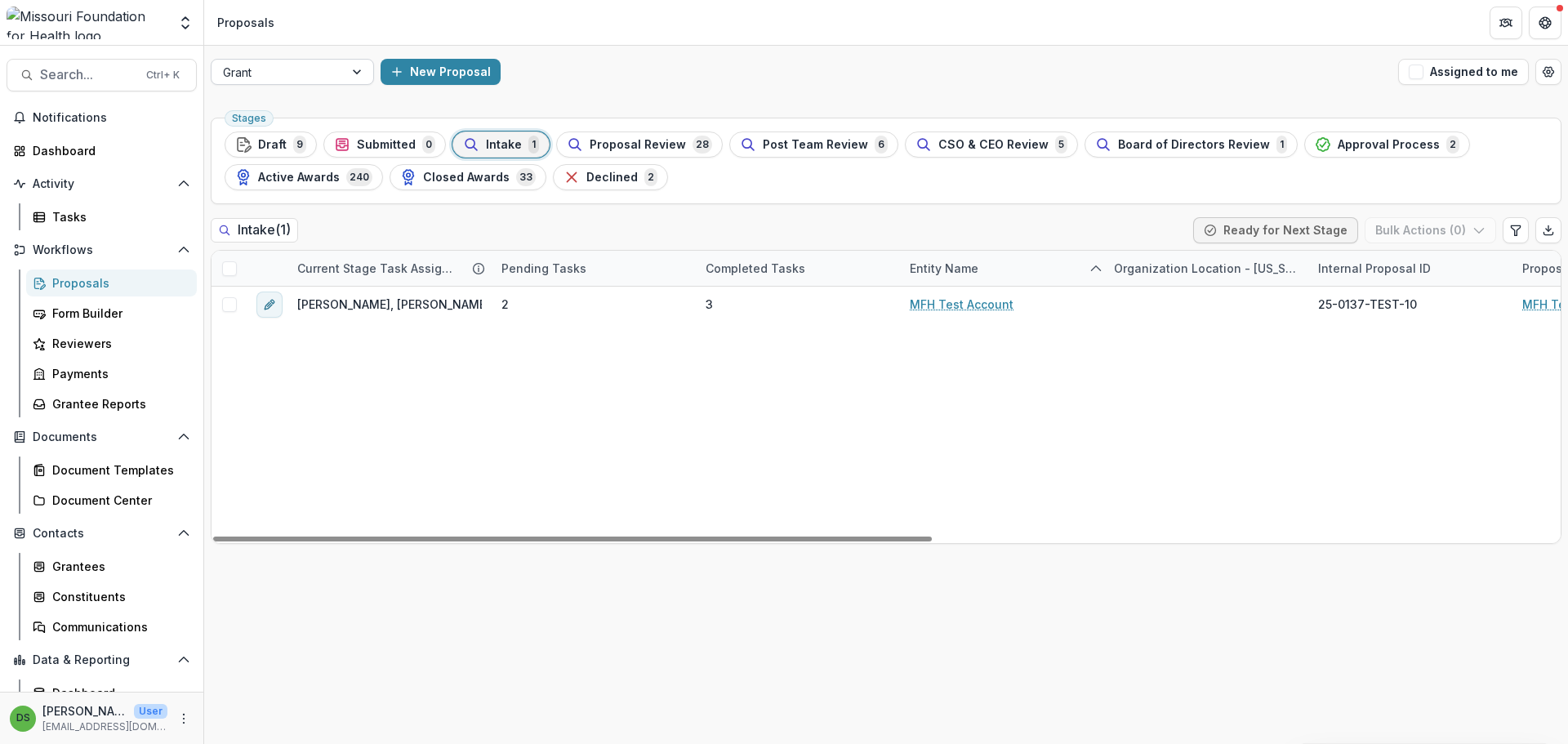
click at [325, 72] on div at bounding box center [277, 72] width 109 height 20
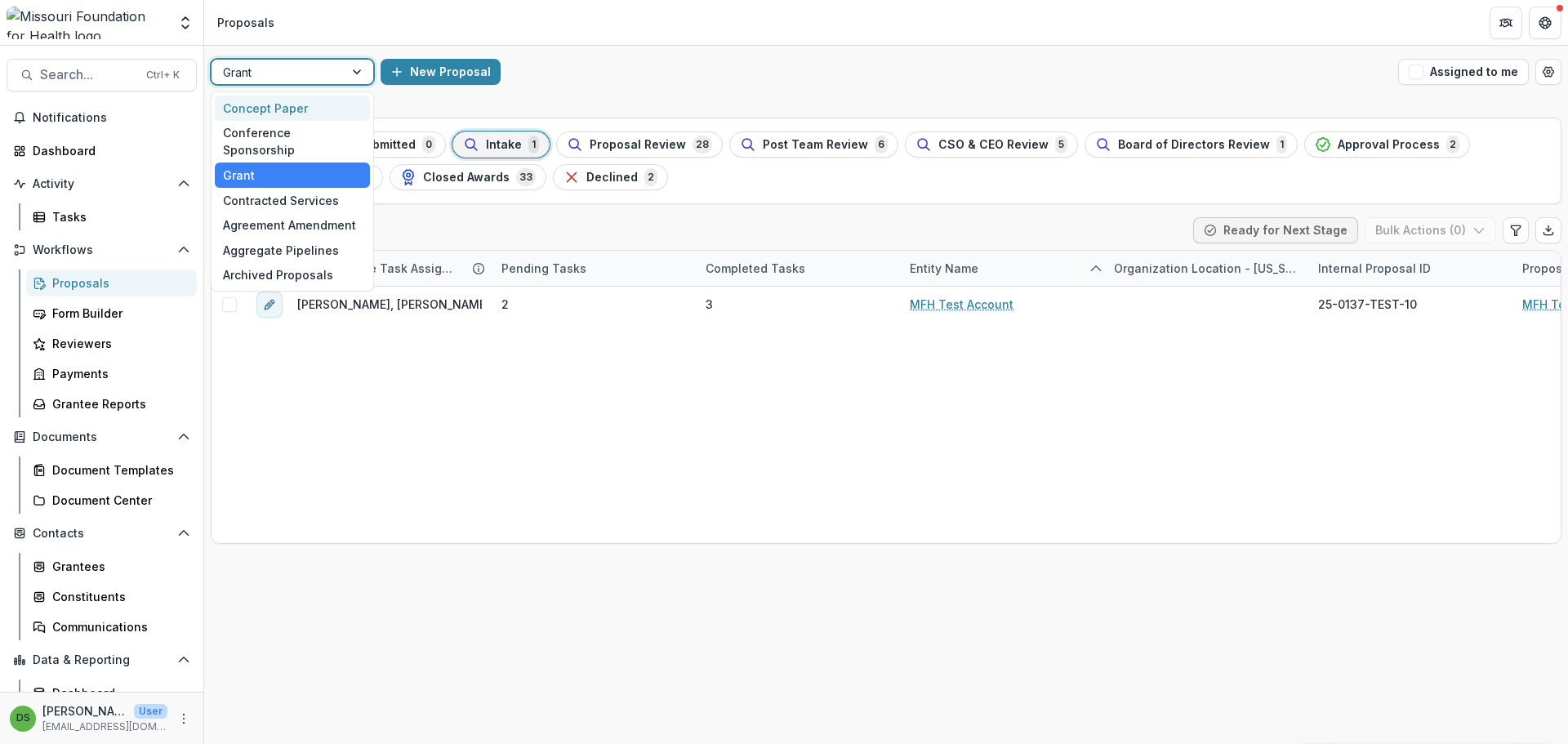
click at [295, 113] on div "Concept Paper" at bounding box center [292, 108] width 155 height 26
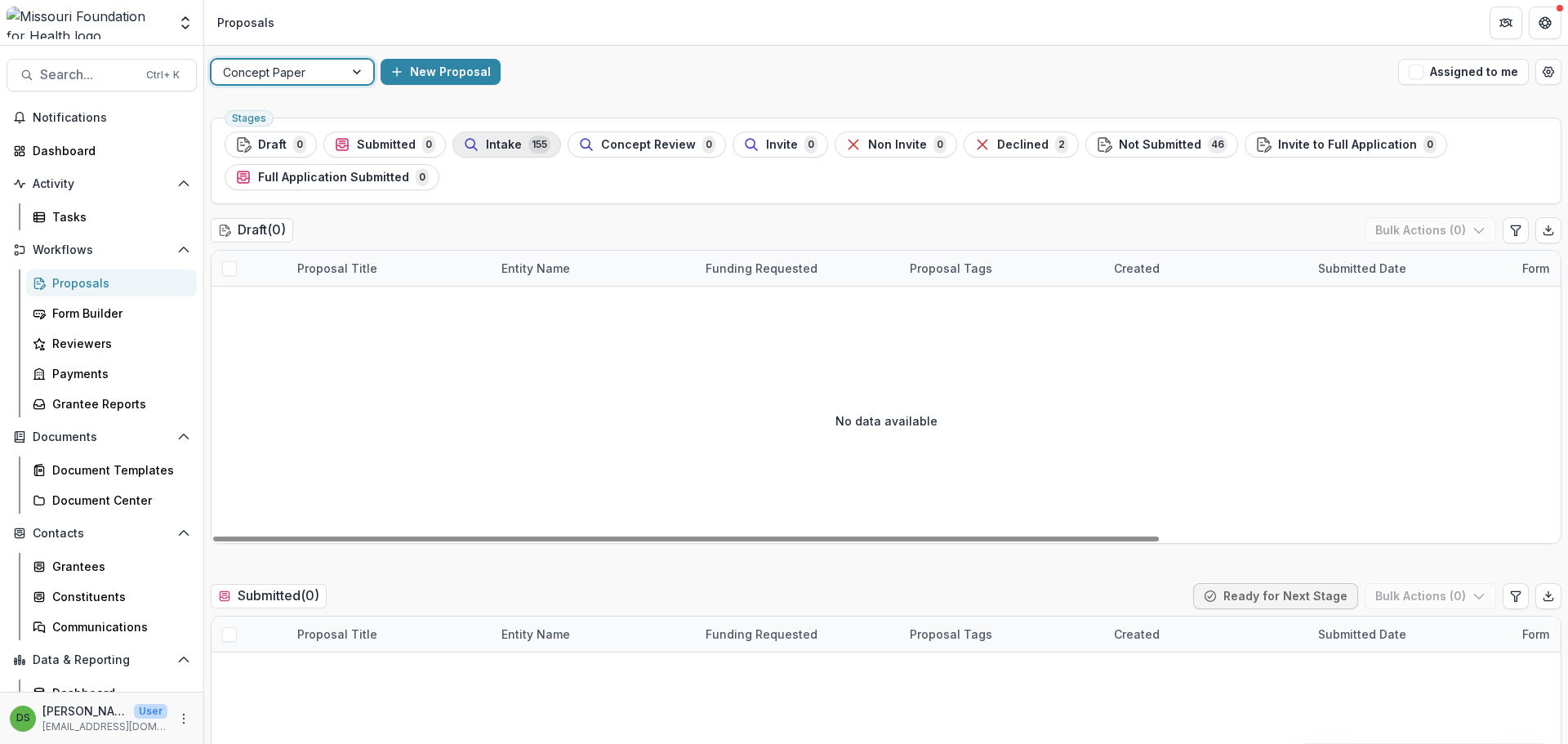
click at [490, 145] on span "Intake" at bounding box center [504, 144] width 36 height 14
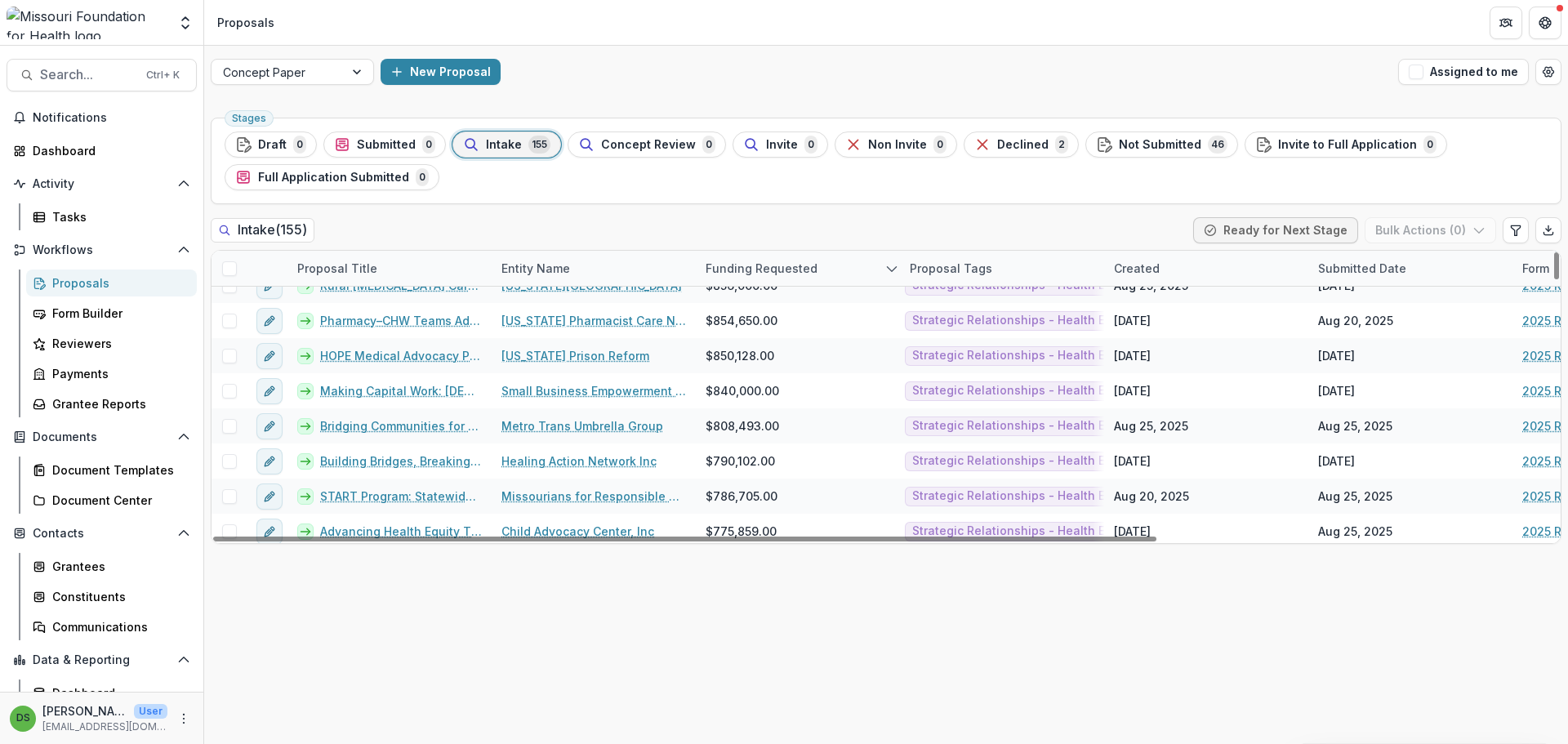
scroll to position [408, 0]
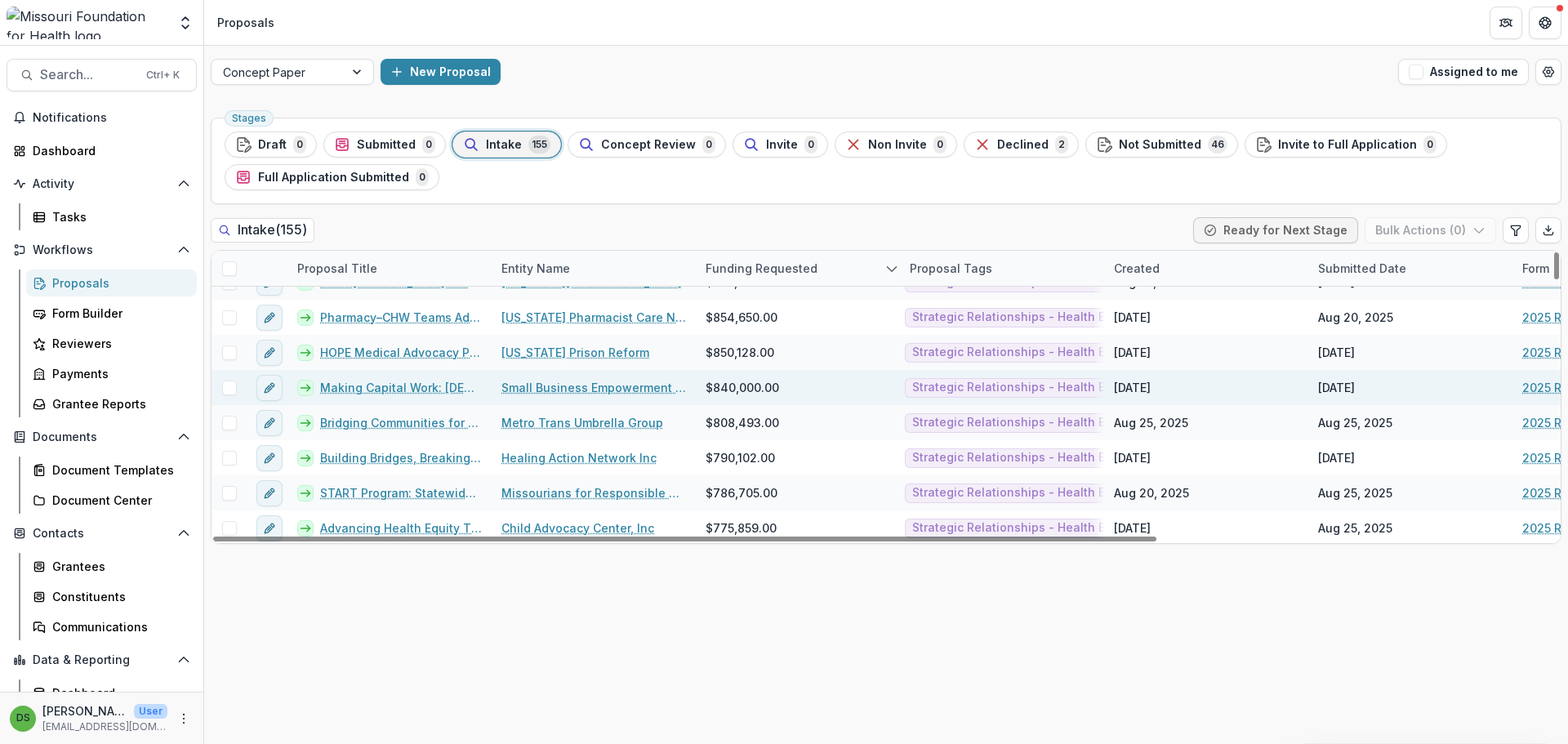
click at [439, 389] on link "Making Capital Work: Contractor Mobilization Fund" at bounding box center [401, 387] width 161 height 17
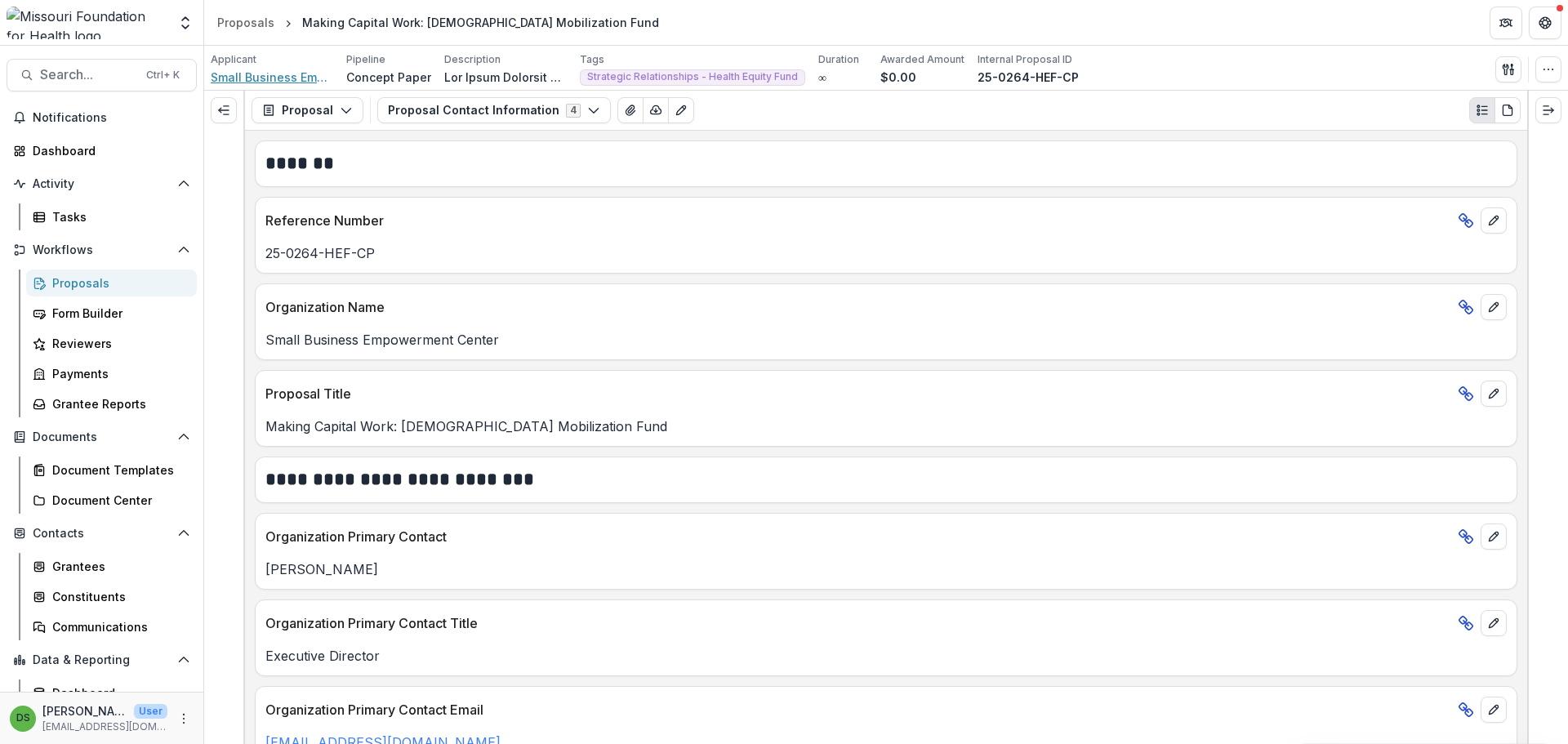
click at [297, 74] on span "Small Business Empowerment Center" at bounding box center [272, 77] width 123 height 17
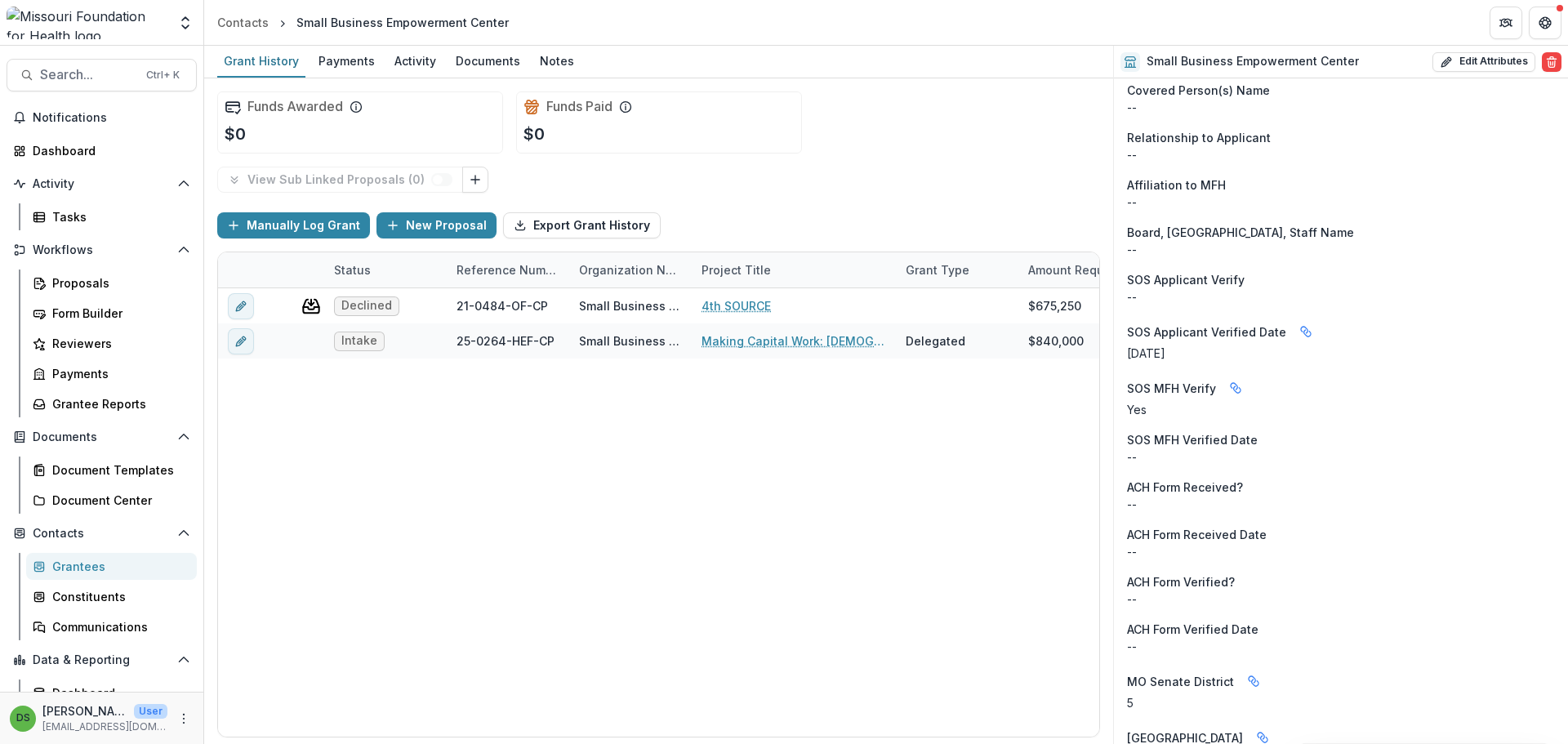
scroll to position [1470, 0]
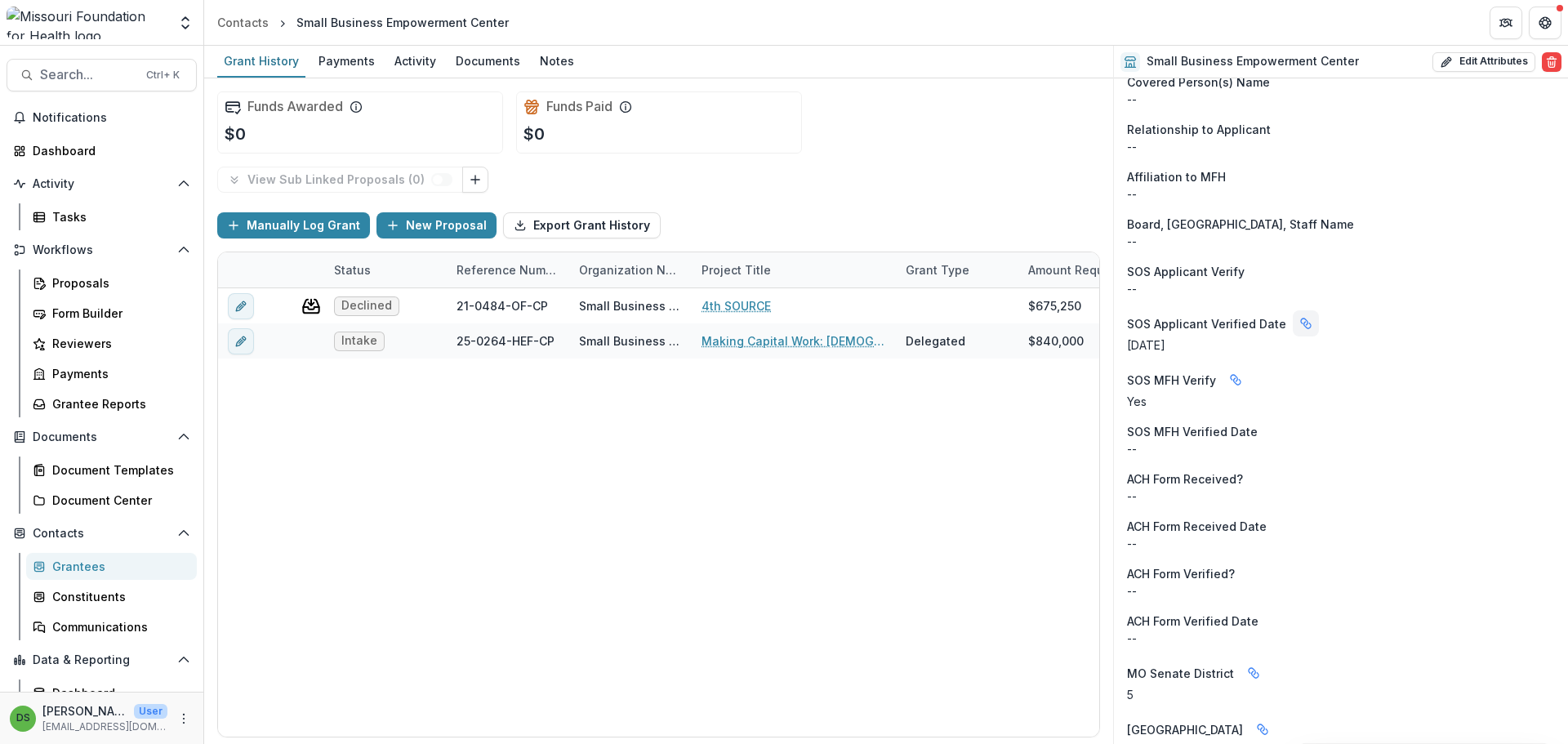
click at [1305, 322] on icon "Linked binding" at bounding box center [1307, 325] width 6 height 6
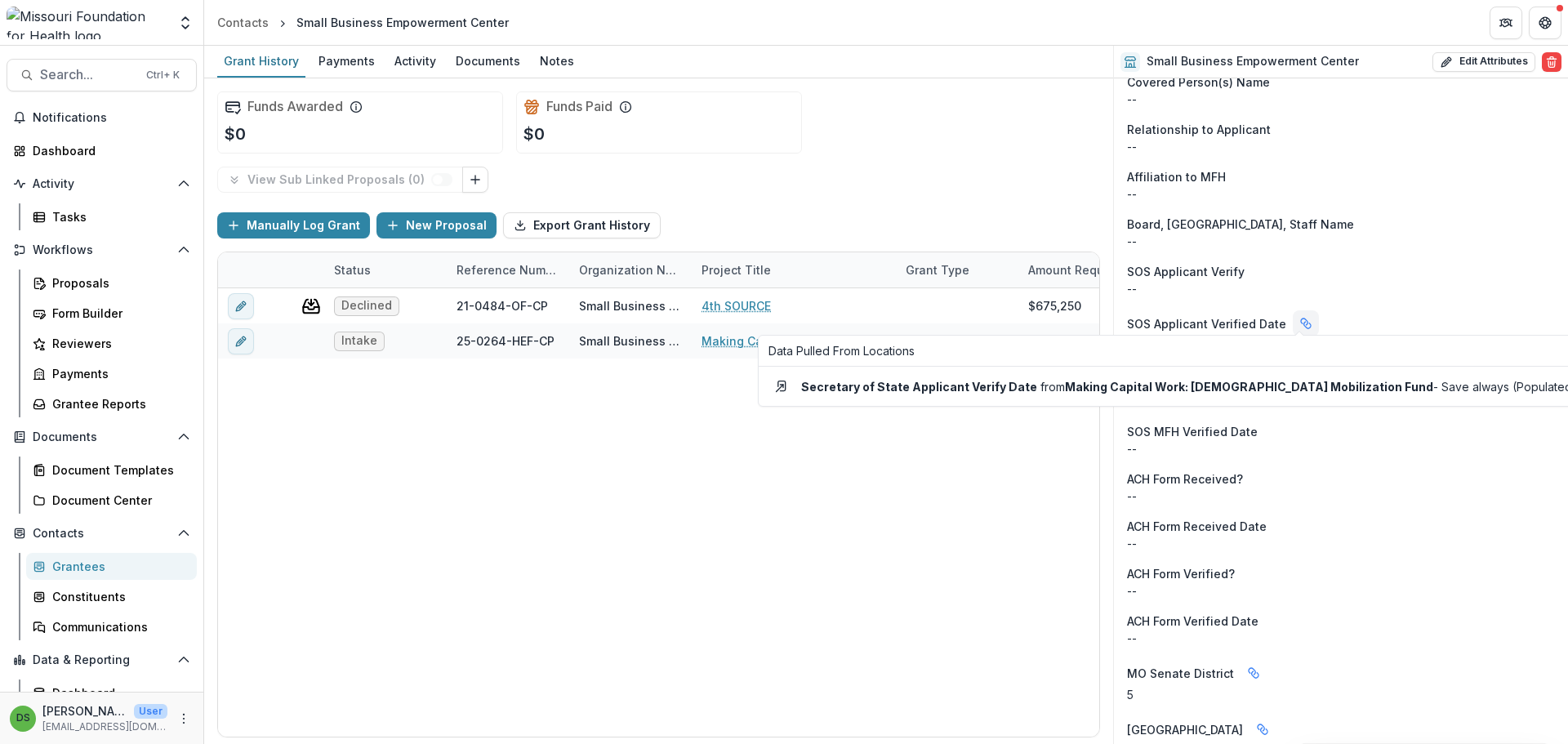
click at [1299, 318] on icon "Linked binding" at bounding box center [1306, 323] width 13 height 13
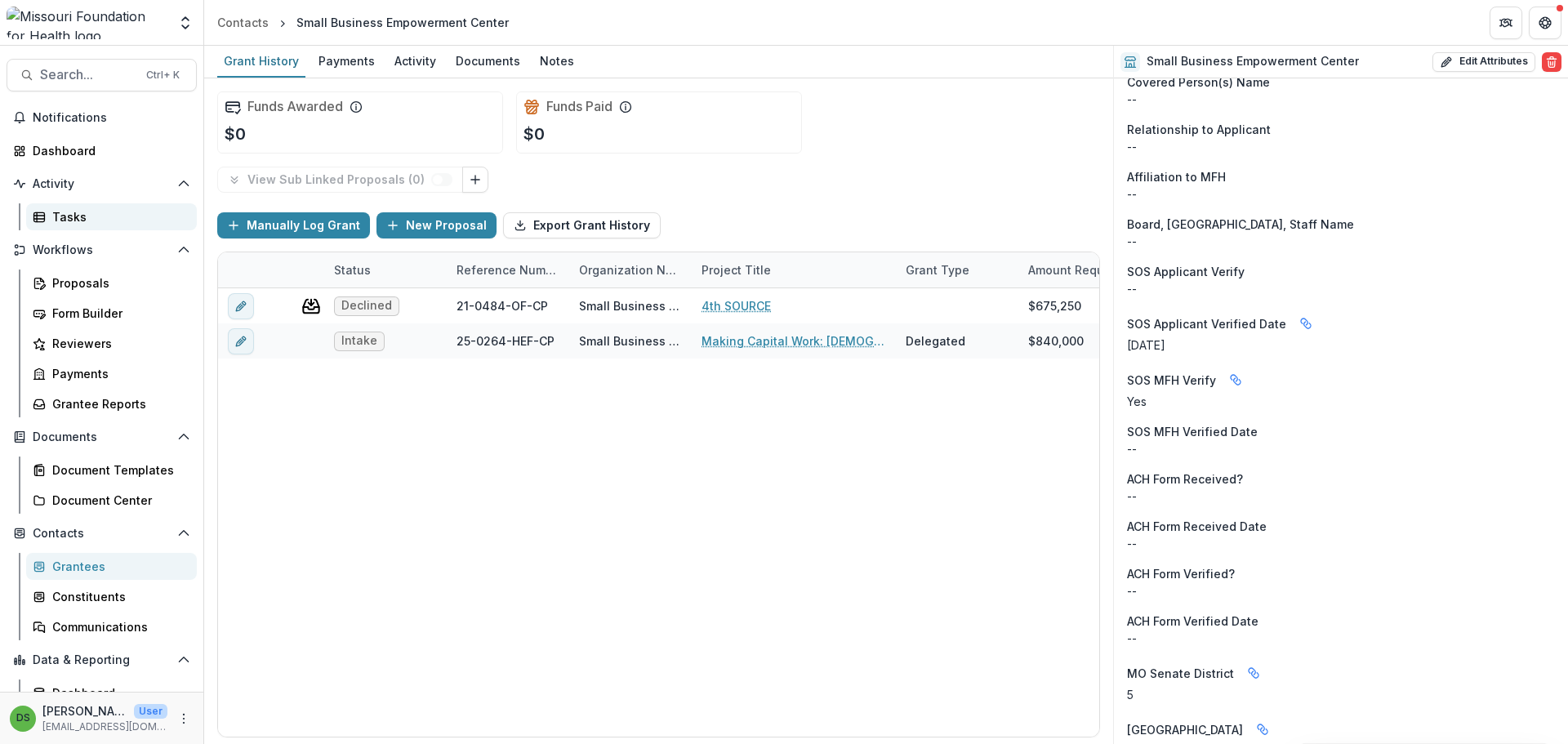
click at [74, 225] on div "Tasks" at bounding box center [117, 217] width 131 height 17
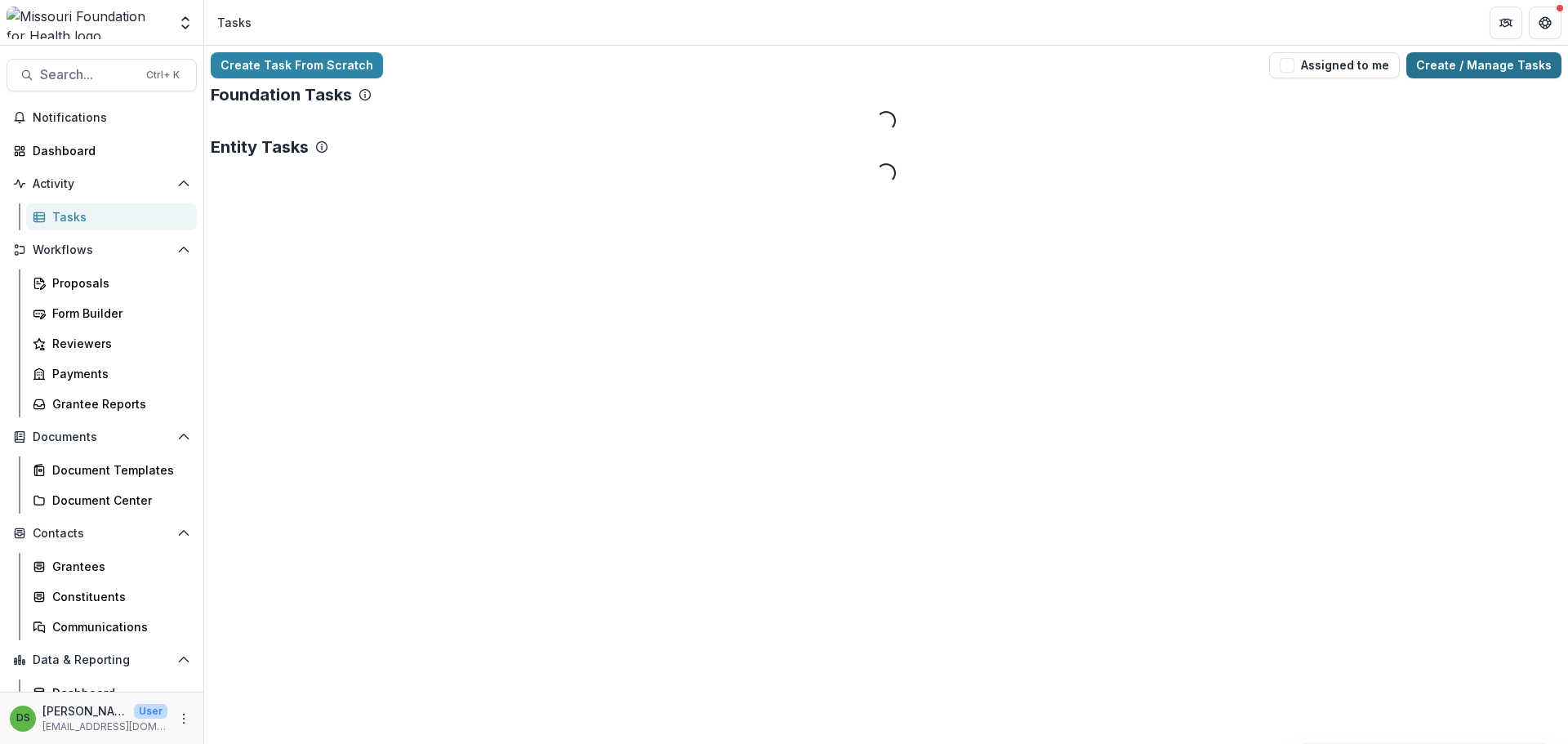
click at [1487, 66] on link "Create / Manage Tasks" at bounding box center [1484, 65] width 155 height 26
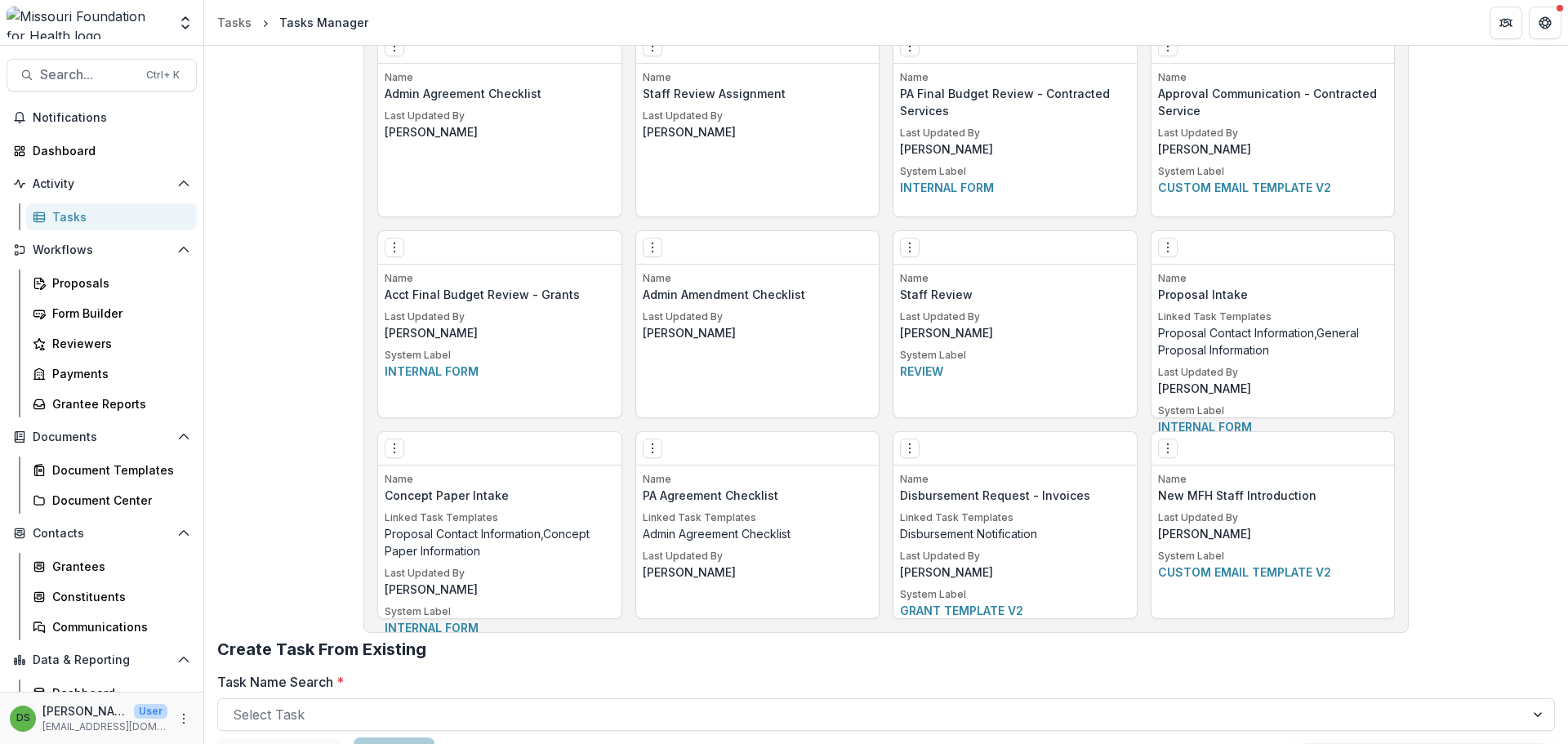
scroll to position [3314, 0]
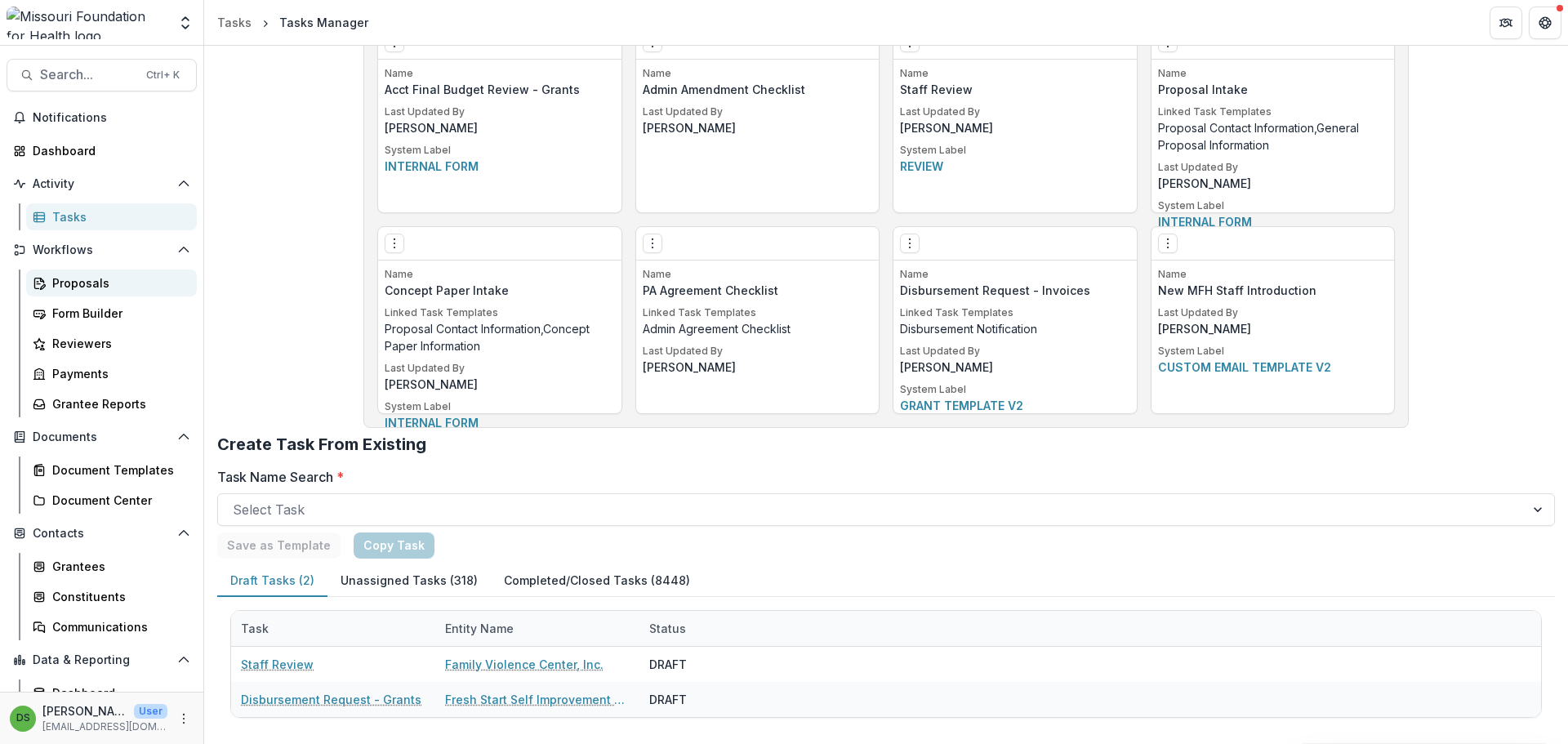
click at [69, 280] on div "Proposals" at bounding box center [117, 283] width 131 height 17
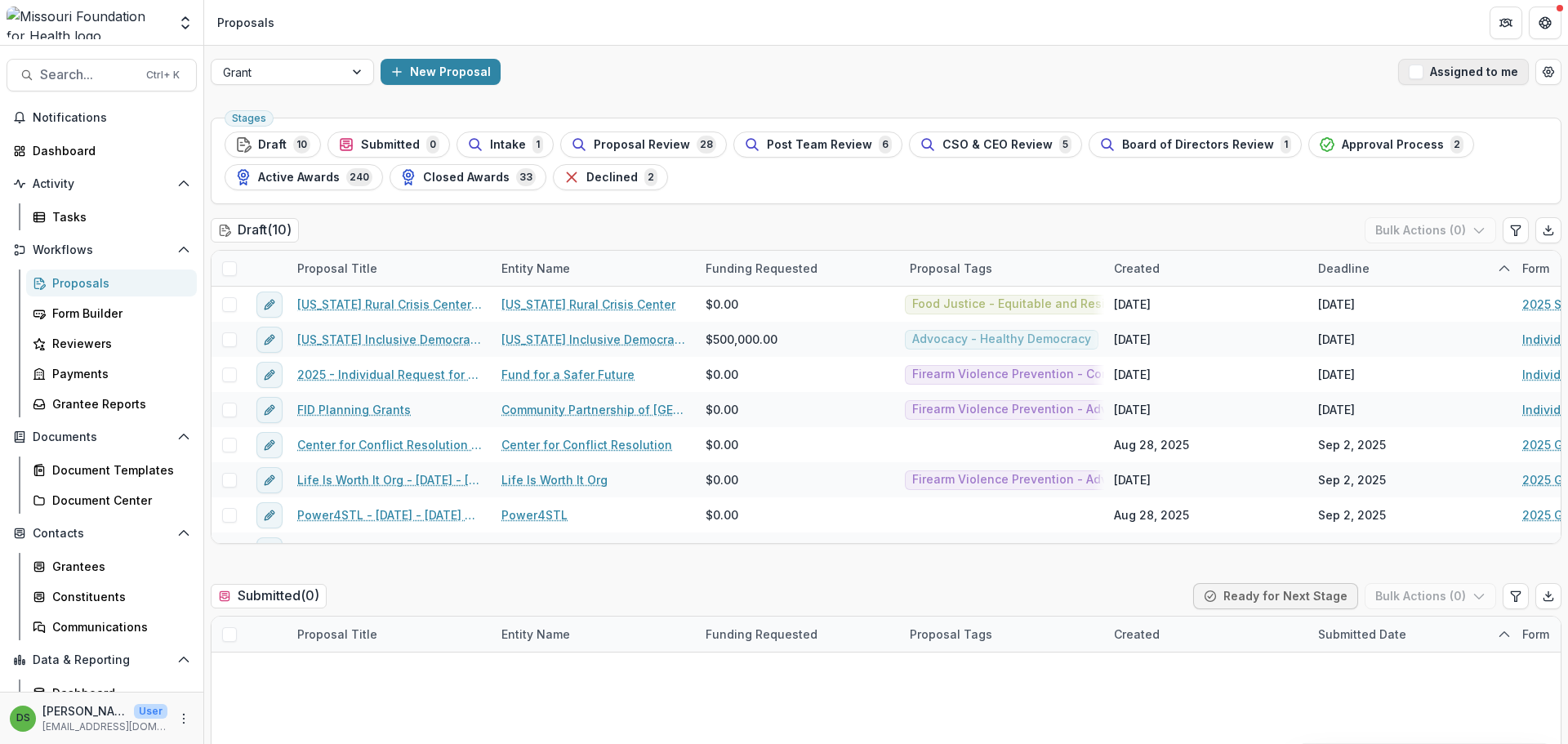
click at [1497, 72] on button "Assigned to me" at bounding box center [1463, 72] width 130 height 26
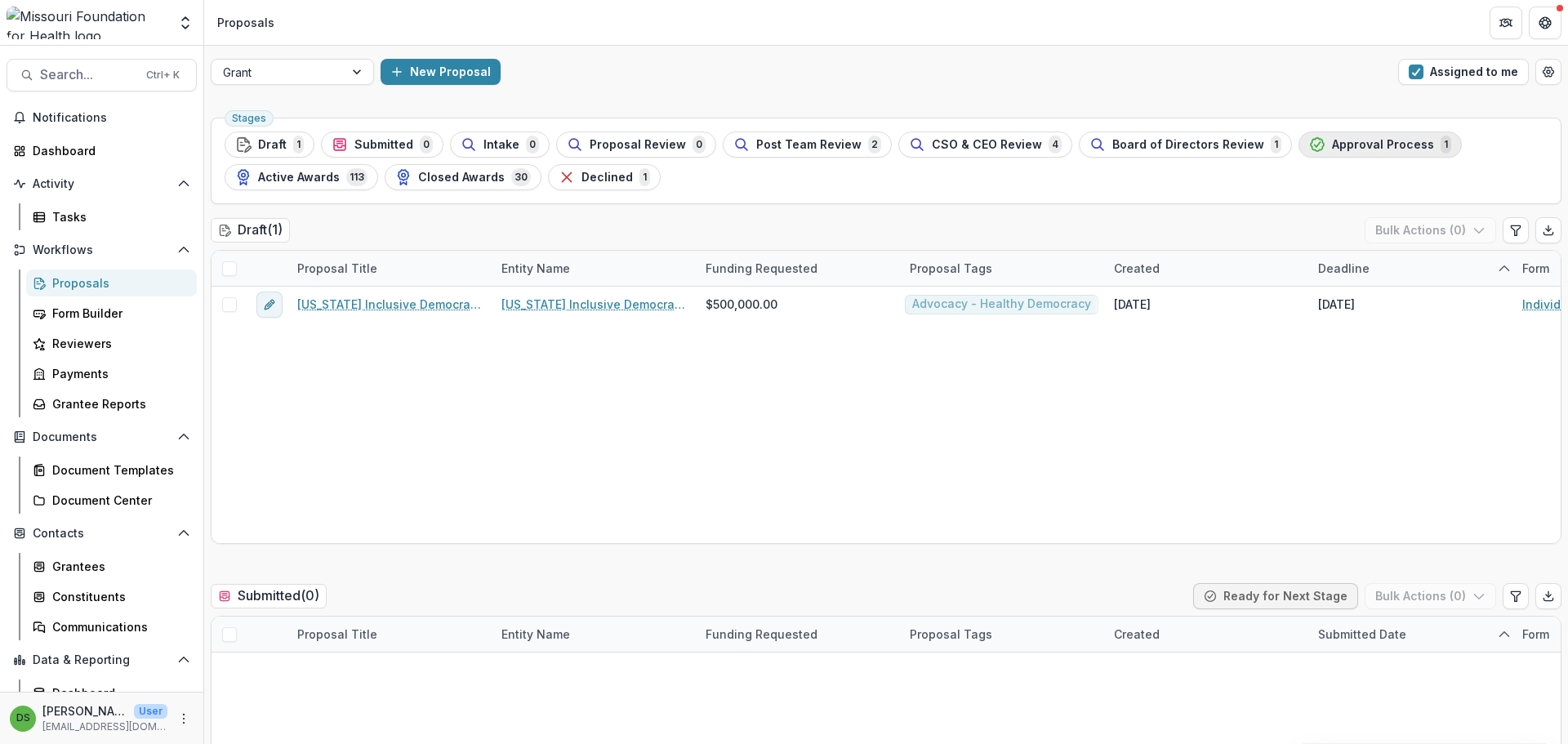
click at [1332, 147] on span "Approval Process" at bounding box center [1383, 144] width 102 height 14
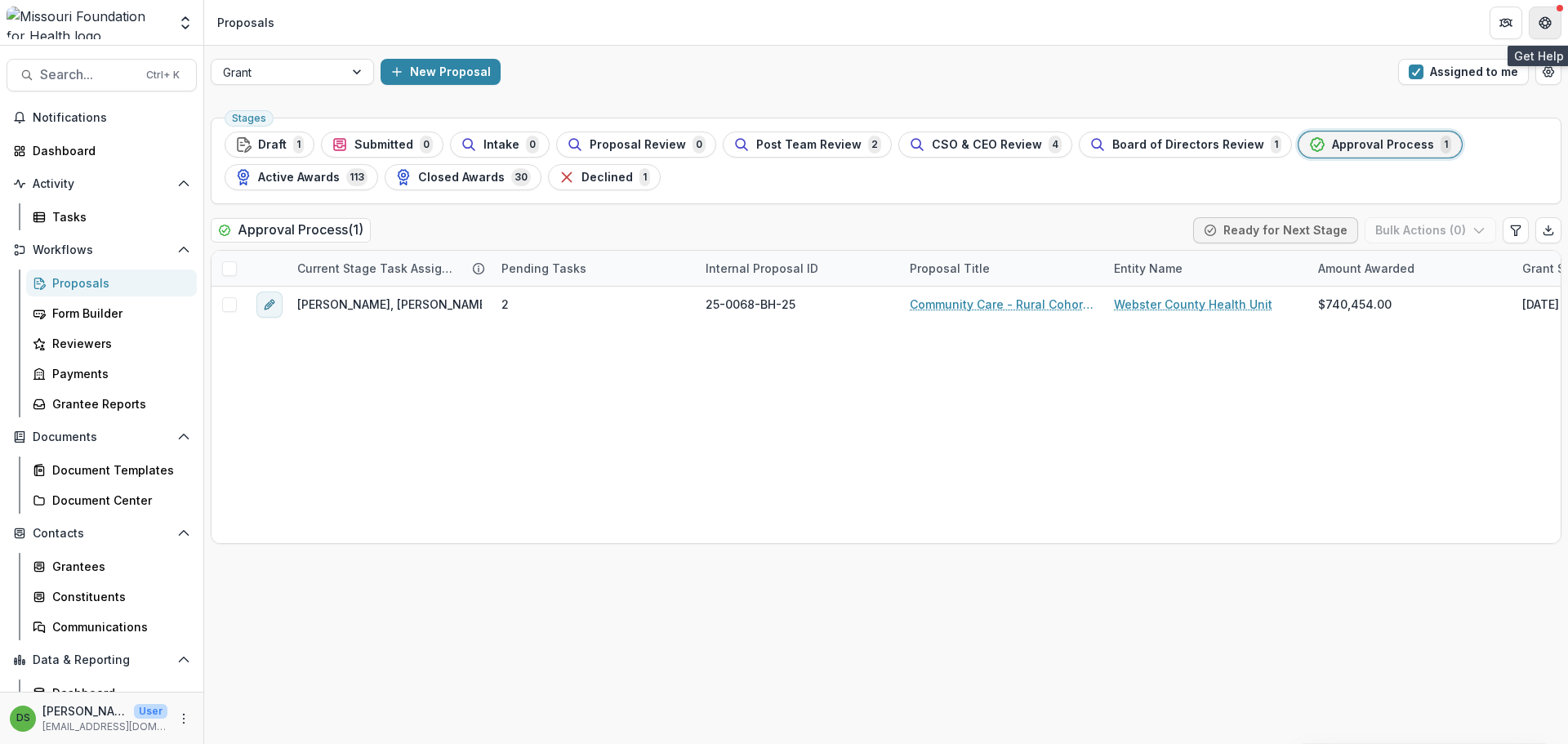
click at [1560, 21] on button "Get Help" at bounding box center [1545, 23] width 33 height 33
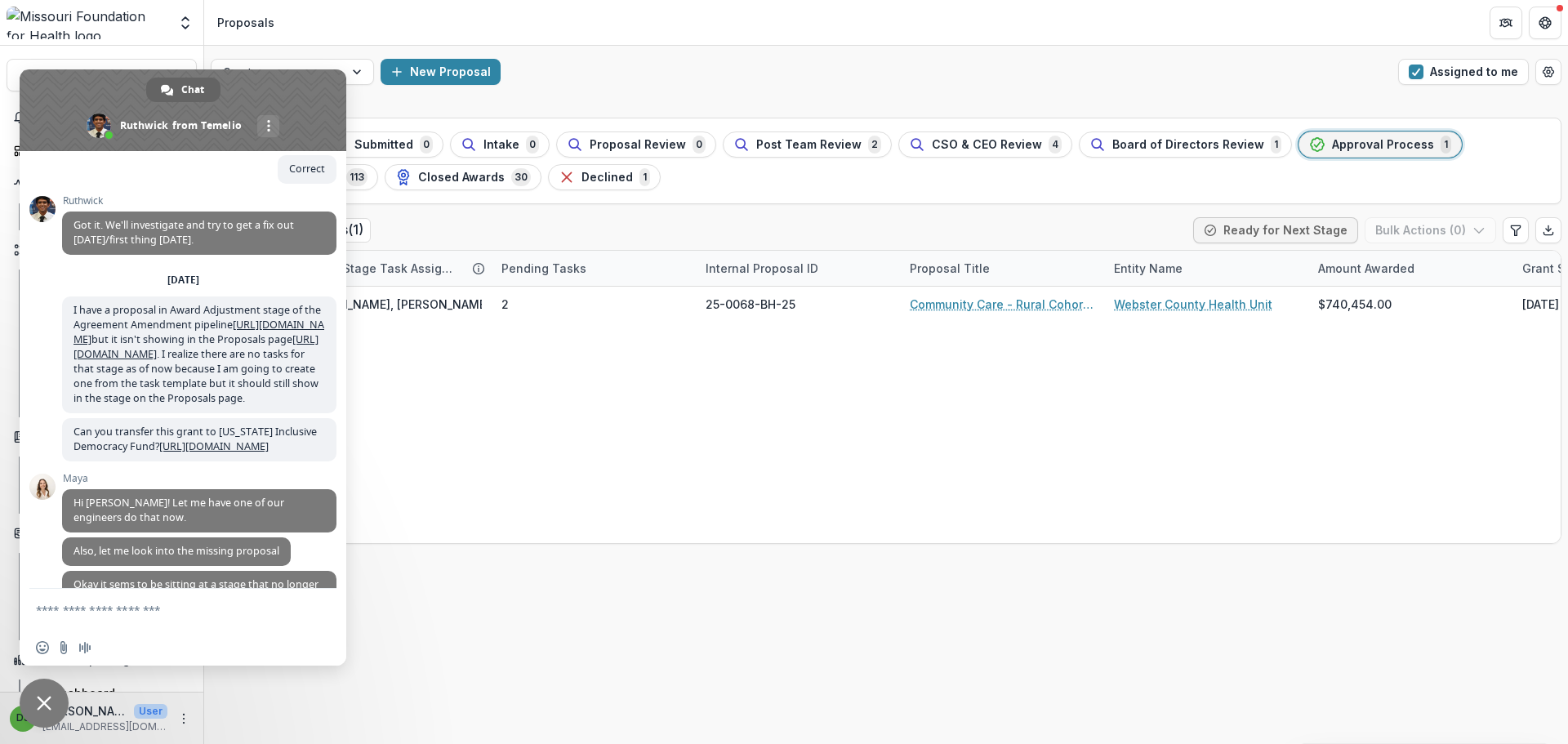
scroll to position [7909, 0]
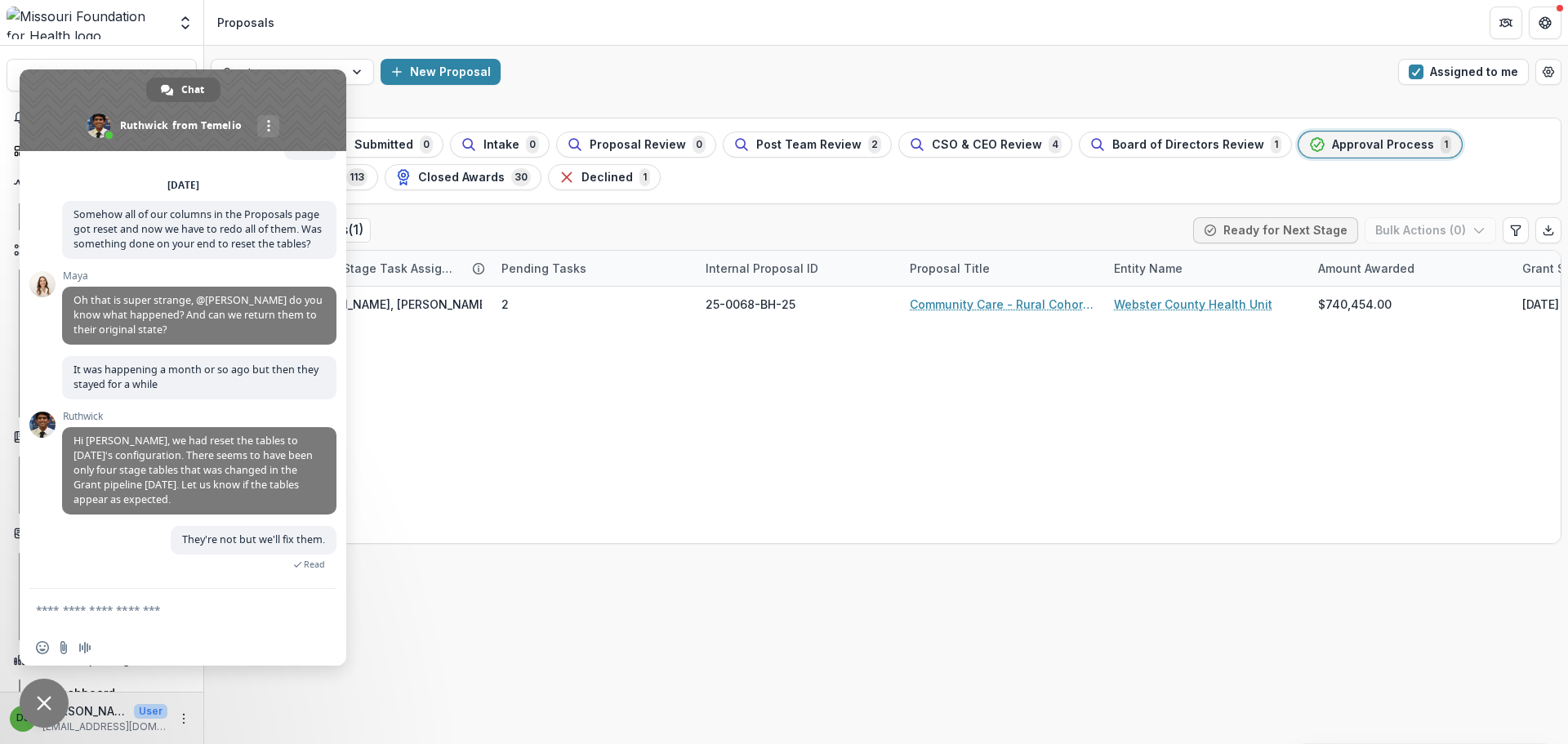
click at [84, 607] on textarea "Compose your message..." at bounding box center [164, 610] width 258 height 15
click at [130, 612] on textarea "Compose your message..." at bounding box center [164, 610] width 258 height 15
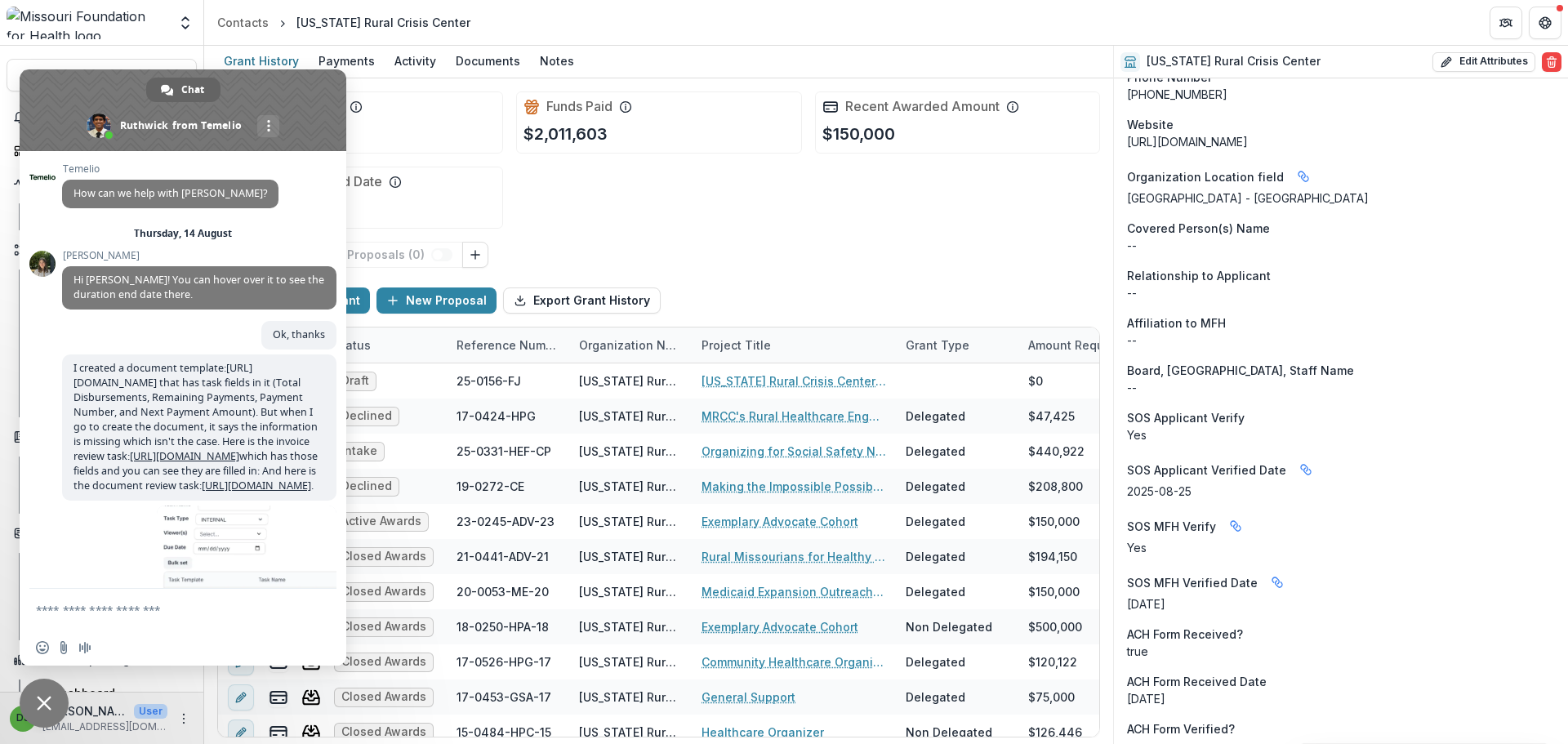
scroll to position [7909, 0]
